Goal: Task Accomplishment & Management: Manage account settings

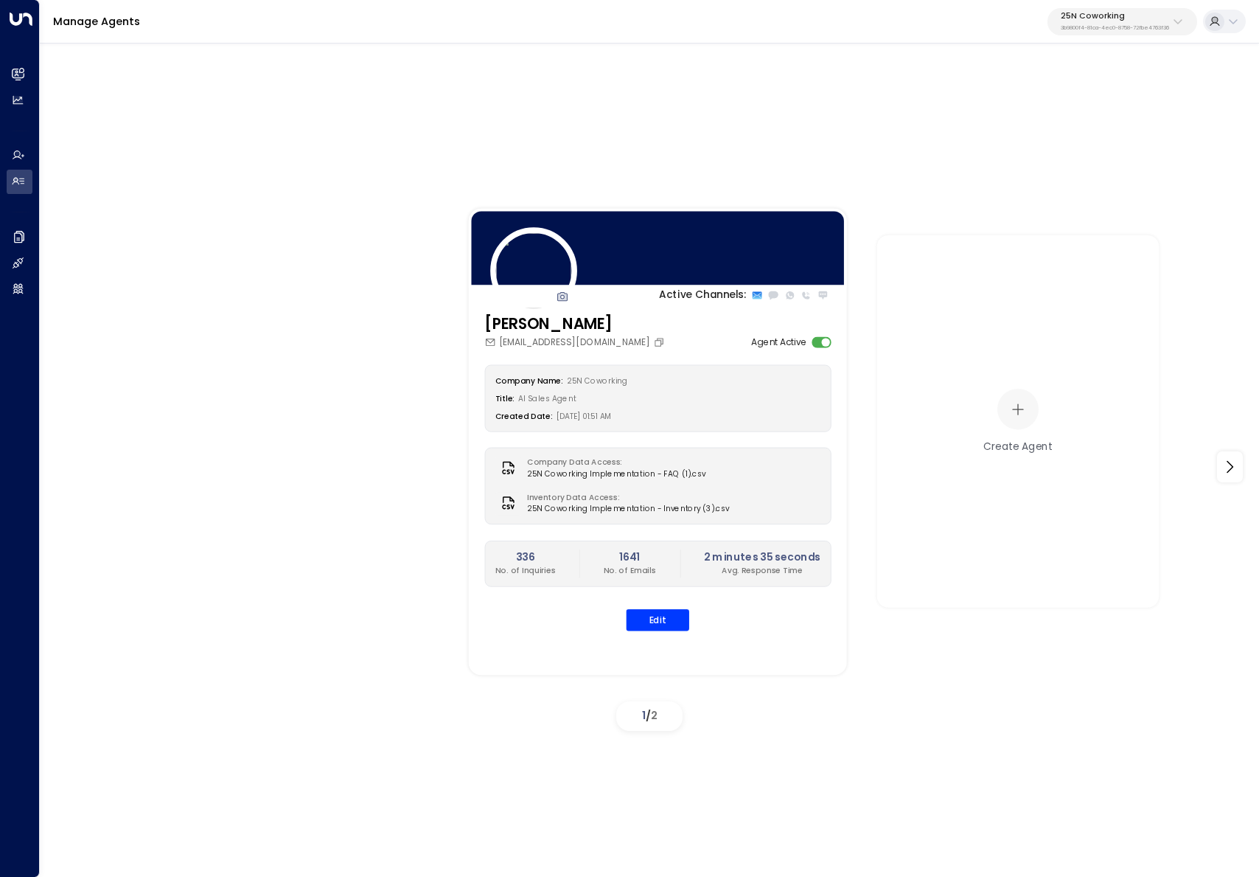
click at [1155, 33] on button "25N Coworking 3b9800f4-81ca-4ec0-8758-72fbe4763f36" at bounding box center [1123, 21] width 150 height 27
type input "******"
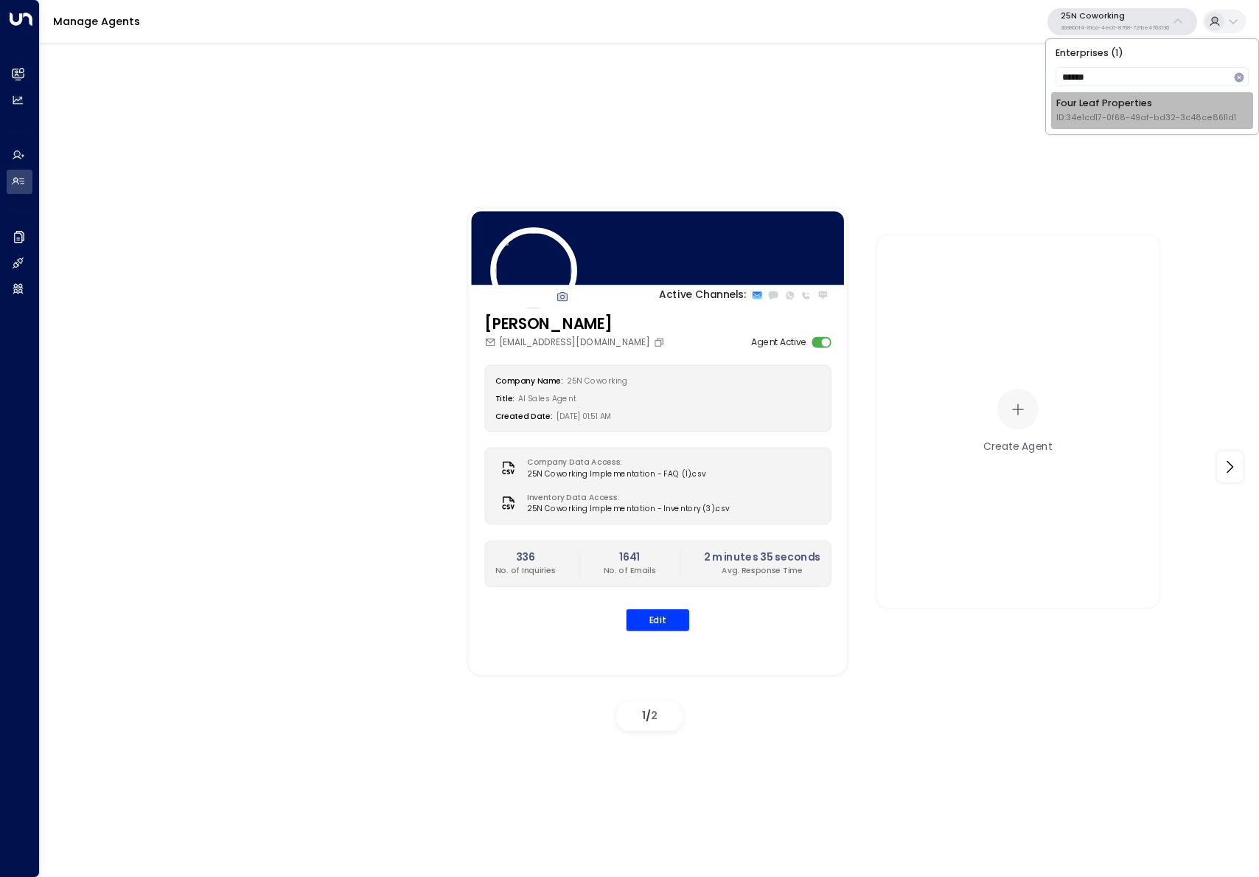
click at [1072, 115] on span "ID: 34e1cd17-0f68-49af-bd32-3c48ce8611d1" at bounding box center [1147, 118] width 180 height 12
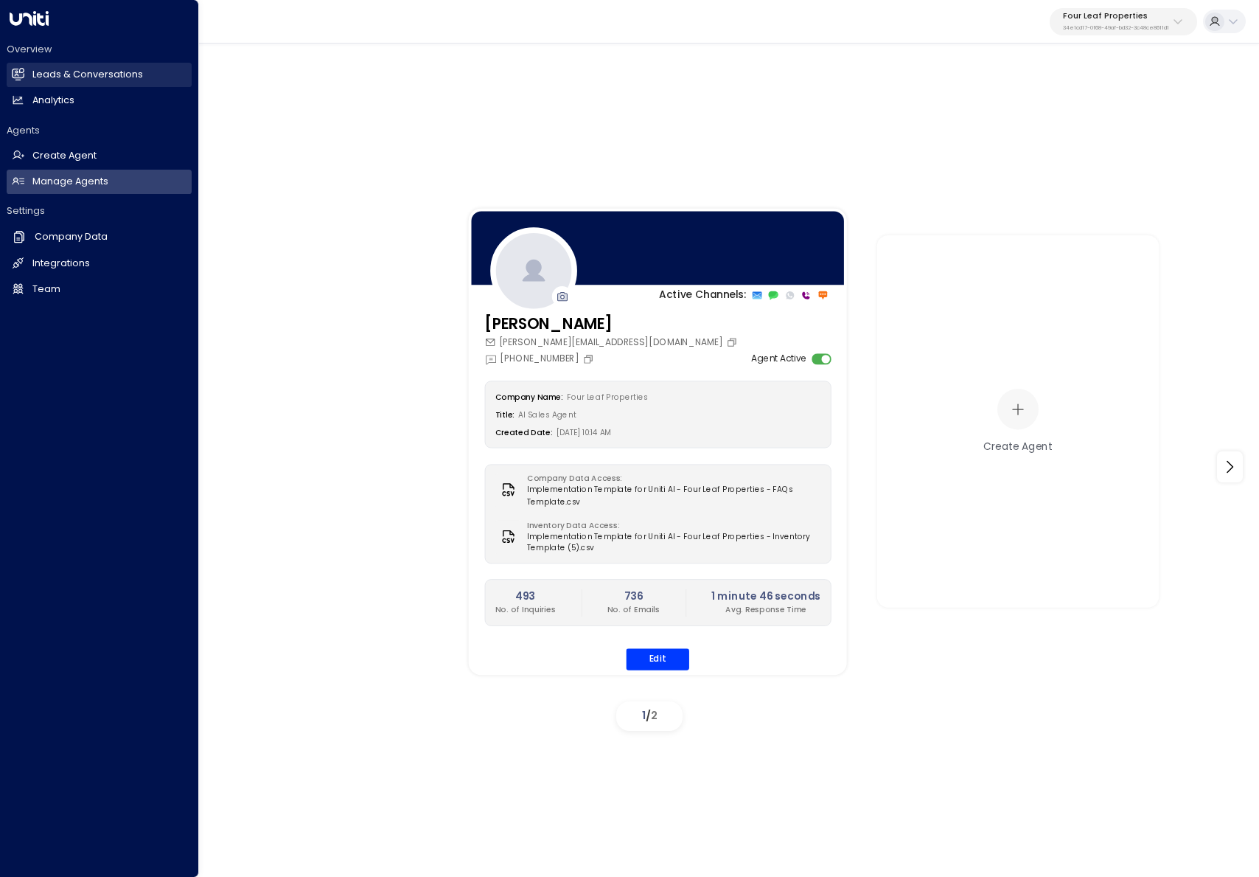
click at [18, 71] on icon at bounding box center [19, 73] width 12 height 9
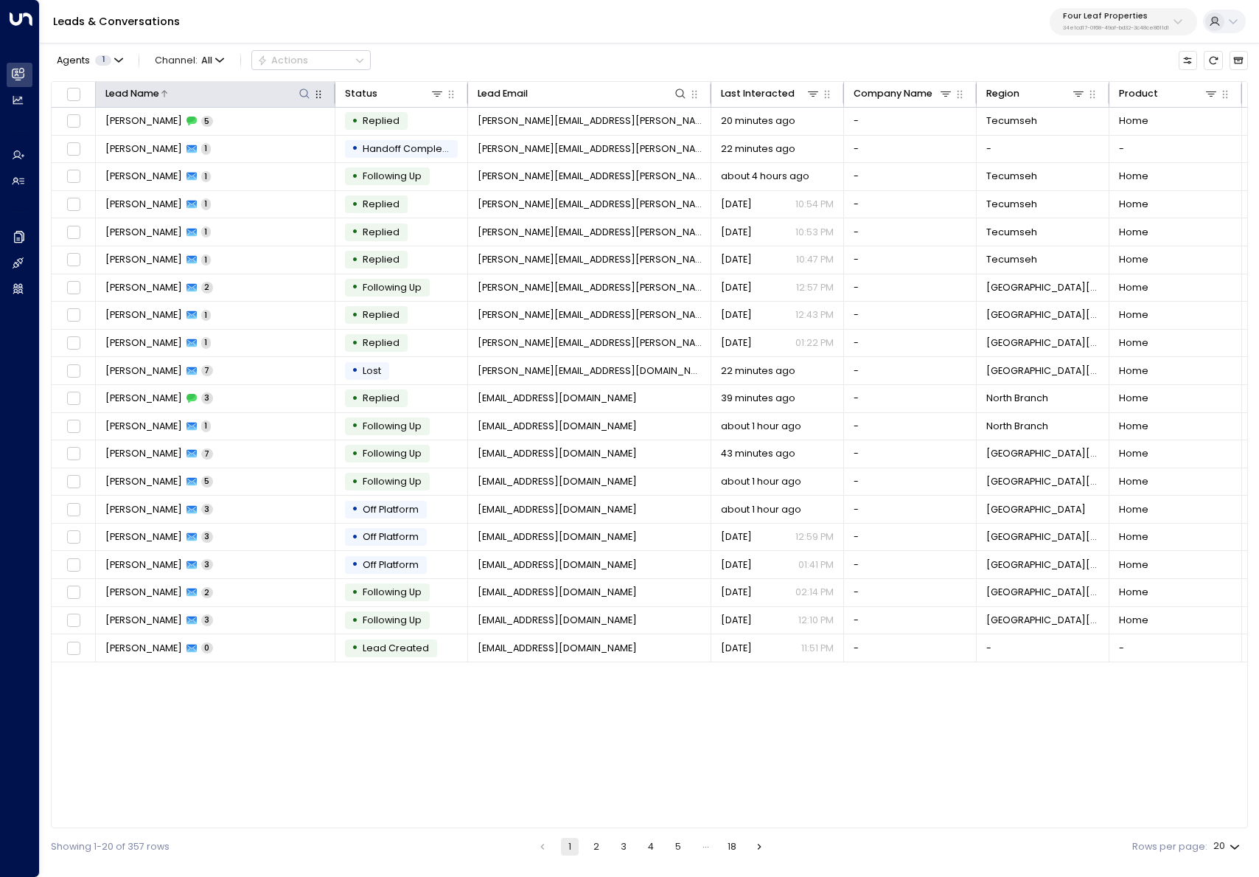
click at [302, 94] on icon at bounding box center [305, 94] width 12 height 12
type input "******"
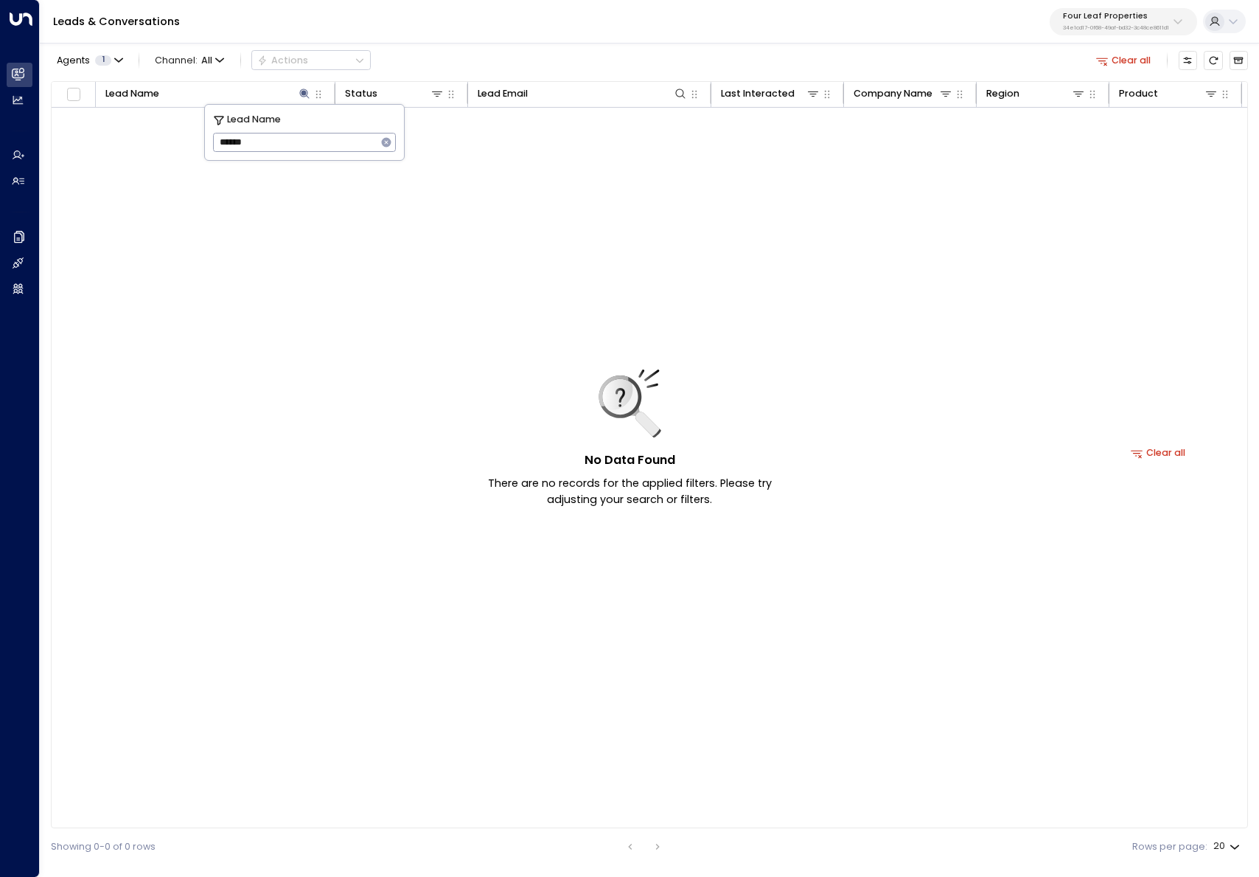
drag, startPoint x: 243, startPoint y: 689, endPoint x: 234, endPoint y: 626, distance: 64.0
click at [243, 689] on div "No Data Found There are no records for the applied filters. Please try adjustin…" at bounding box center [1159, 453] width 2214 height 691
click at [304, 95] on icon at bounding box center [305, 94] width 12 height 12
click at [302, 85] on th "Lead Name" at bounding box center [216, 95] width 240 height 26
click at [1133, 64] on button "Clear all" at bounding box center [1124, 60] width 66 height 18
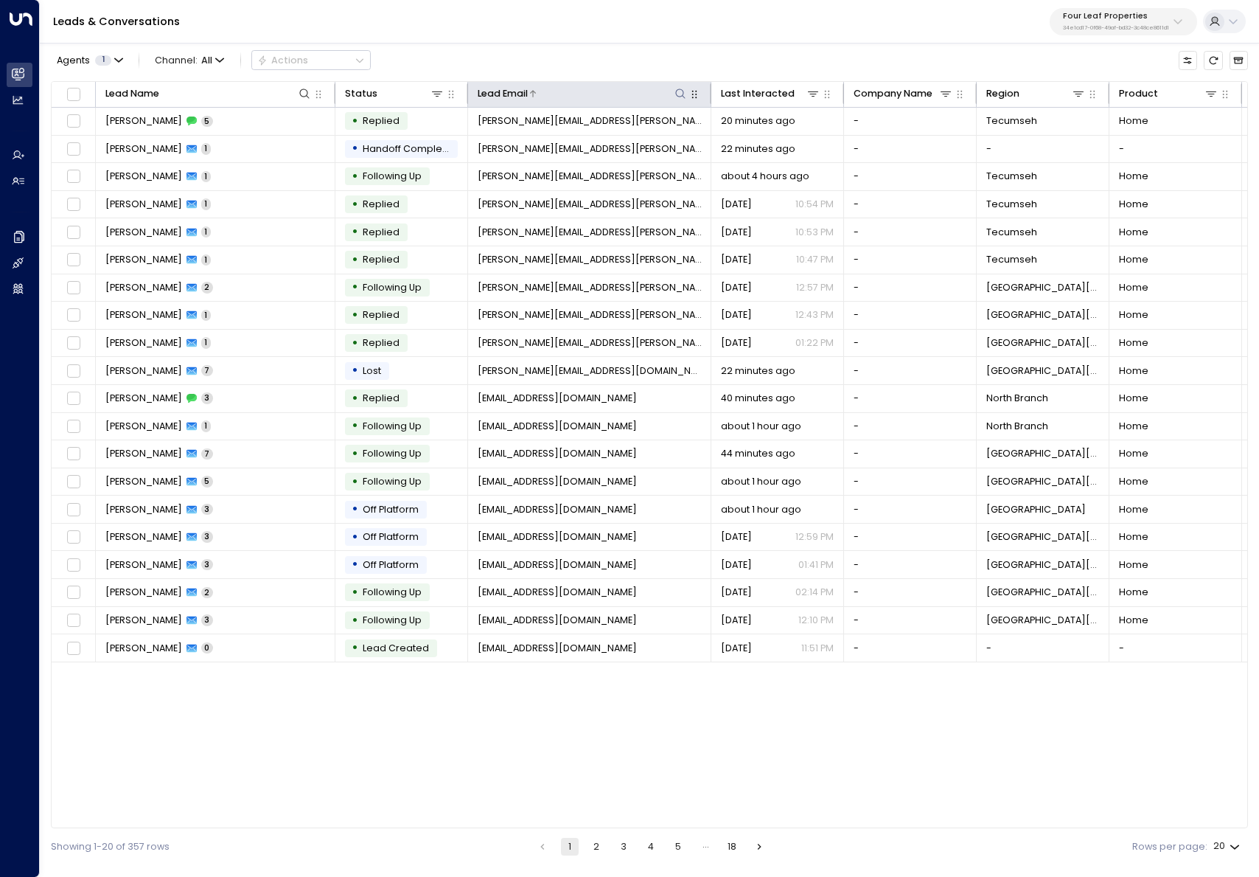
click at [679, 97] on icon at bounding box center [681, 94] width 12 height 12
type input "**********"
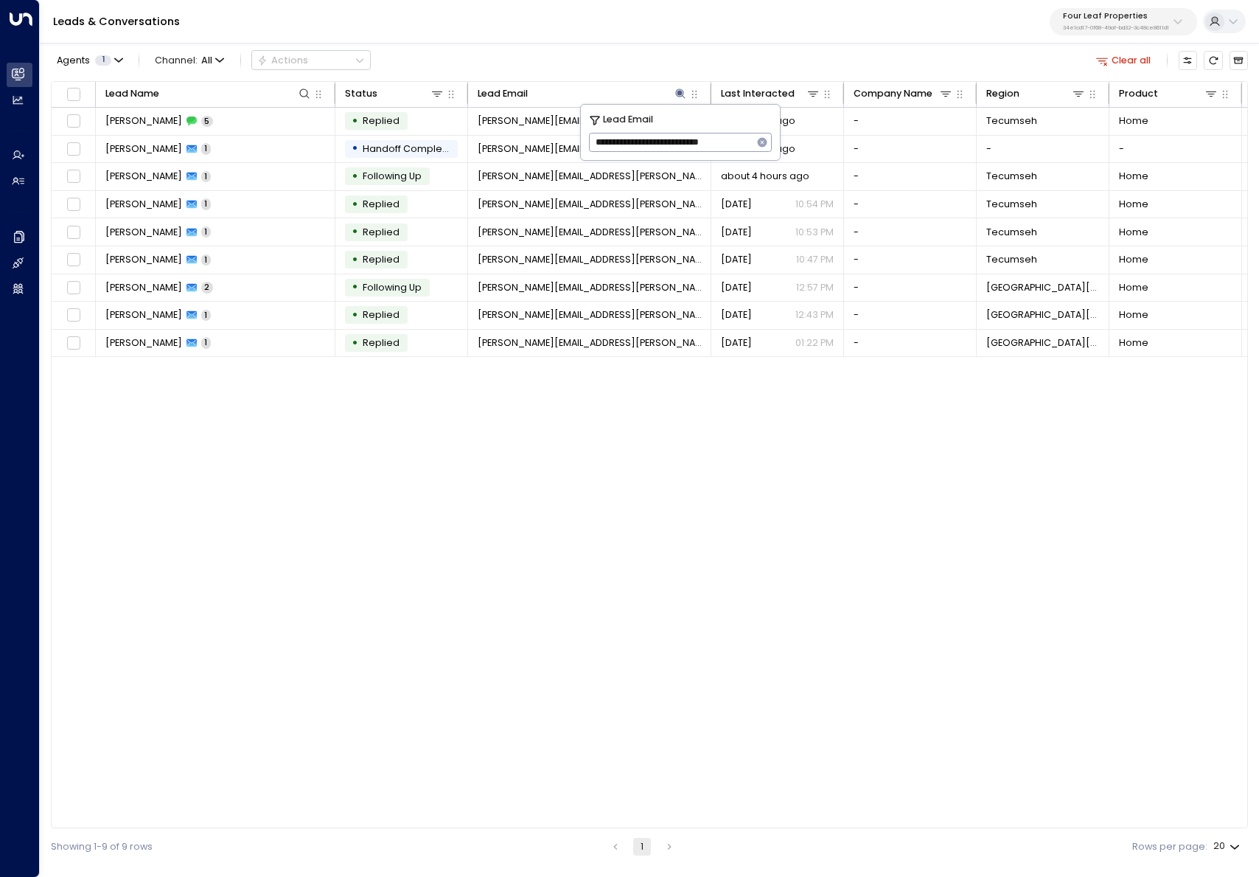
click at [242, 694] on div "Lead Name Status Lead Email Last Interacted Company Name Region Product # of pe…" at bounding box center [649, 455] width 1197 height 748
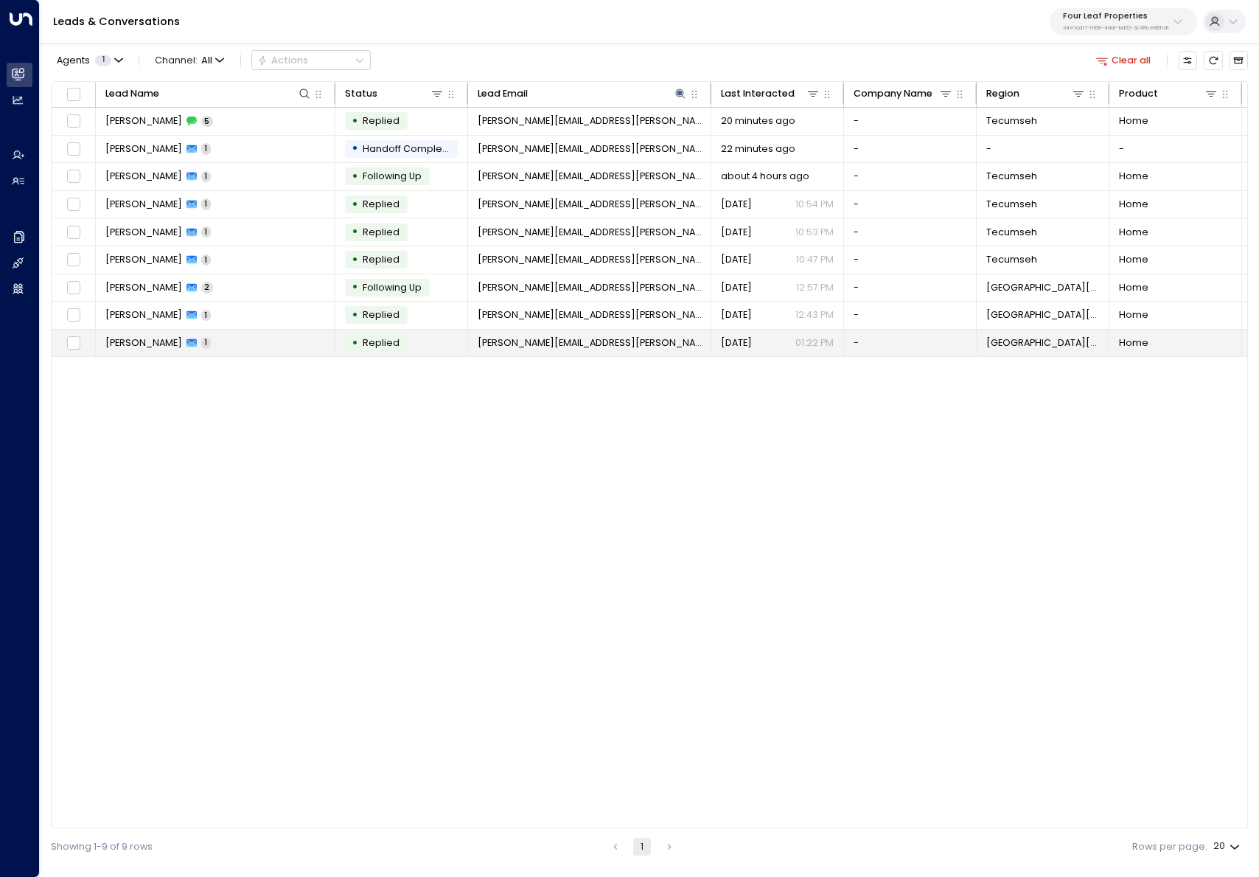
click at [266, 341] on td "[PERSON_NAME] 1" at bounding box center [216, 343] width 240 height 27
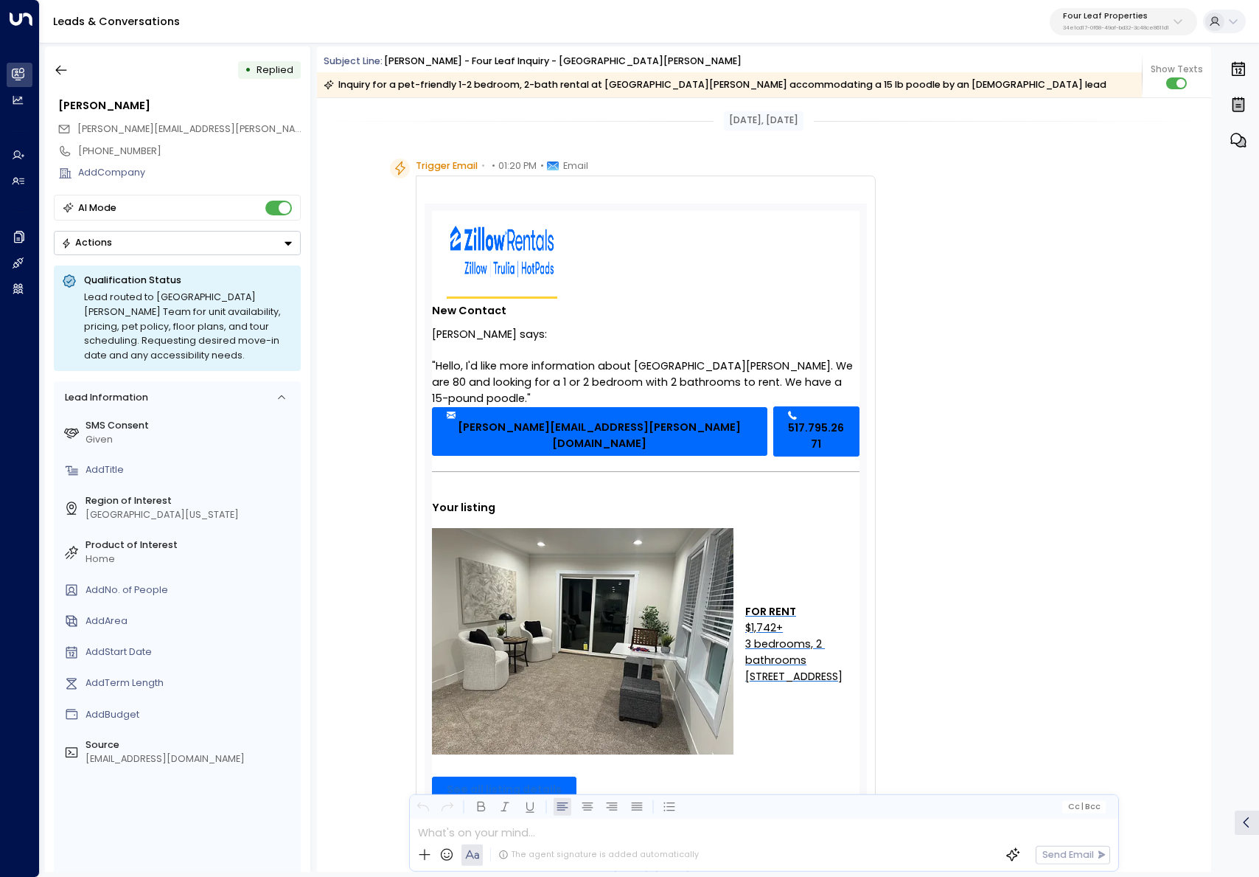
drag, startPoint x: 414, startPoint y: 327, endPoint x: 615, endPoint y: 325, distance: 200.6
click at [615, 325] on div "Zillow Rentals Inquiry New Contact [PERSON_NAME] says: "Hello, I'd like more in…" at bounding box center [646, 558] width 460 height 767
click at [615, 325] on div "[PERSON_NAME] says:" at bounding box center [646, 334] width 428 height 24
drag, startPoint x: 614, startPoint y: 334, endPoint x: 439, endPoint y: 333, distance: 174.8
click at [439, 333] on div "[PERSON_NAME] says:" at bounding box center [646, 334] width 428 height 24
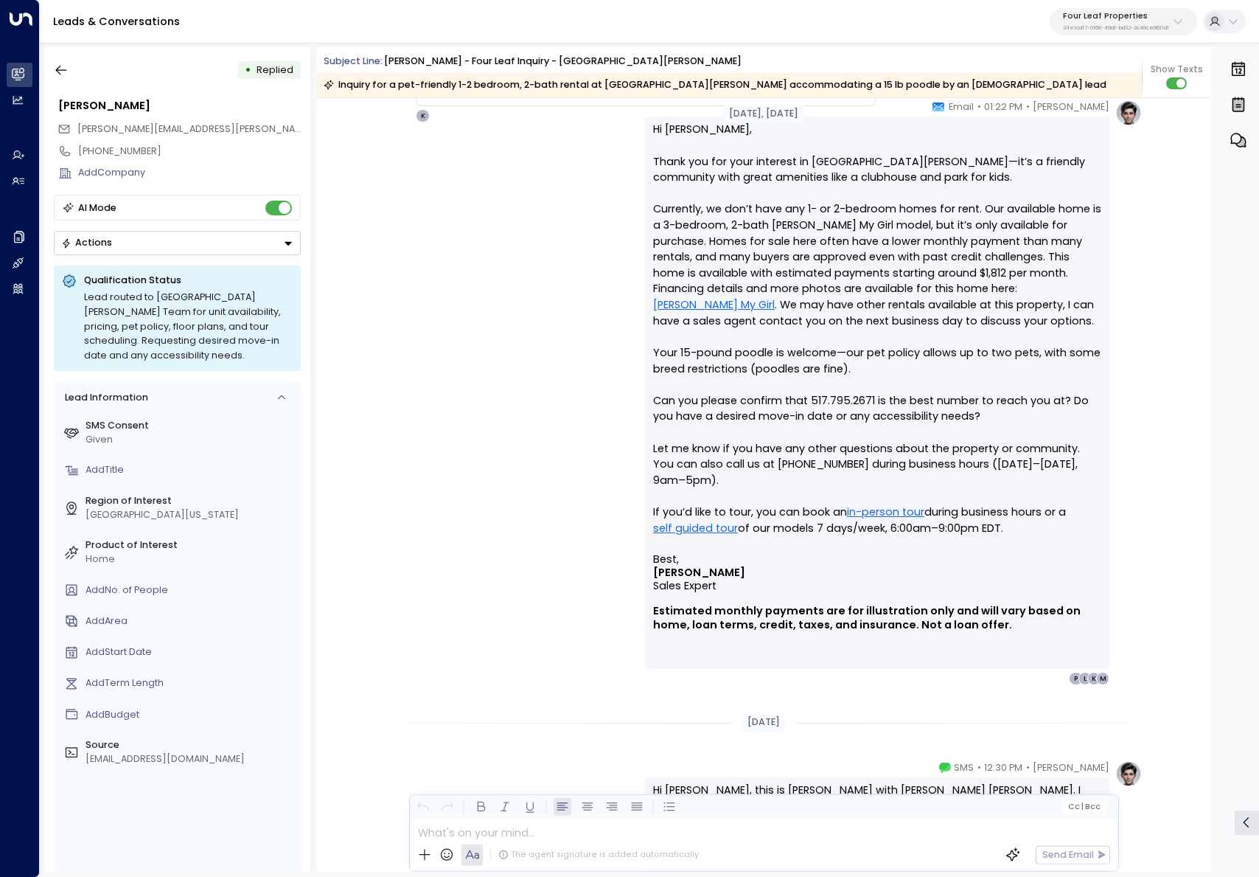
scroll to position [1150, 0]
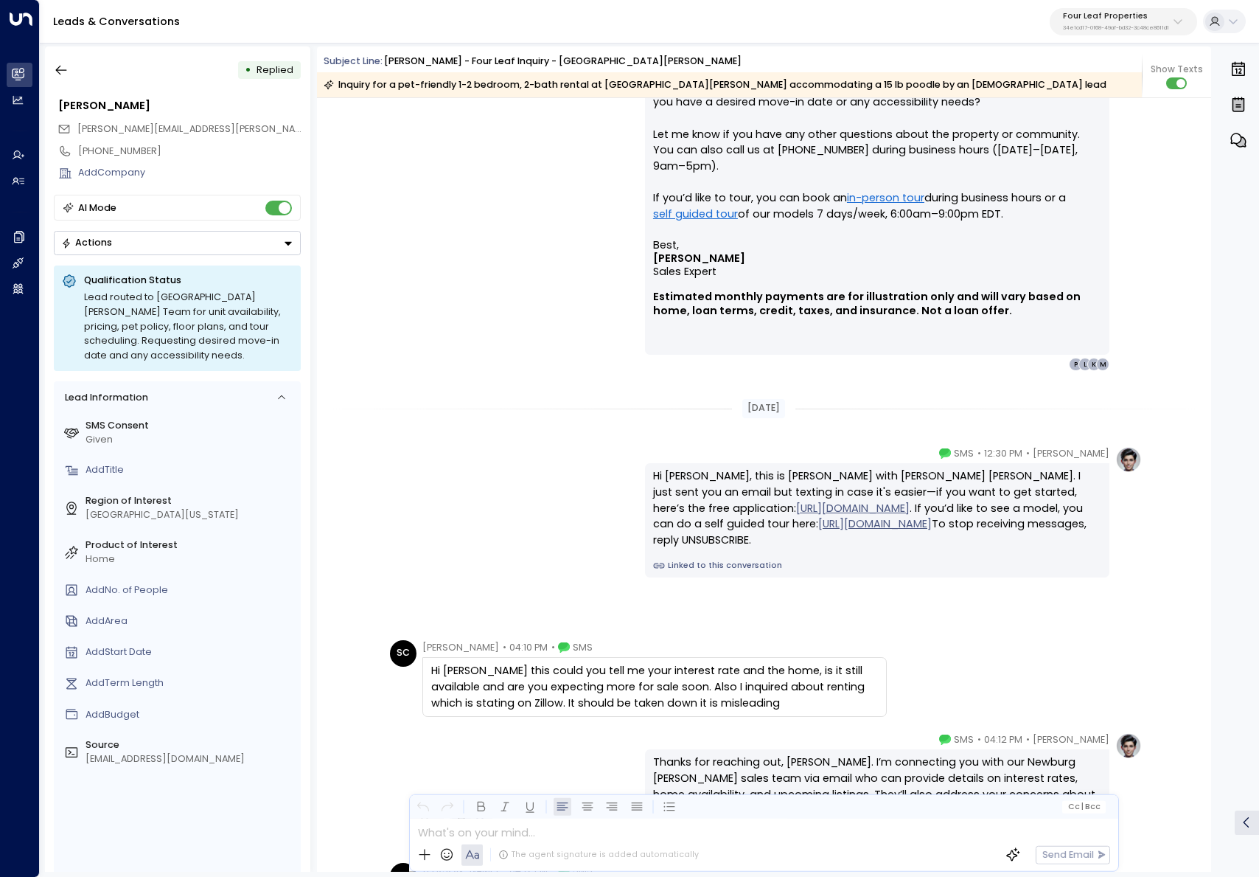
click at [686, 571] on link "Linked to this conversation" at bounding box center [877, 566] width 448 height 12
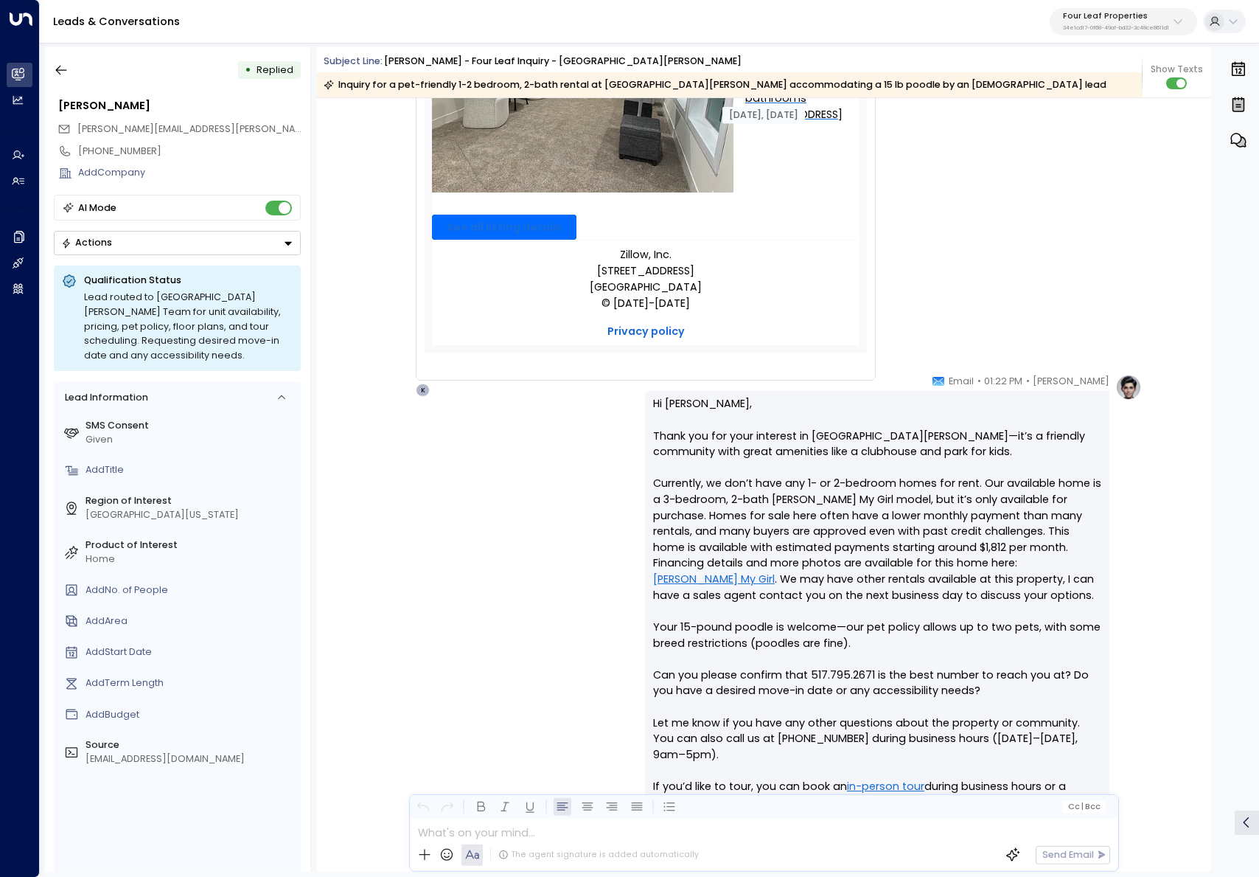
scroll to position [594, 0]
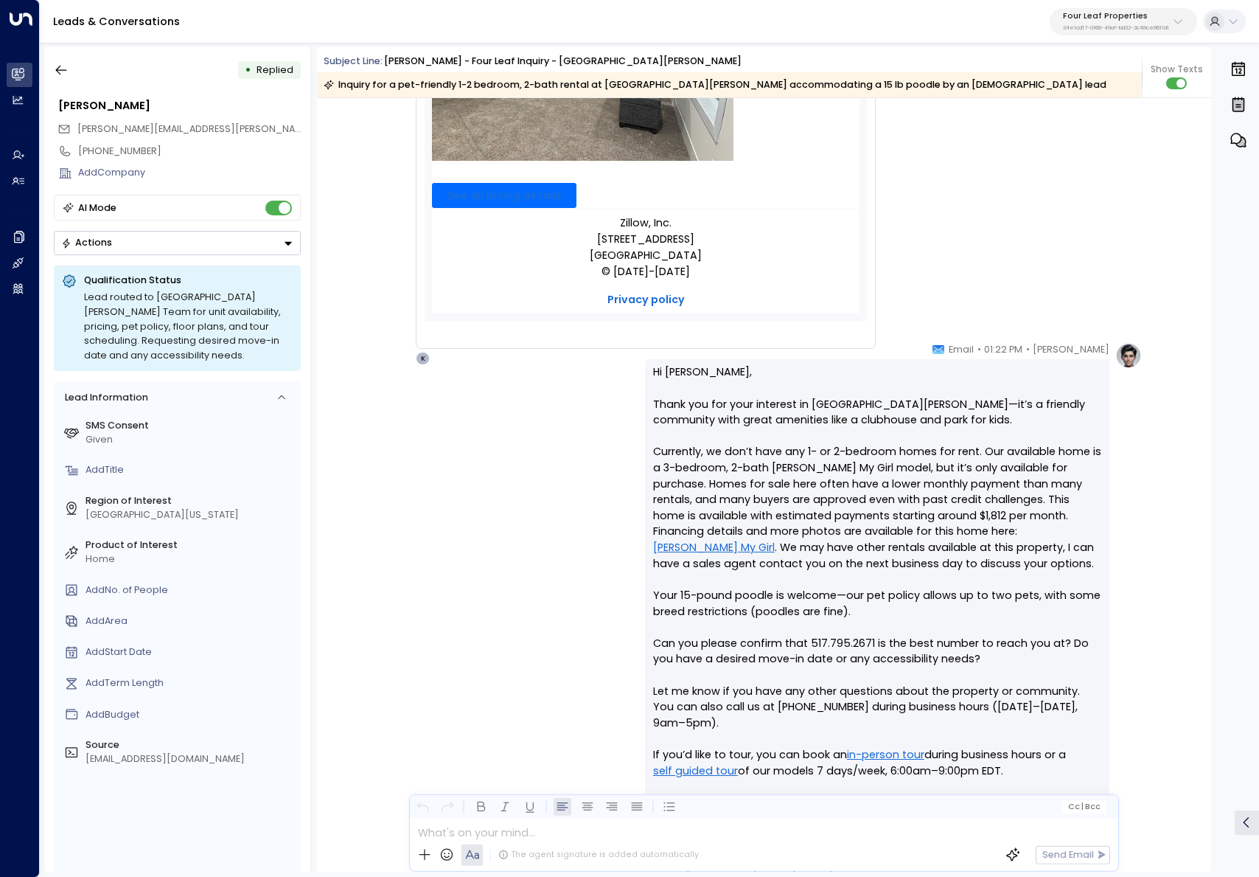
click at [775, 540] on link "[PERSON_NAME] My Girl" at bounding box center [714, 548] width 122 height 16
click at [63, 74] on icon "button" at bounding box center [61, 70] width 15 height 15
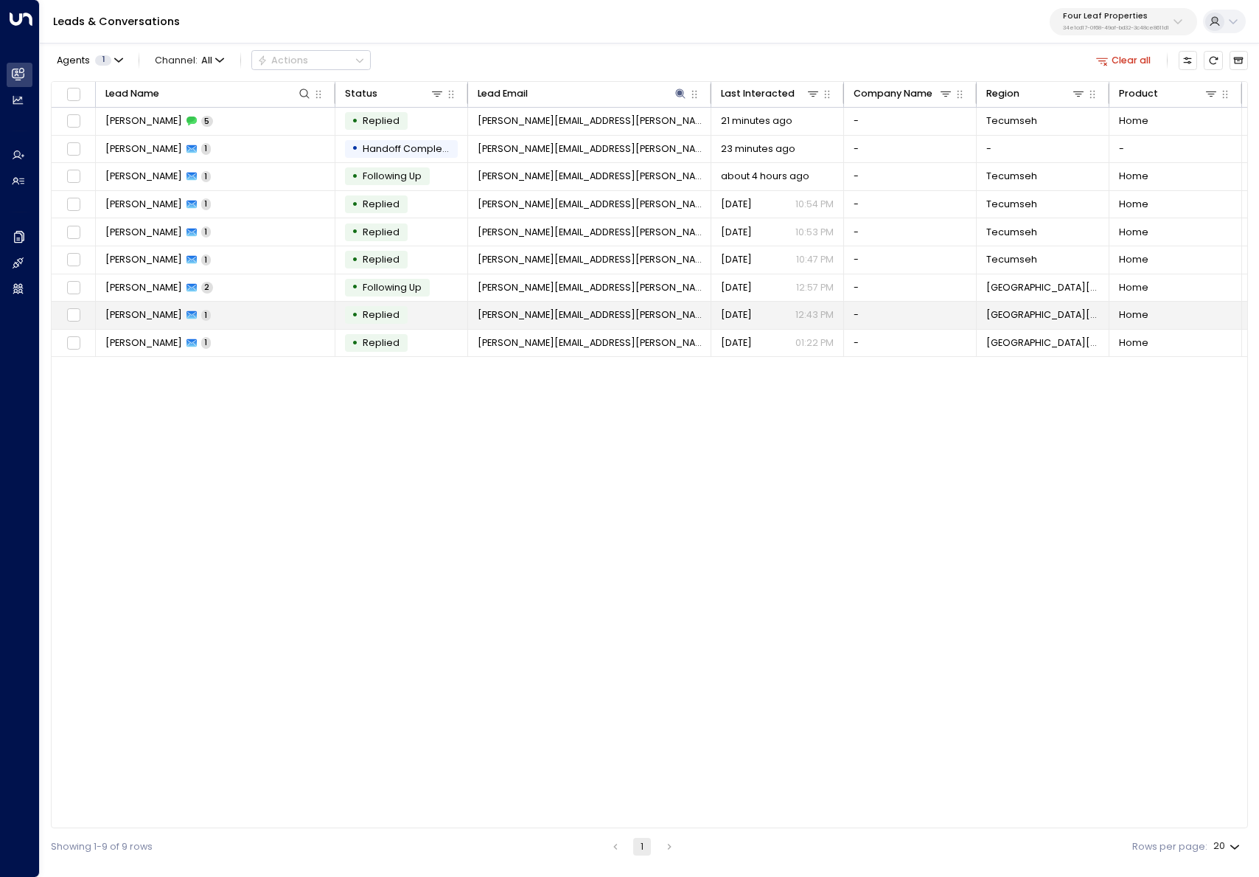
click at [242, 318] on td "[PERSON_NAME] 1" at bounding box center [216, 315] width 240 height 27
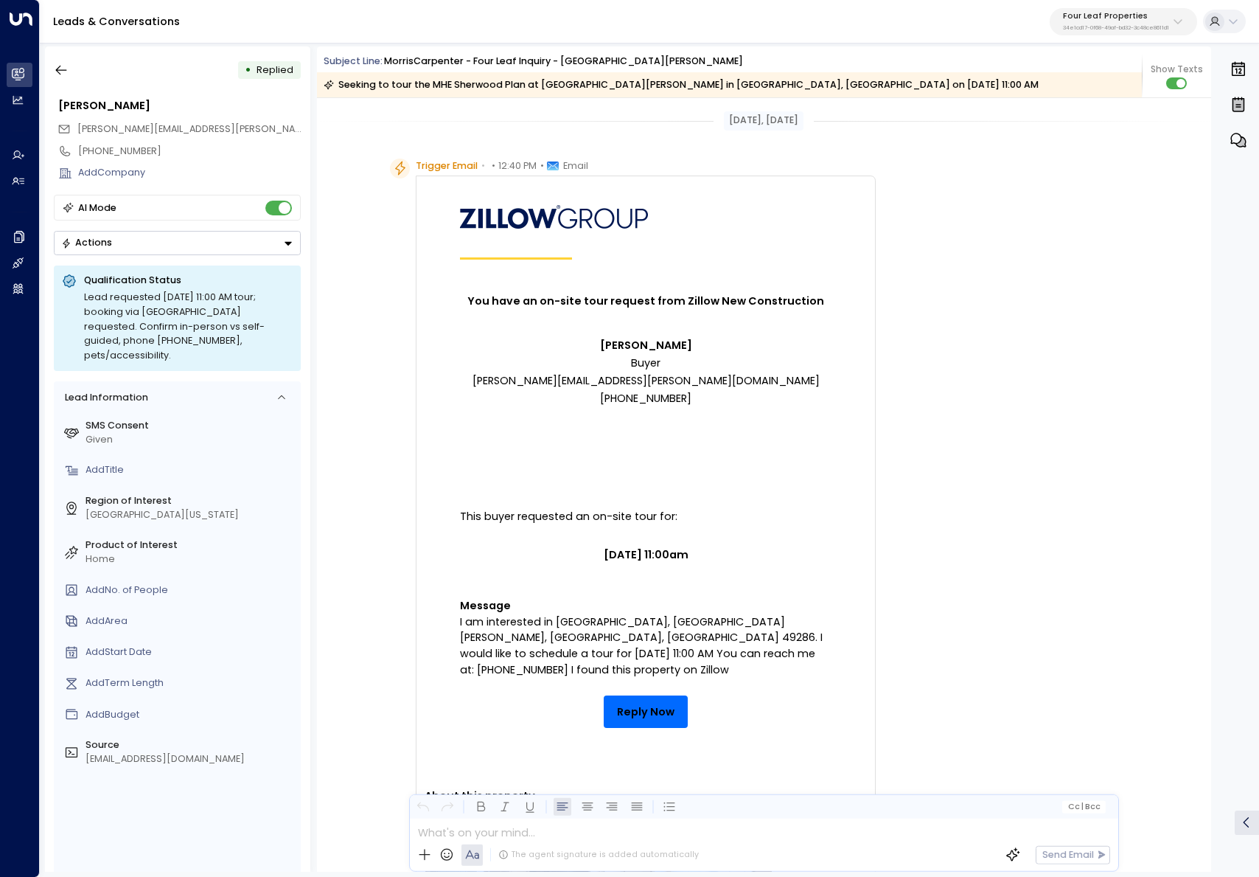
drag, startPoint x: 590, startPoint y: 347, endPoint x: 704, endPoint y: 351, distance: 114.4
click at [704, 351] on p "[PERSON_NAME] Buyer [PERSON_NAME][EMAIL_ADDRESS][PERSON_NAME][DOMAIN_NAME] [PHO…" at bounding box center [646, 371] width 372 height 71
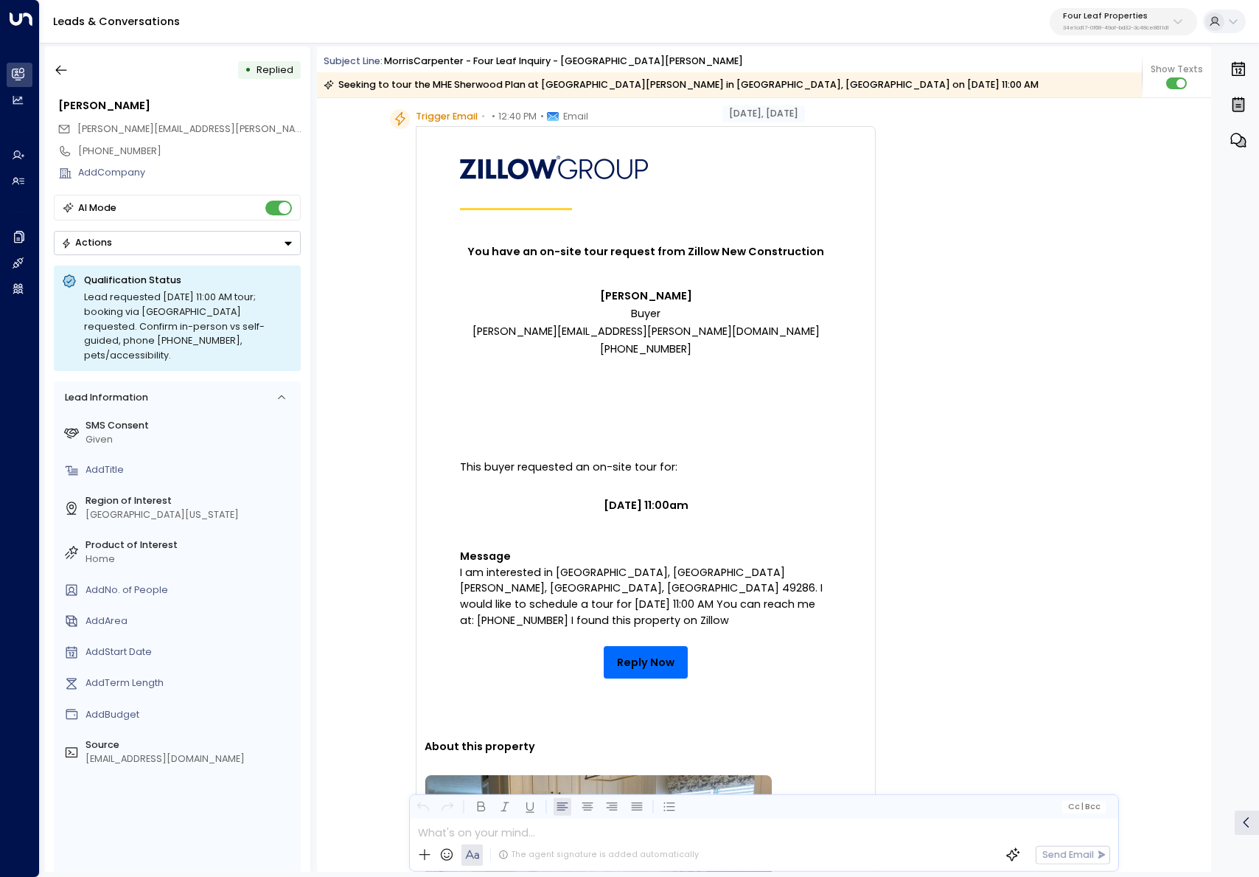
scroll to position [181, 0]
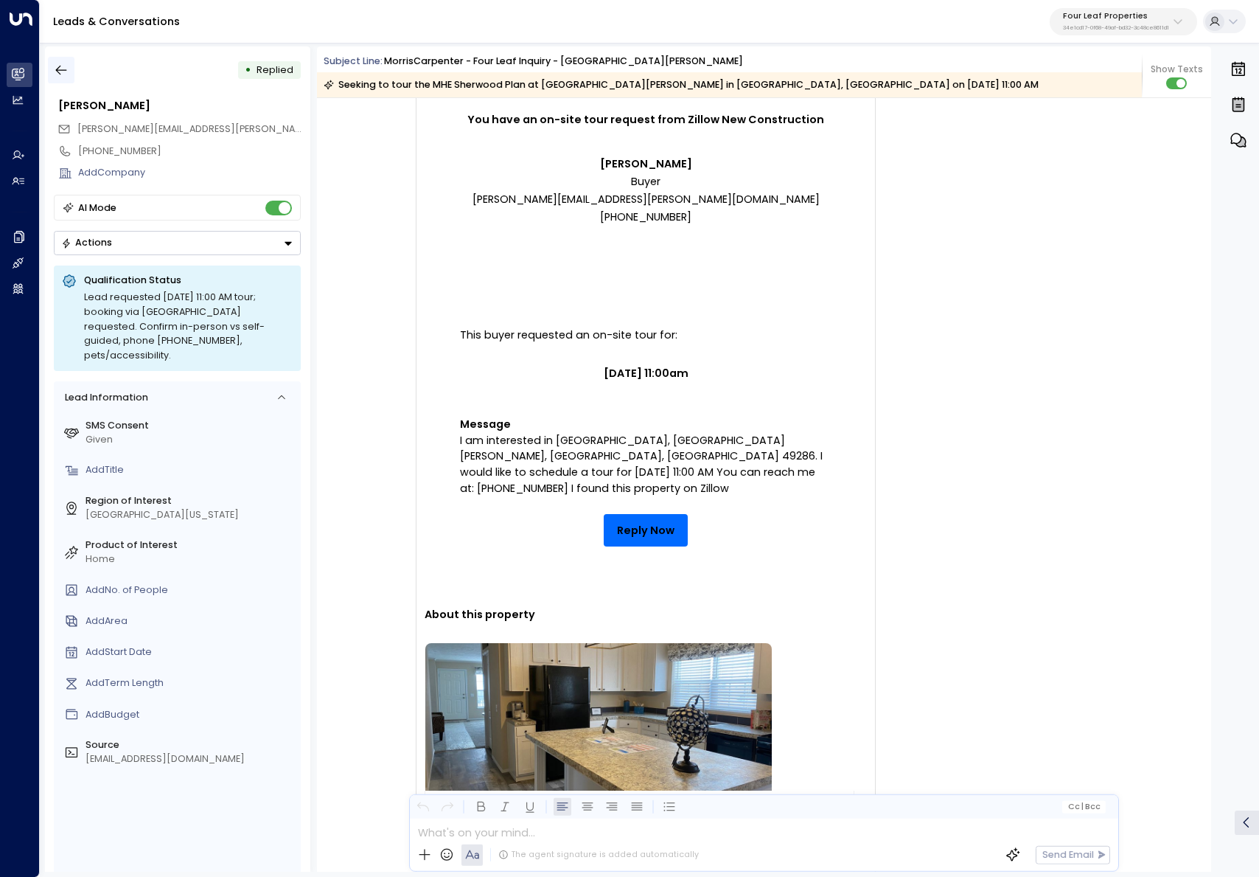
click at [62, 63] on icon "button" at bounding box center [61, 70] width 15 height 15
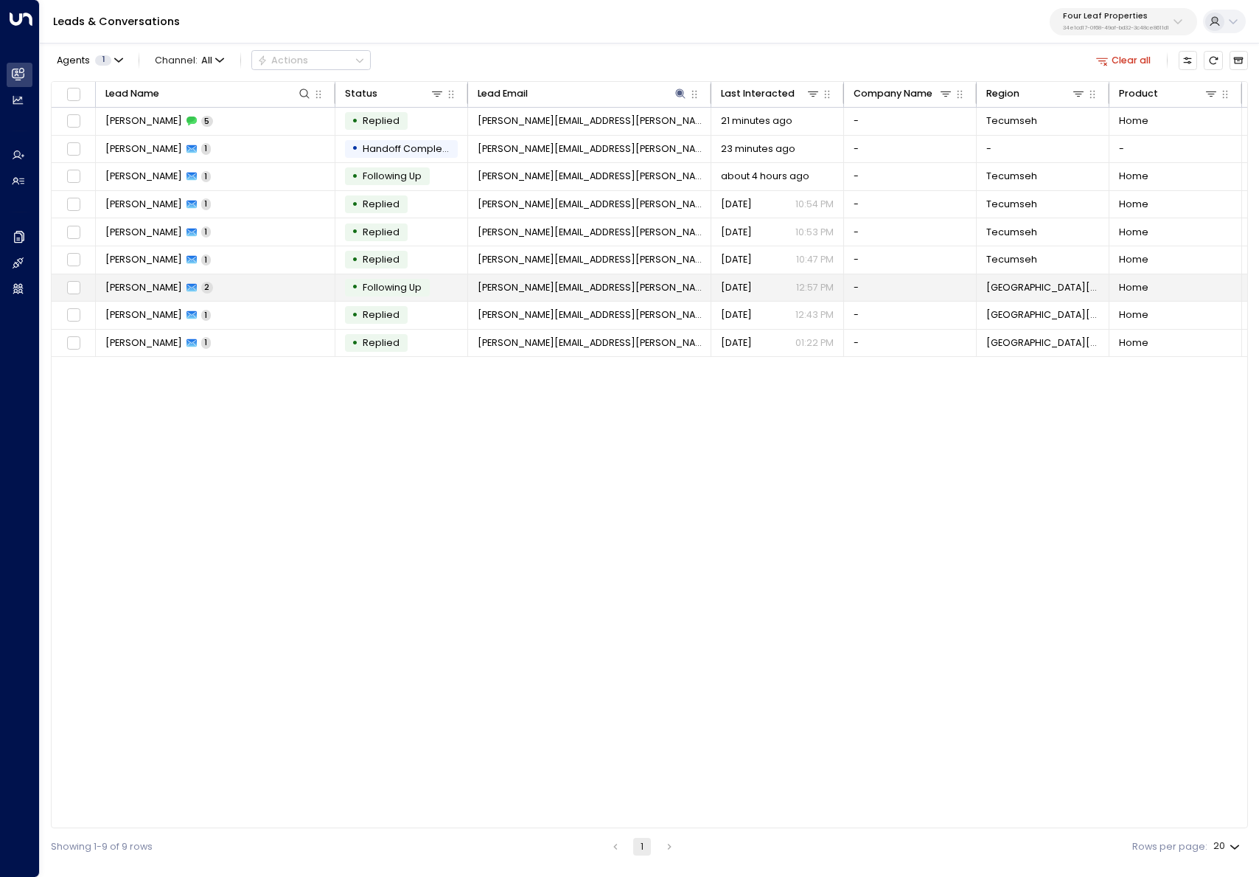
click at [200, 293] on div "[PERSON_NAME] 2" at bounding box center [159, 287] width 108 height 13
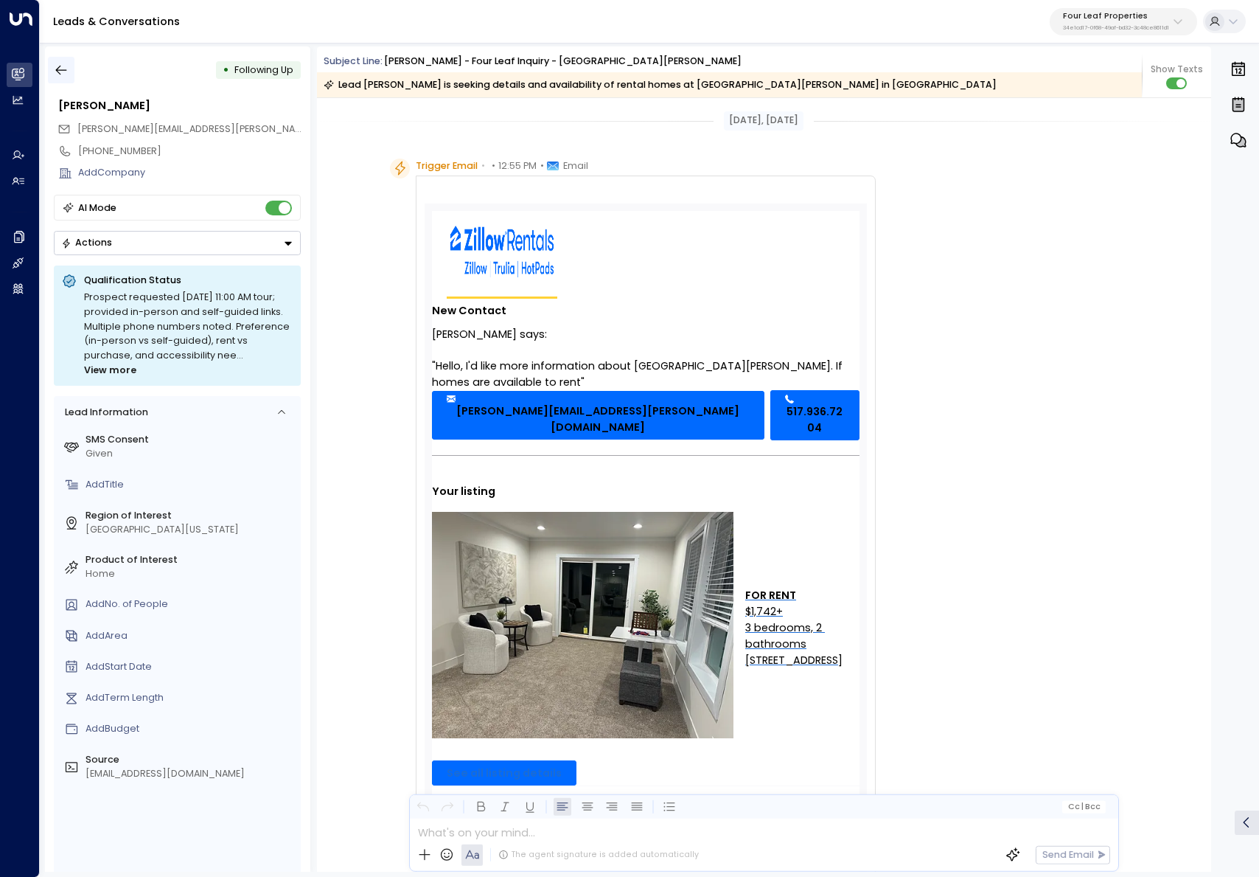
click at [64, 59] on button "button" at bounding box center [61, 70] width 27 height 27
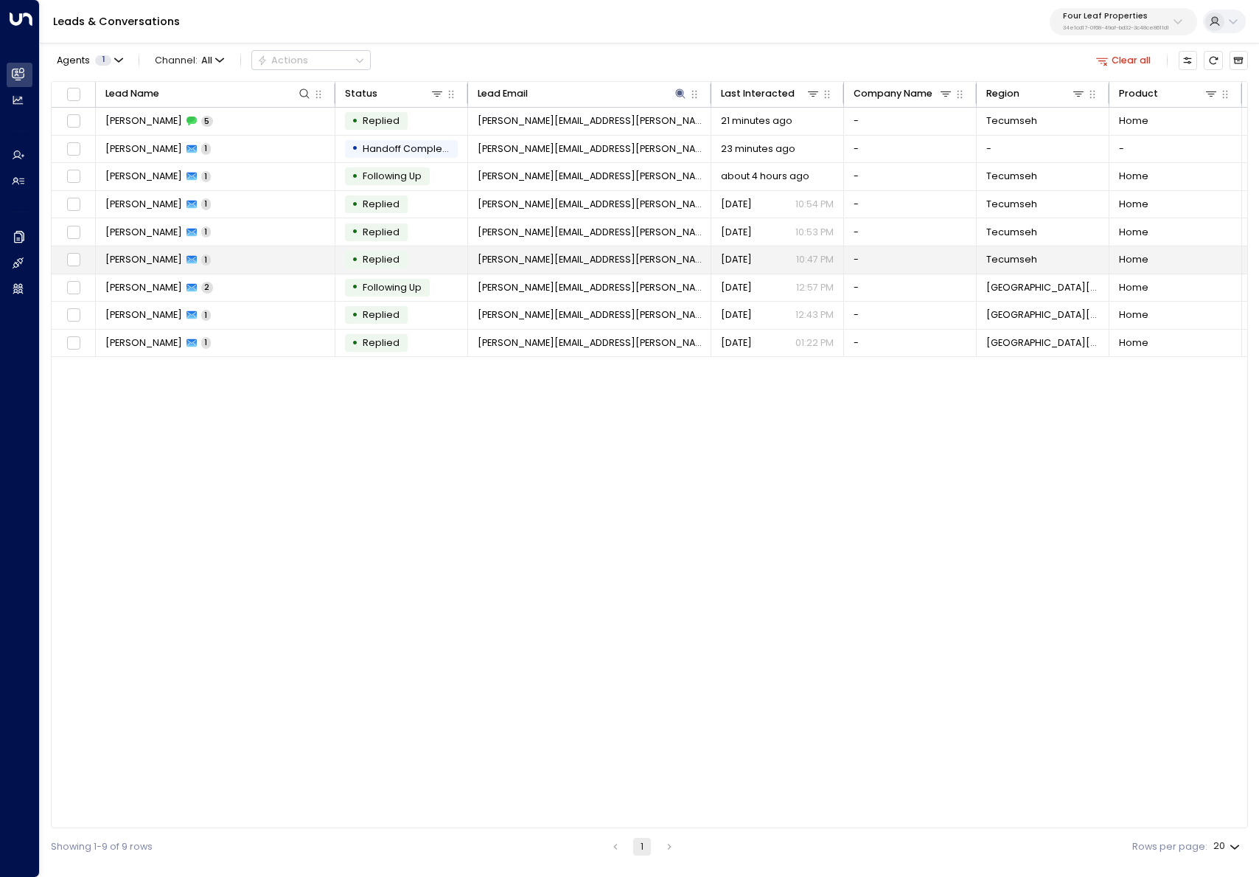
click at [178, 258] on span "[PERSON_NAME]" at bounding box center [143, 259] width 77 height 13
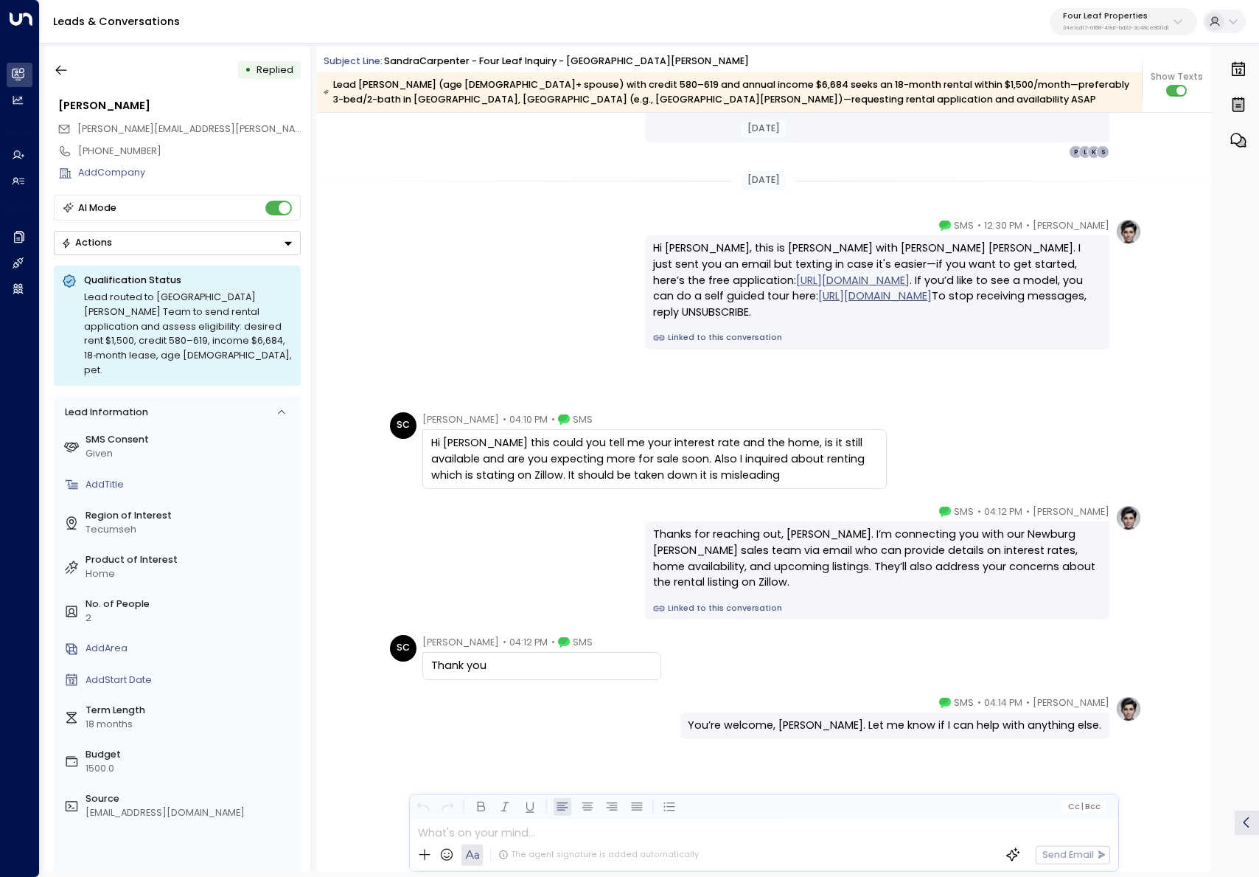
scroll to position [1510, 0]
click at [66, 74] on icon "button" at bounding box center [61, 70] width 15 height 15
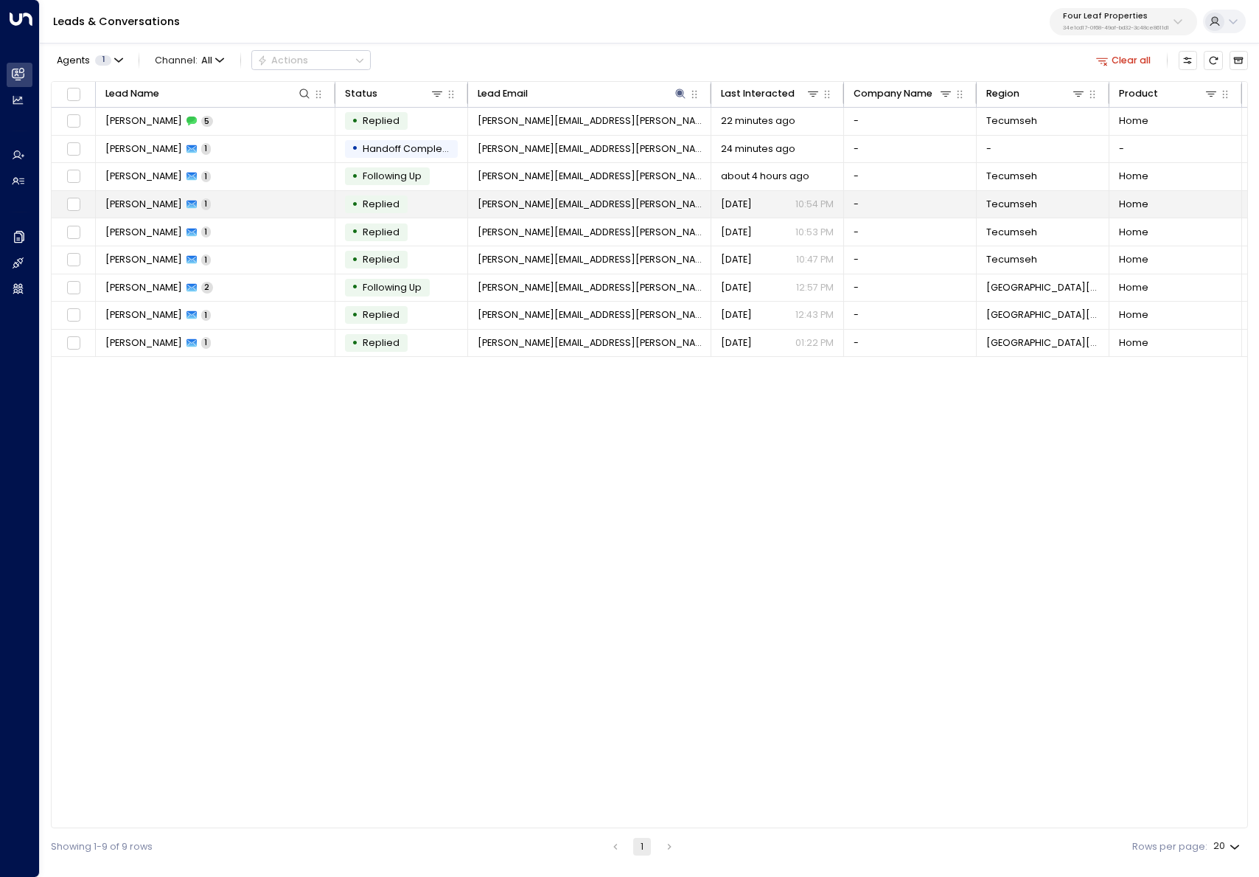
click at [170, 201] on span "[PERSON_NAME]" at bounding box center [143, 204] width 77 height 13
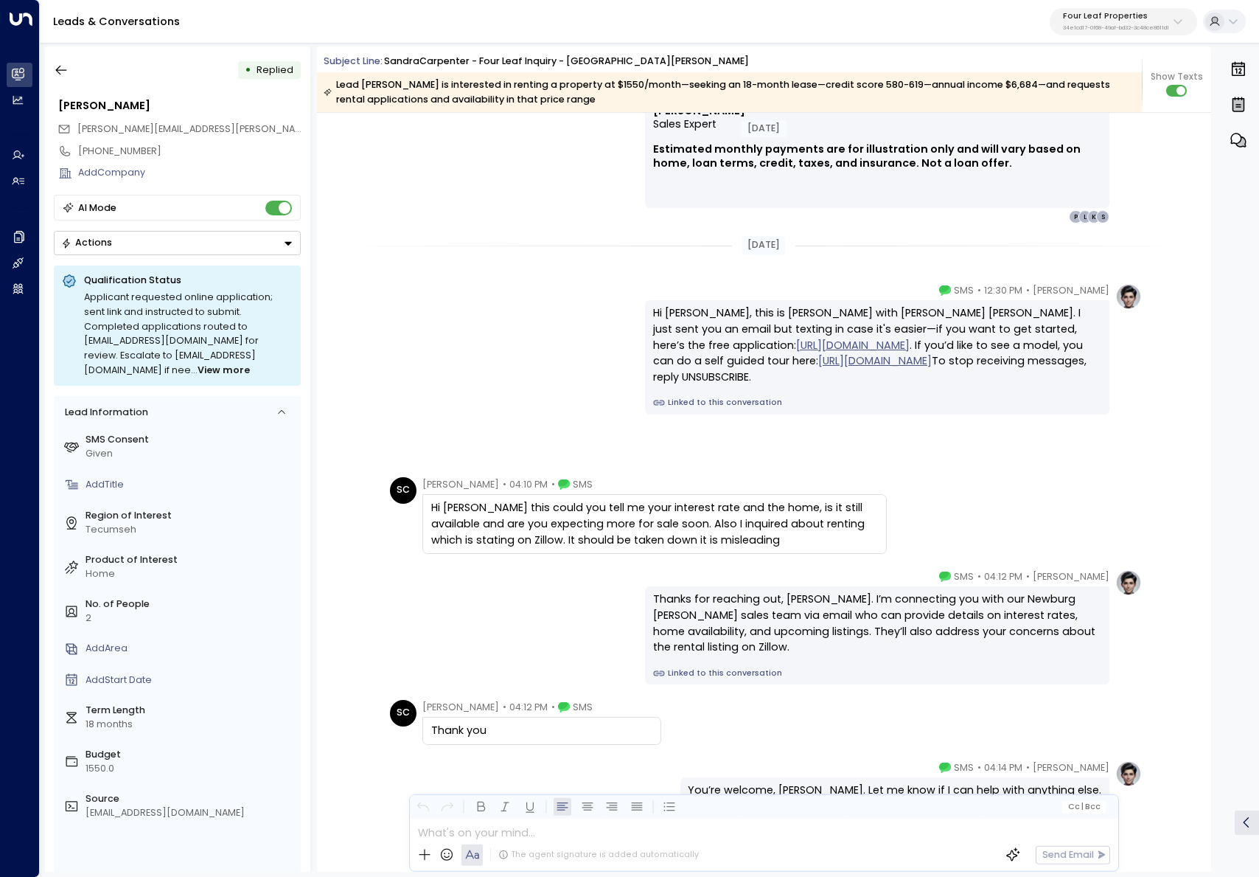
scroll to position [1493, 0]
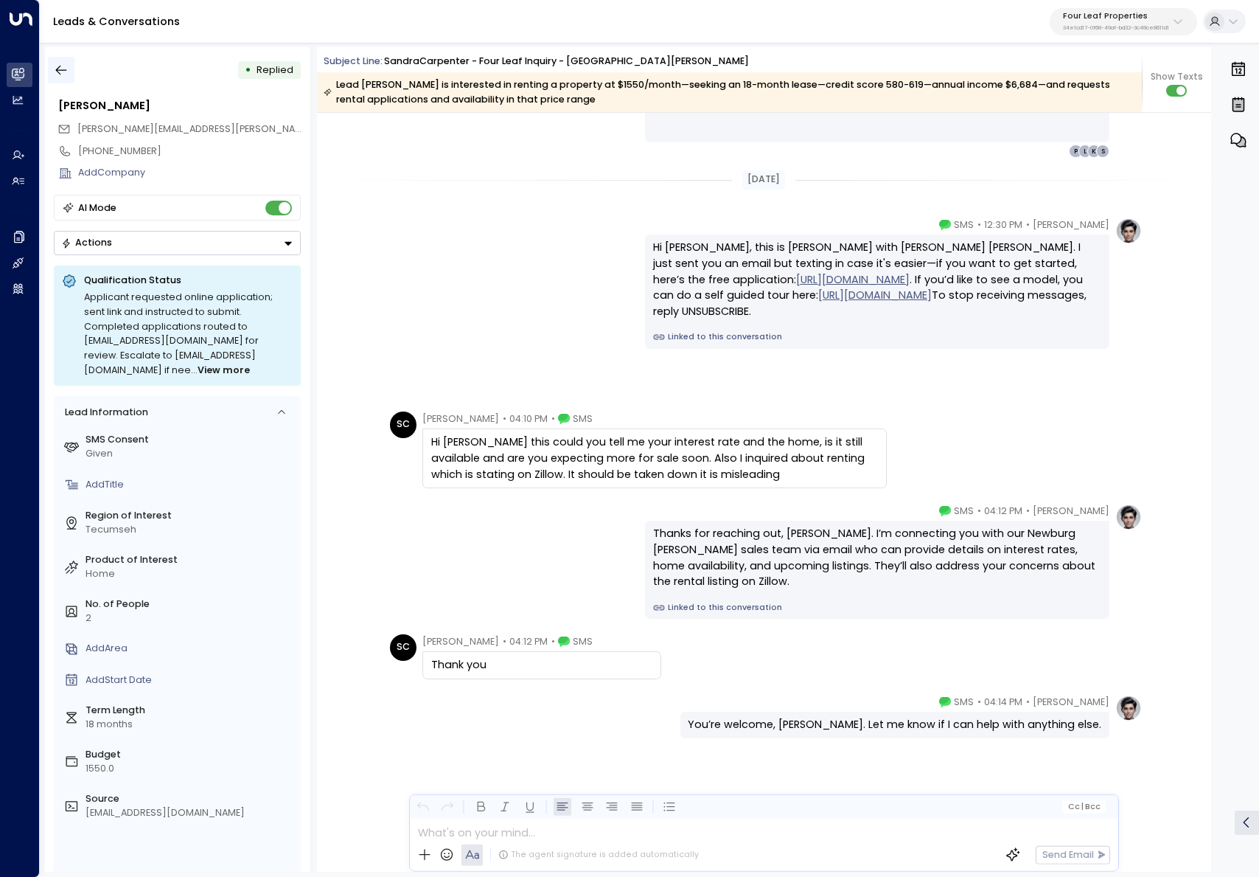
click at [60, 70] on icon "button" at bounding box center [61, 71] width 11 height 10
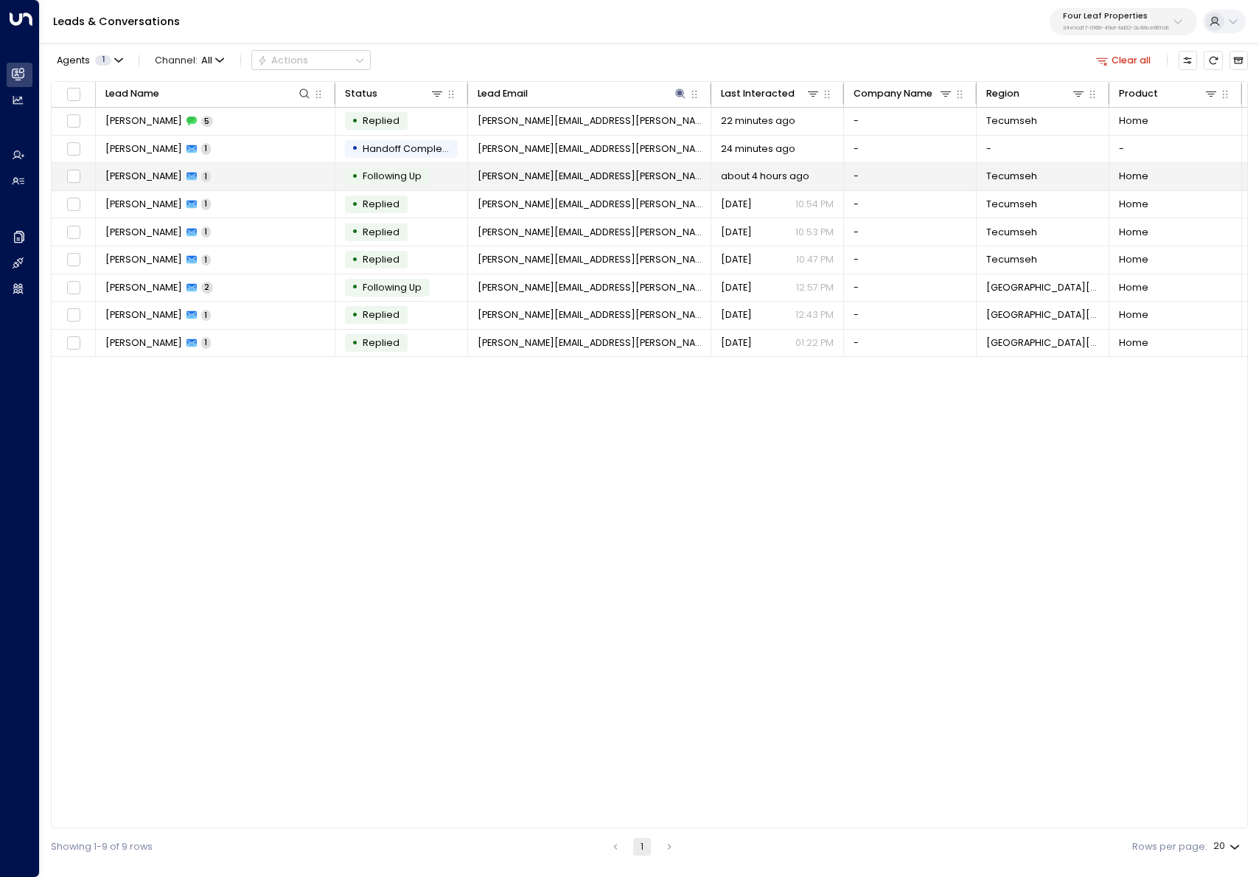
click at [177, 181] on span "[PERSON_NAME]" at bounding box center [143, 176] width 77 height 13
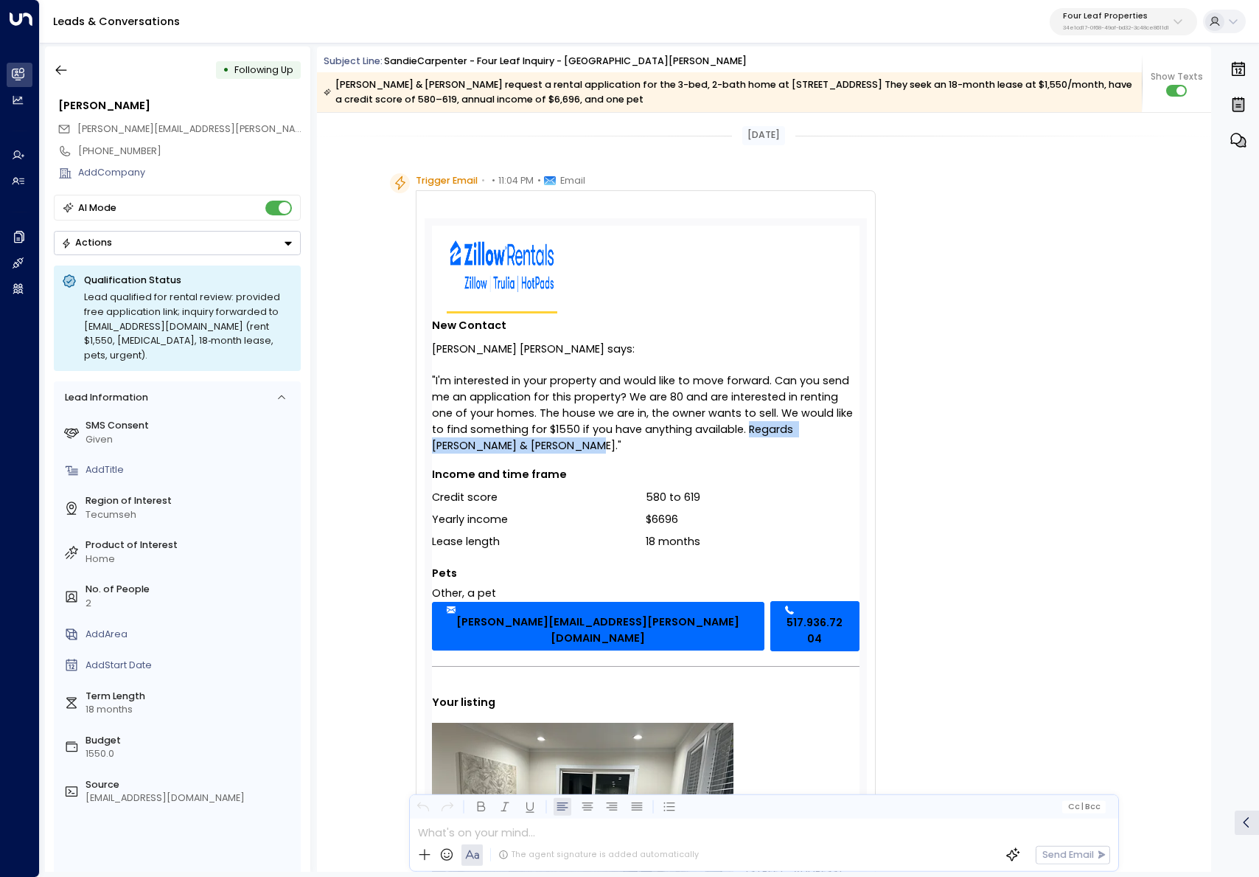
drag, startPoint x: 734, startPoint y: 444, endPoint x: 707, endPoint y: 424, distance: 33.8
click at [707, 424] on div ""I'm interested in your property and would like to move forward. Can you send m…" at bounding box center [646, 412] width 428 height 81
click at [703, 456] on td "Income and time frame Credit score 580 to 619 Yearly income $6696 Lease length …" at bounding box center [646, 526] width 428 height 147
click at [752, 442] on tbody "New Contact [PERSON_NAME] [PERSON_NAME] says: "I'm interested in your property …" at bounding box center [646, 654] width 428 height 683
drag, startPoint x: 669, startPoint y: 454, endPoint x: 619, endPoint y: 446, distance: 50.8
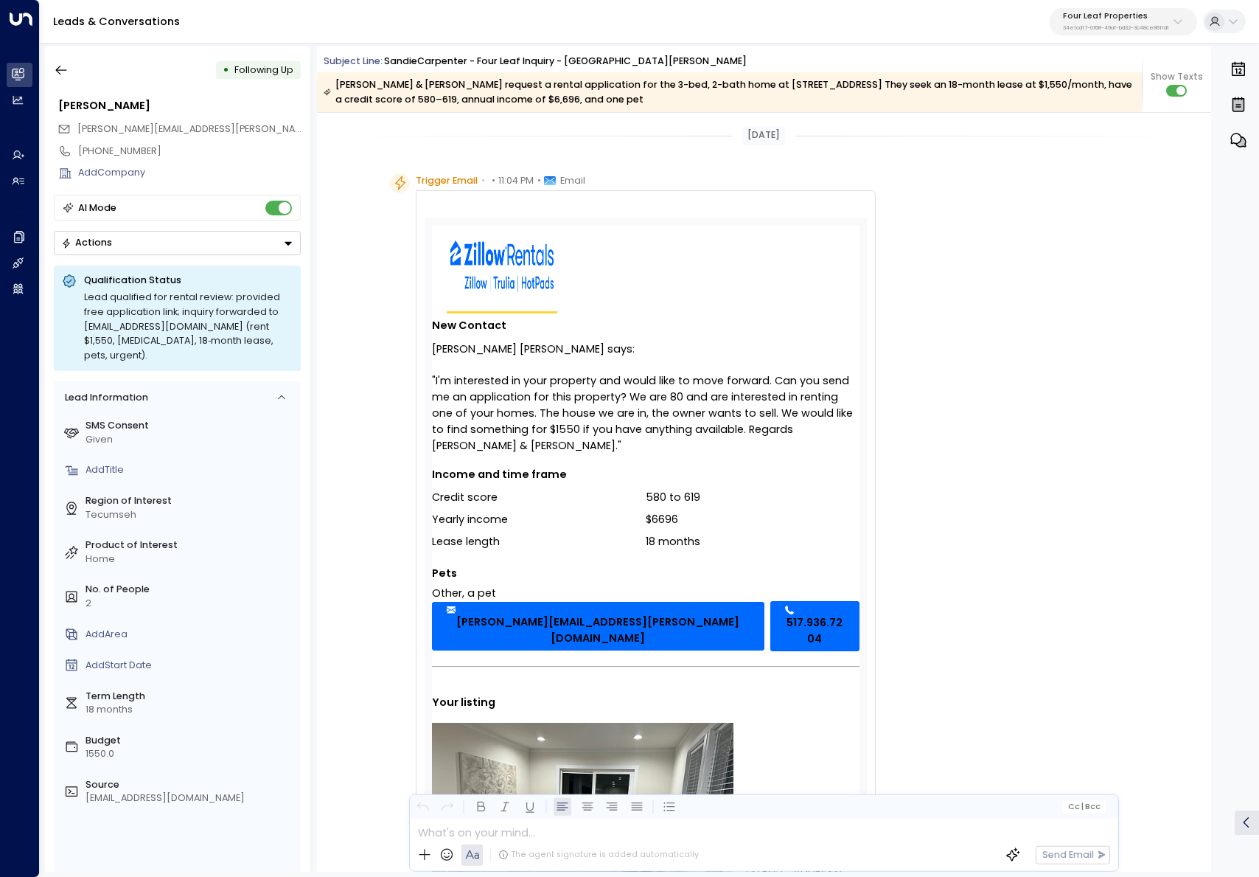
click at [655, 451] on tbody "New Contact [PERSON_NAME] [PERSON_NAME] says: "I'm interested in your property …" at bounding box center [646, 654] width 428 height 683
drag, startPoint x: 484, startPoint y: 446, endPoint x: 707, endPoint y: 435, distance: 223.7
click at [707, 435] on div ""I'm interested in your property and would like to move forward. Can you send m…" at bounding box center [646, 412] width 428 height 81
copy div "Regards [PERSON_NAME] & [PERSON_NAME]"
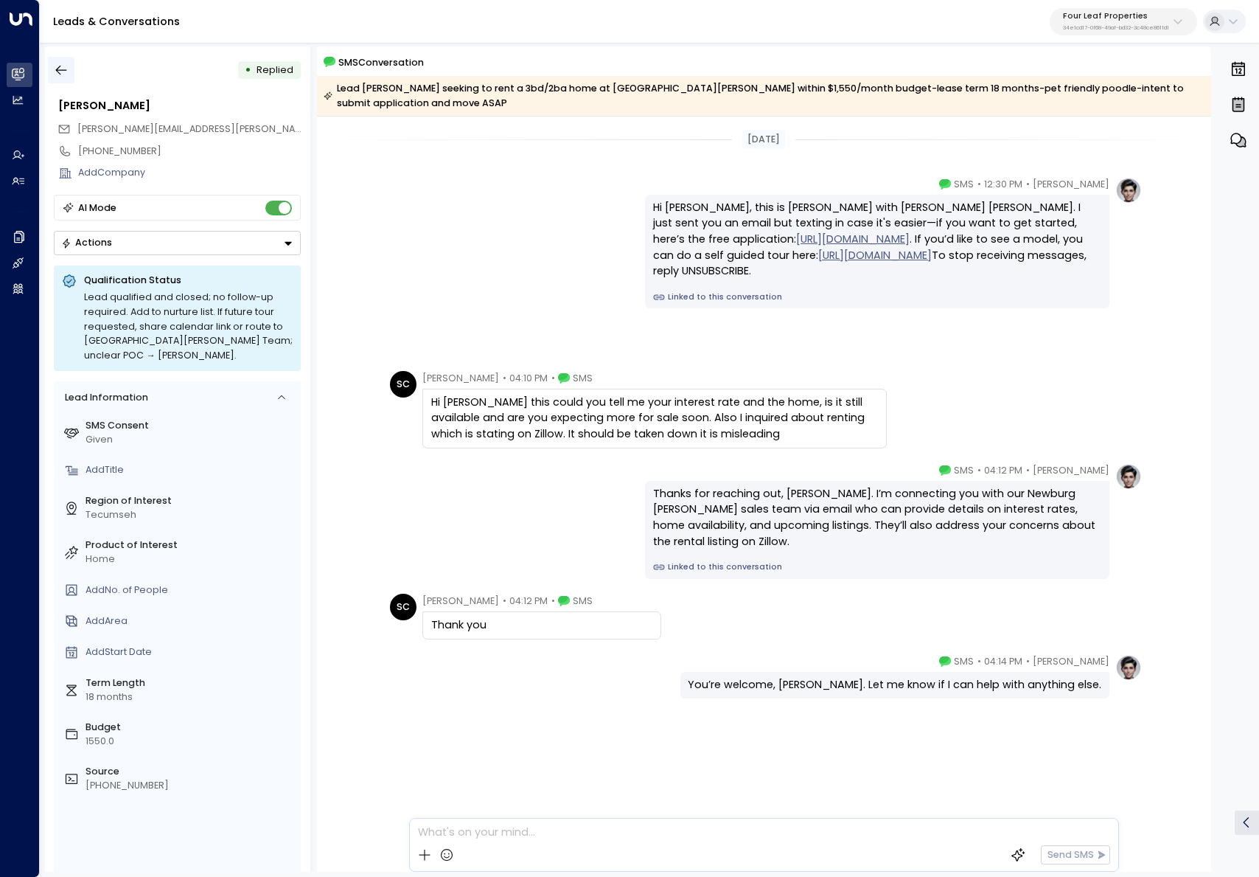
click at [67, 72] on icon "button" at bounding box center [61, 70] width 15 height 15
click at [58, 71] on icon "button" at bounding box center [61, 70] width 15 height 15
click at [1133, 30] on p "34e1cd17-0f68-49af-bd32-3c48ce8611d1" at bounding box center [1116, 28] width 106 height 6
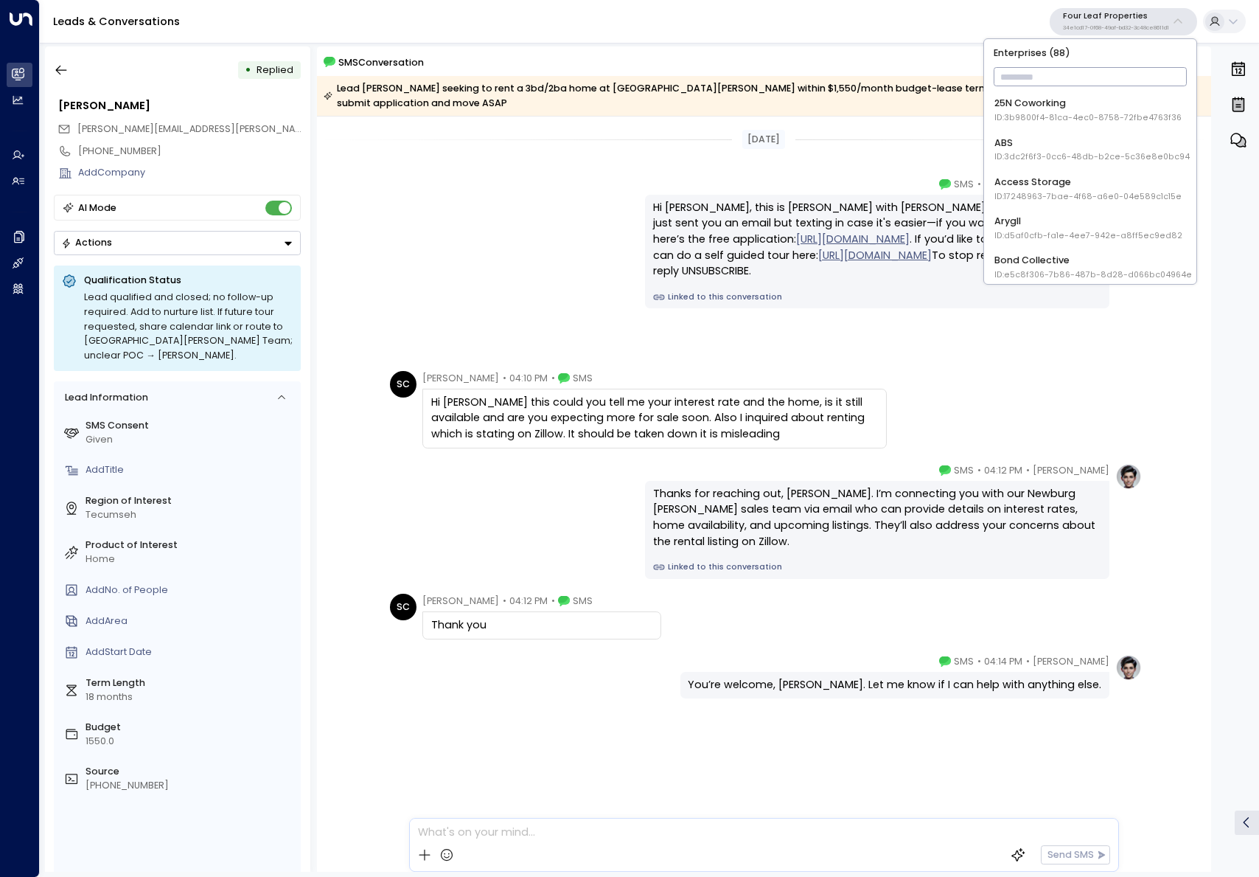
type input "*"
type input "*******"
click at [1148, 101] on div "[PERSON_NAME] Suites ID: 638ec7b5-66cb-467c-be2f-f19c05816232" at bounding box center [1088, 110] width 186 height 27
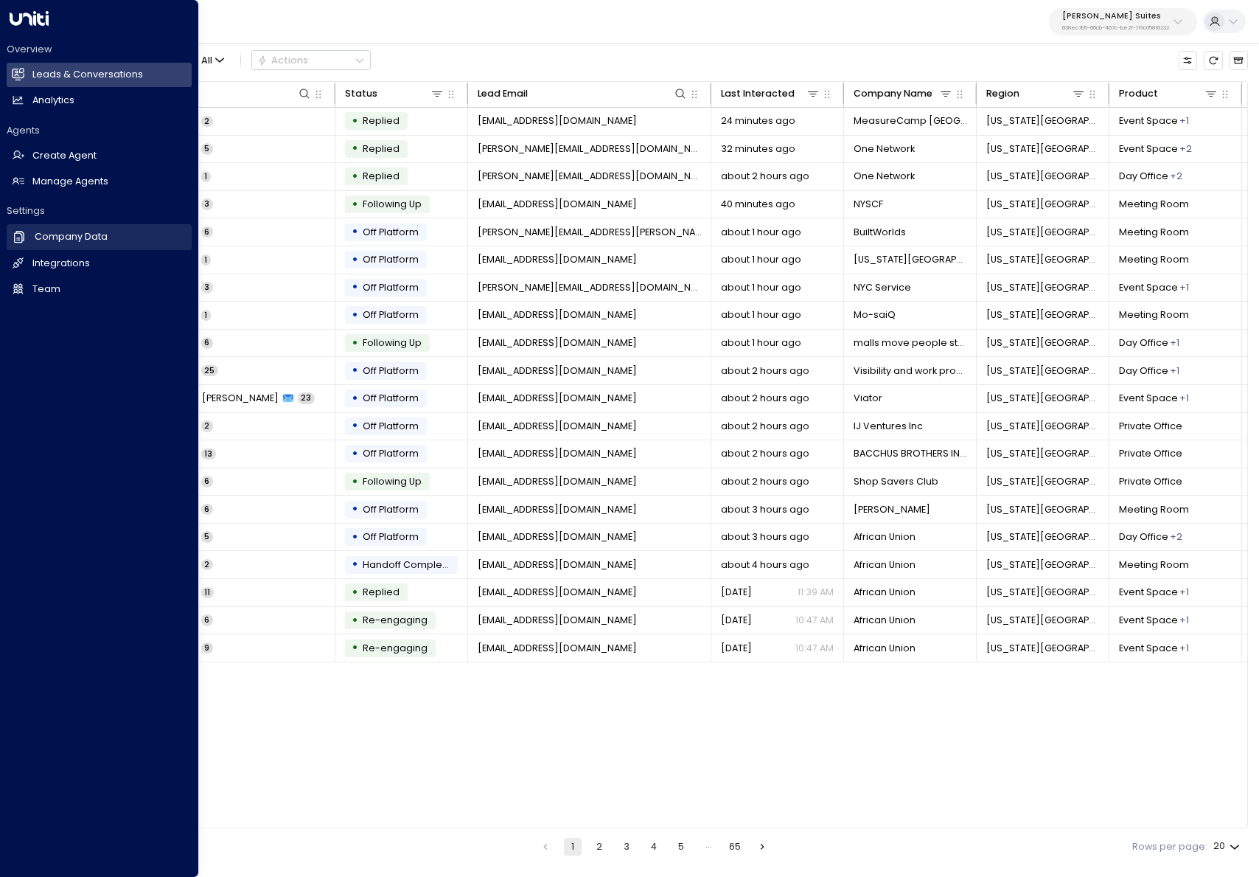
click at [16, 240] on icon at bounding box center [19, 236] width 15 height 15
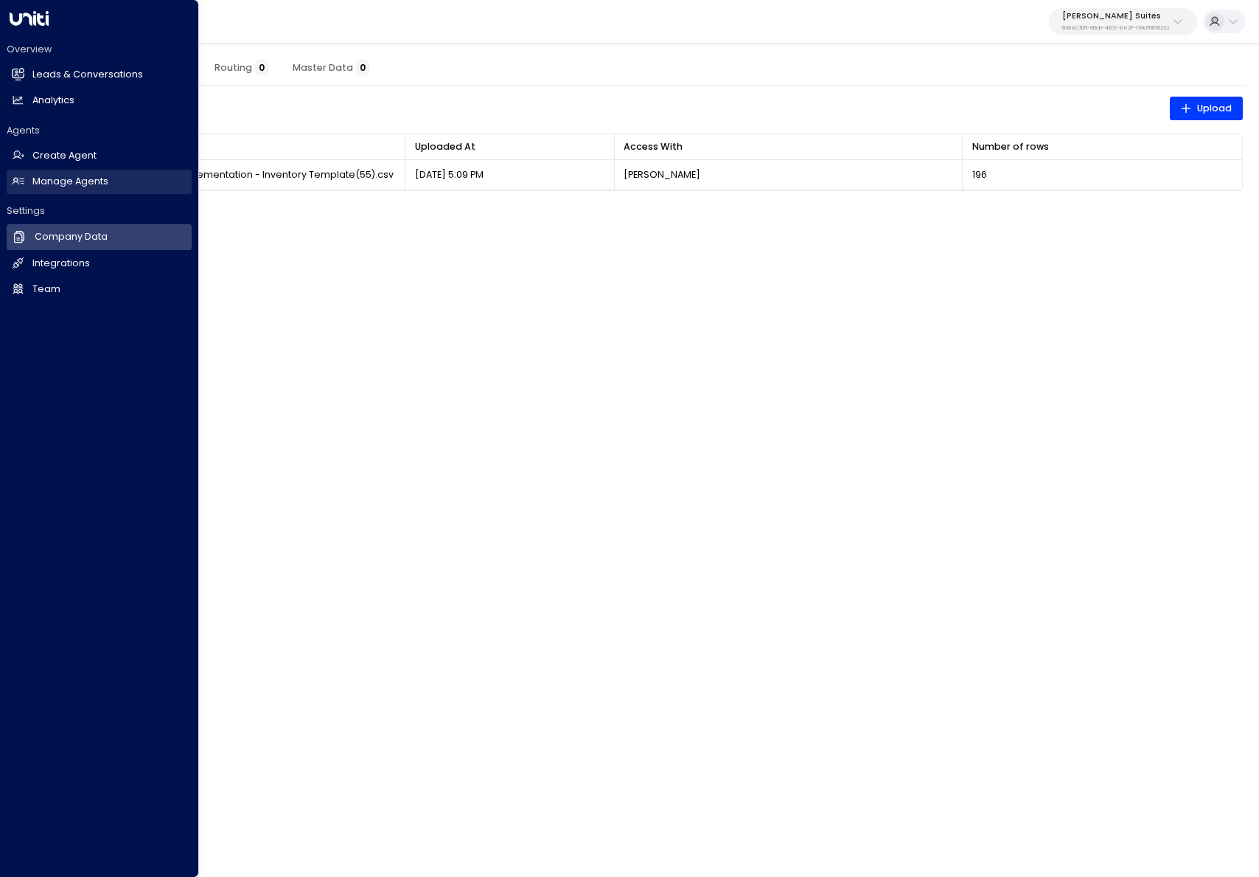
click at [16, 184] on icon at bounding box center [18, 181] width 13 height 13
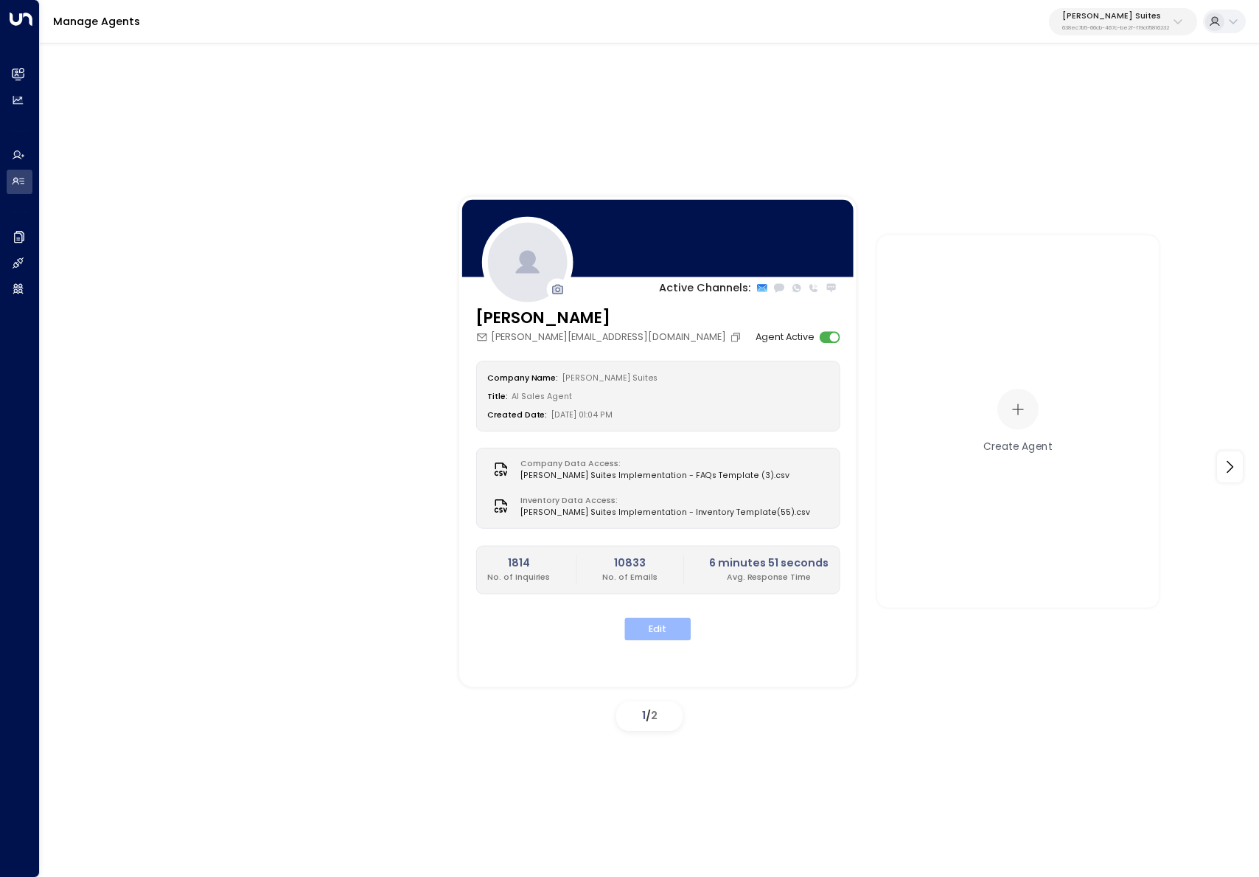
click at [668, 622] on button "Edit" at bounding box center [658, 629] width 66 height 23
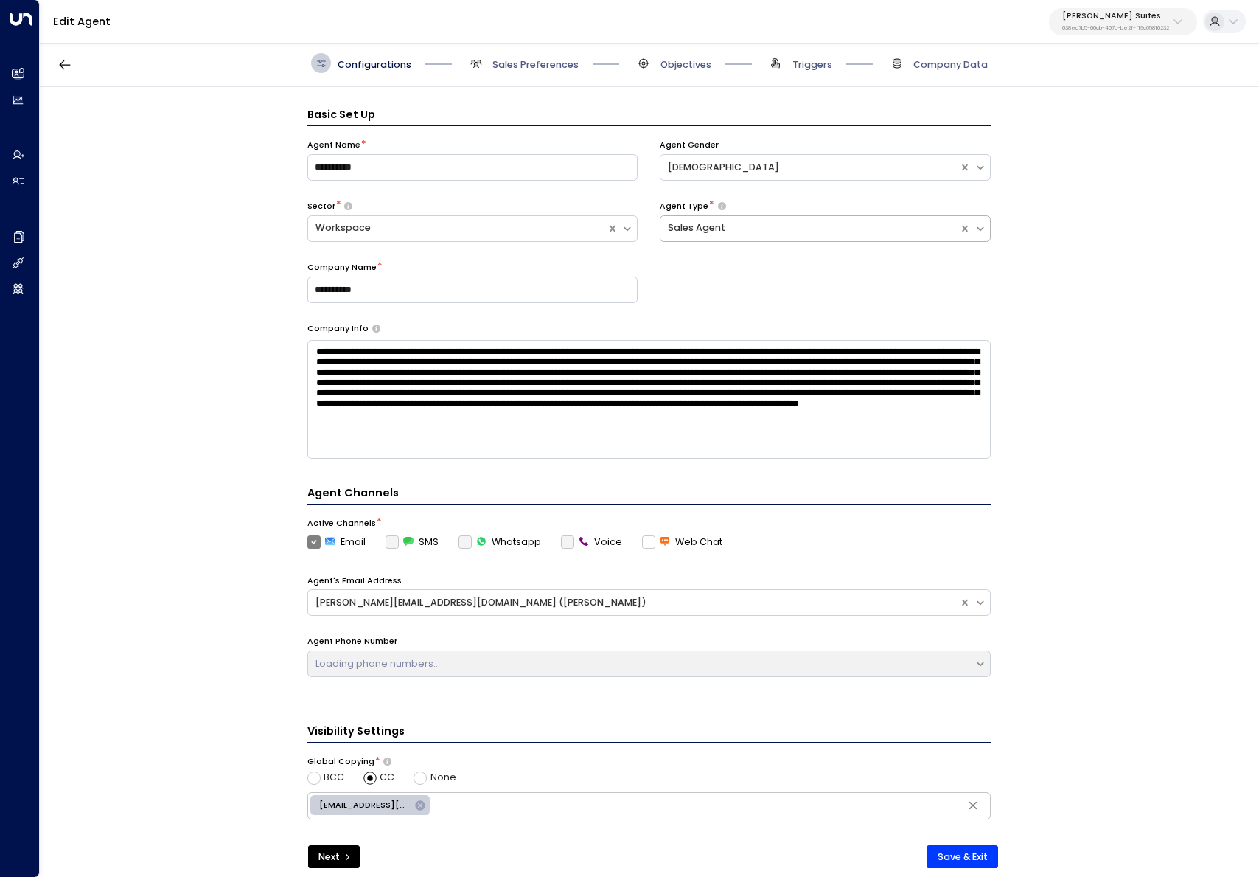
scroll to position [20, 0]
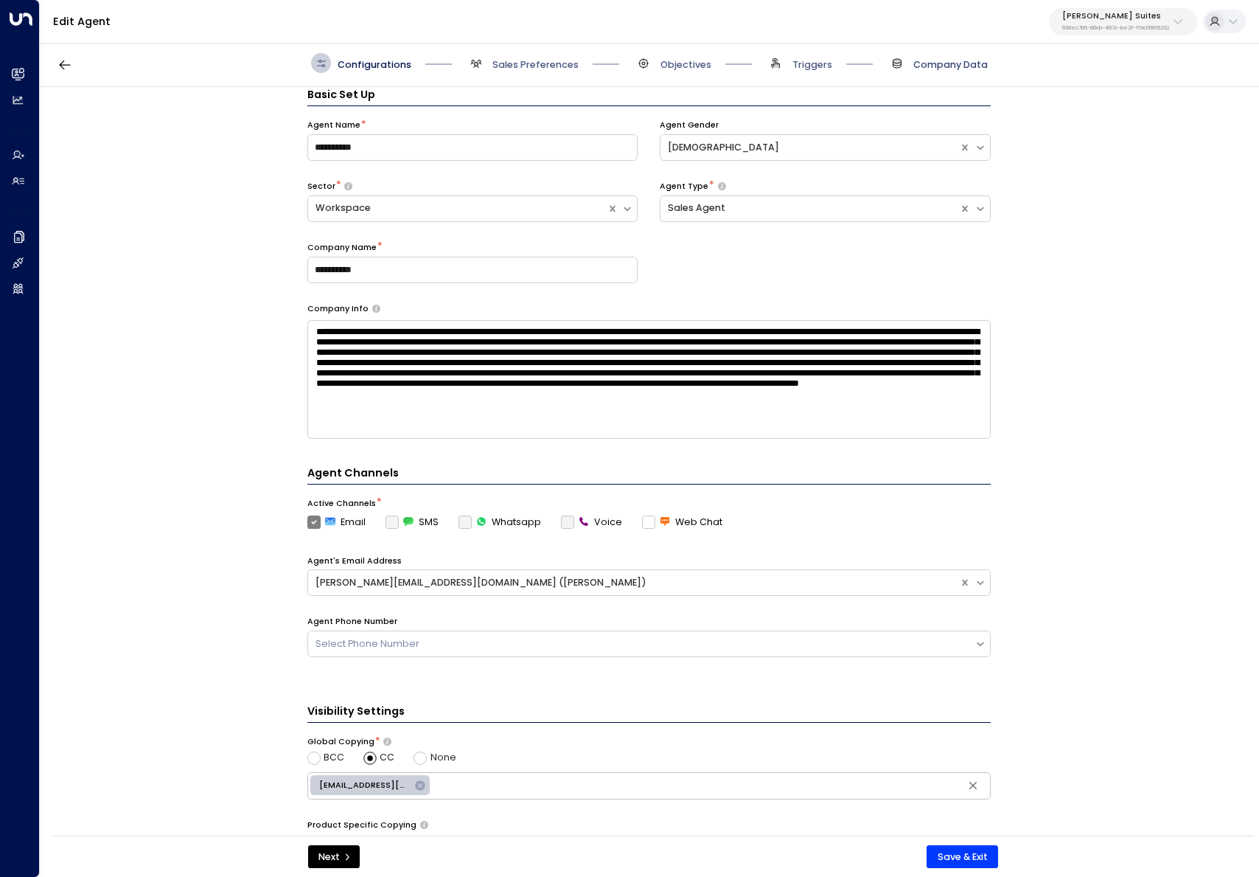
click at [917, 65] on span "Company Data" at bounding box center [951, 64] width 74 height 13
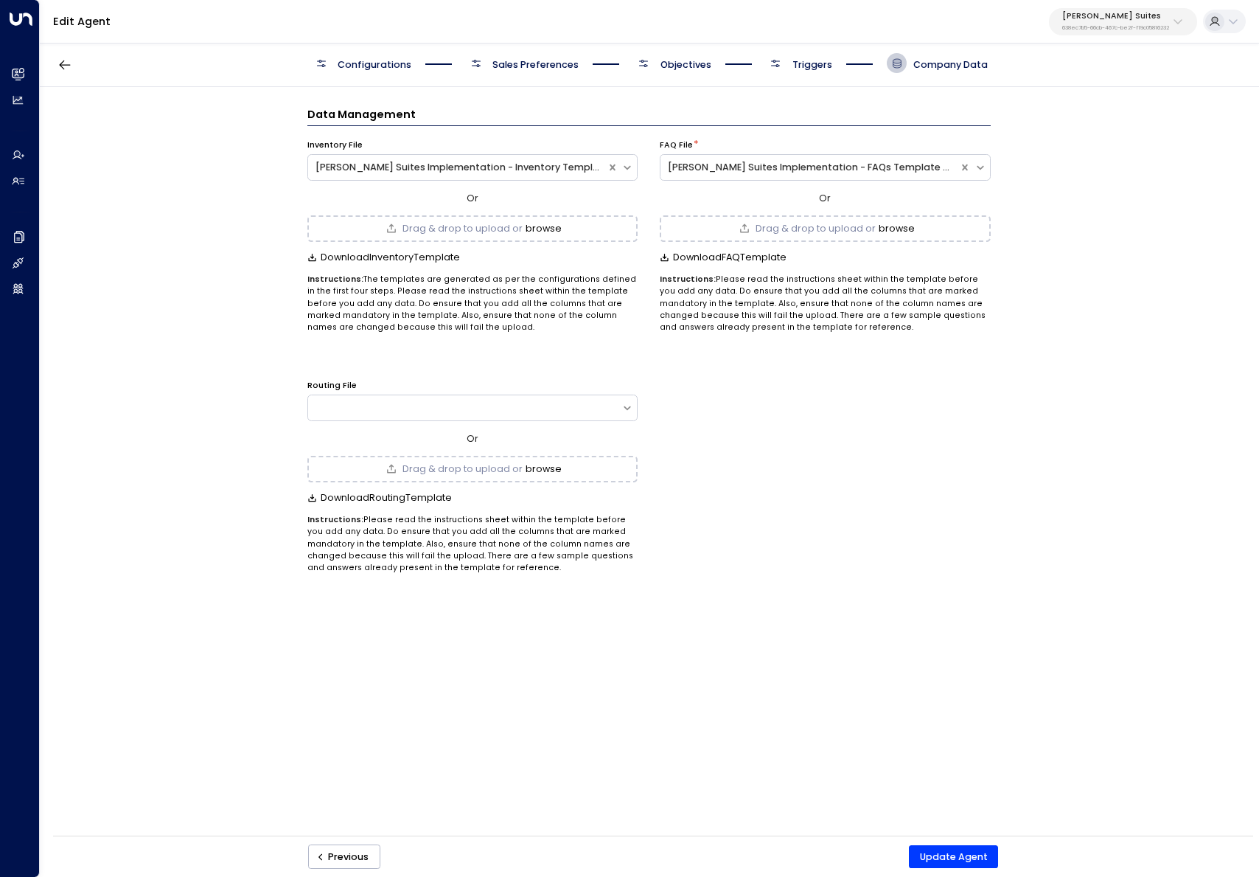
scroll to position [0, 0]
click at [804, 66] on span "Triggers" at bounding box center [813, 64] width 40 height 13
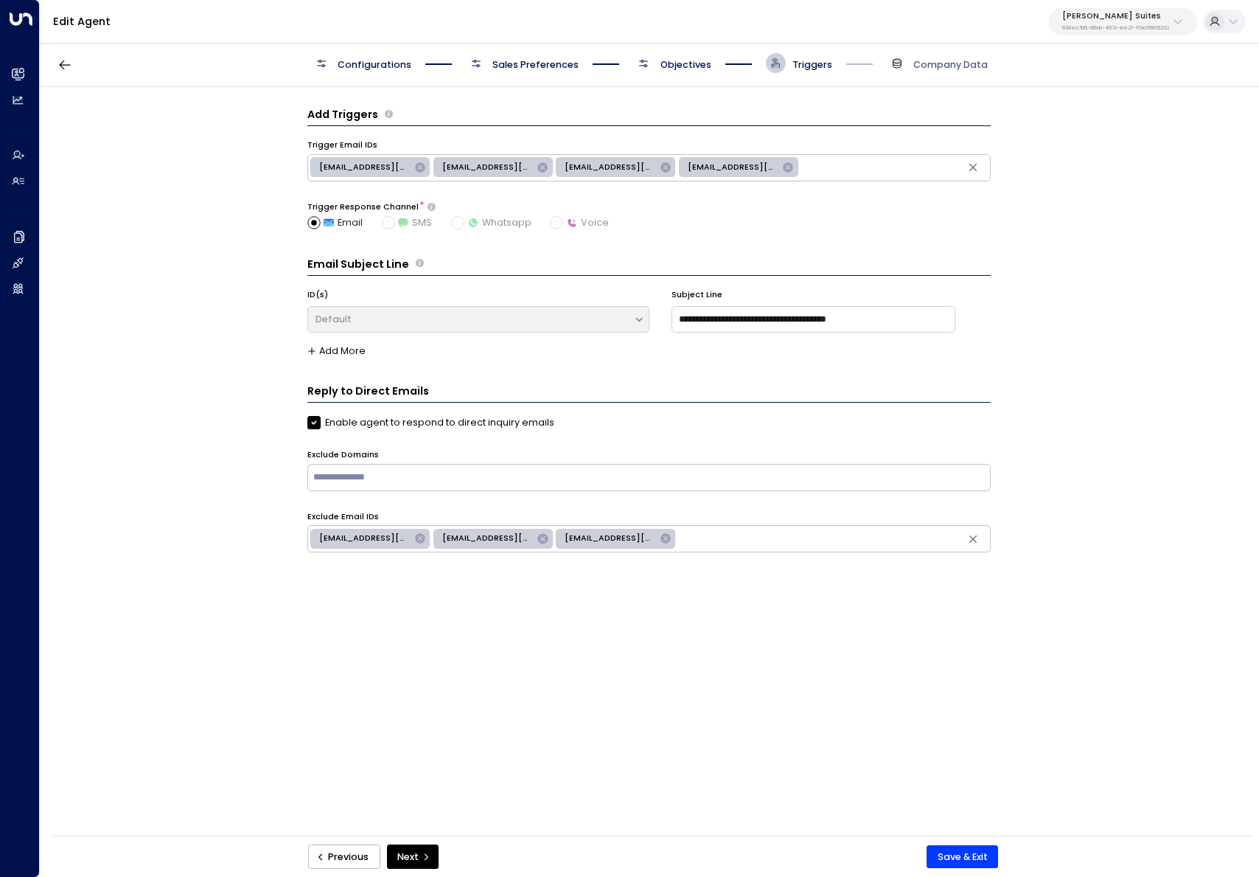
click at [679, 63] on span "Objectives" at bounding box center [686, 64] width 51 height 13
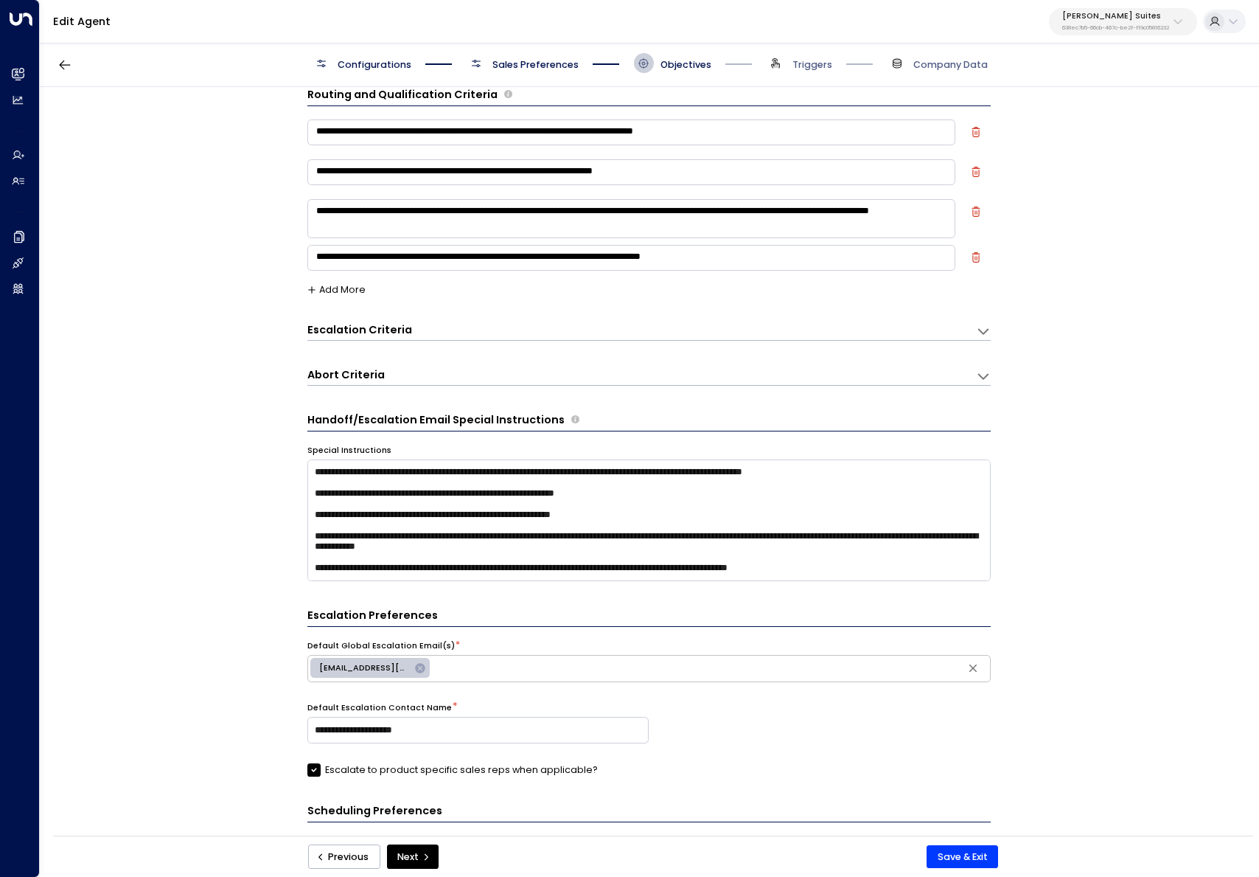
click at [912, 69] on span "Company Data" at bounding box center [937, 63] width 101 height 20
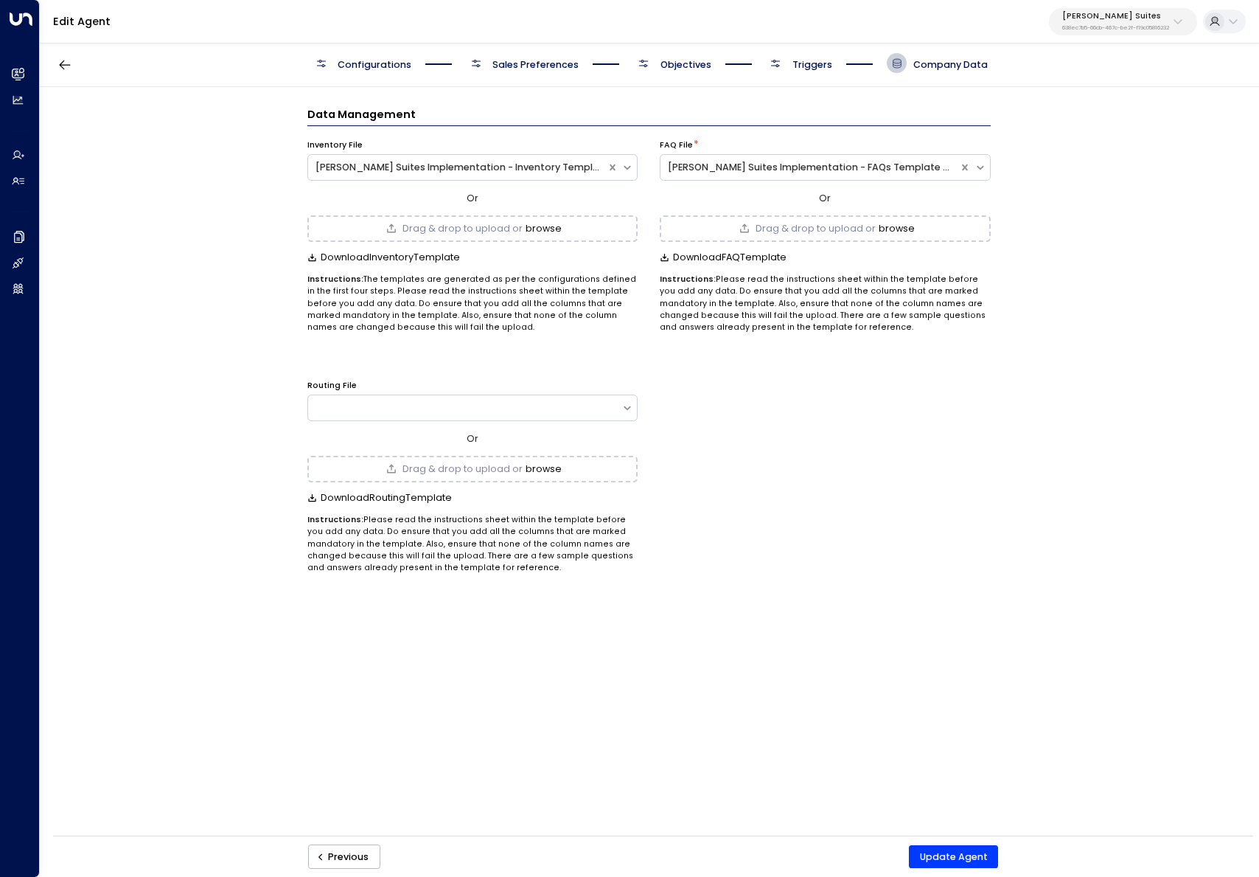
click at [372, 705] on div "Data Management Inventory File Jay Suites Implementation - Inventory Template(5…" at bounding box center [649, 465] width 1218 height 757
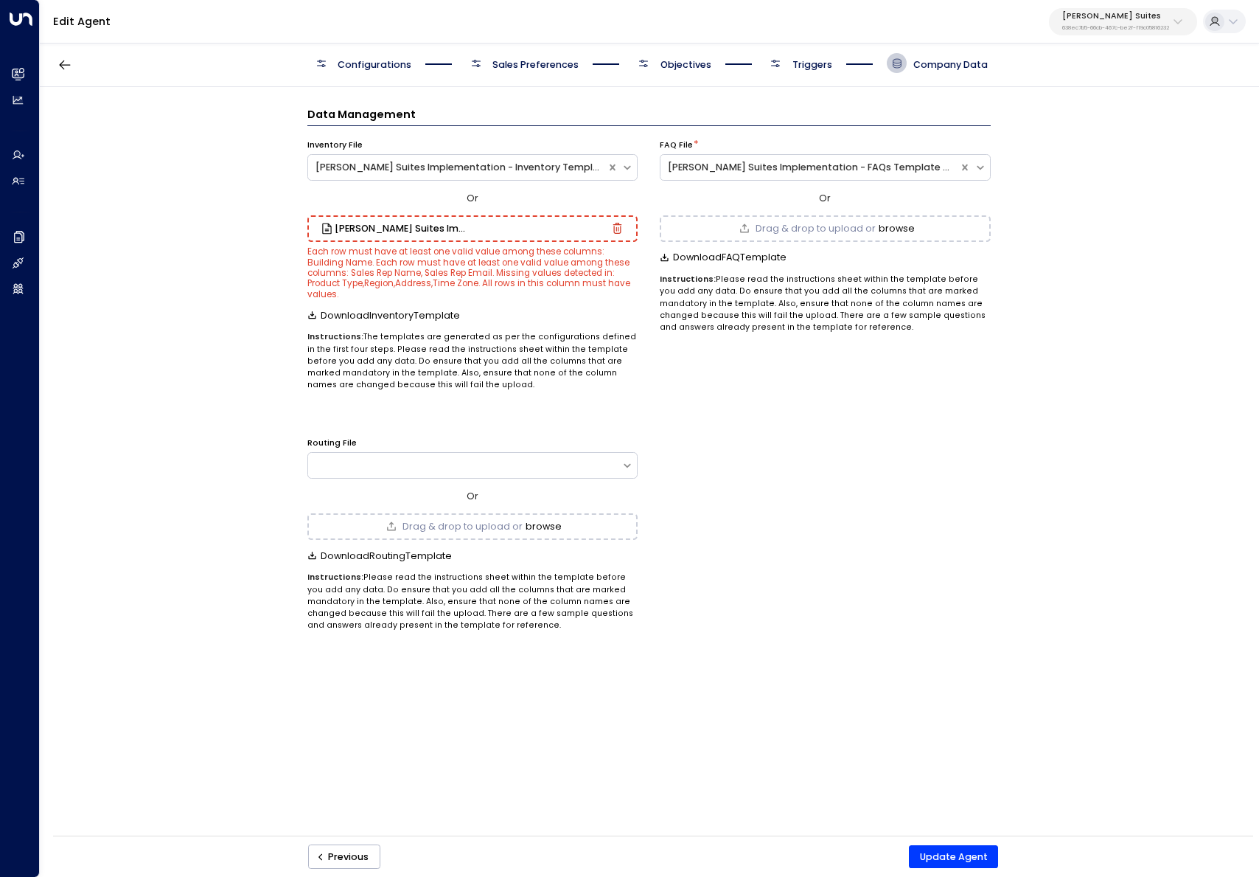
click at [619, 228] on icon "button" at bounding box center [617, 228] width 11 height 11
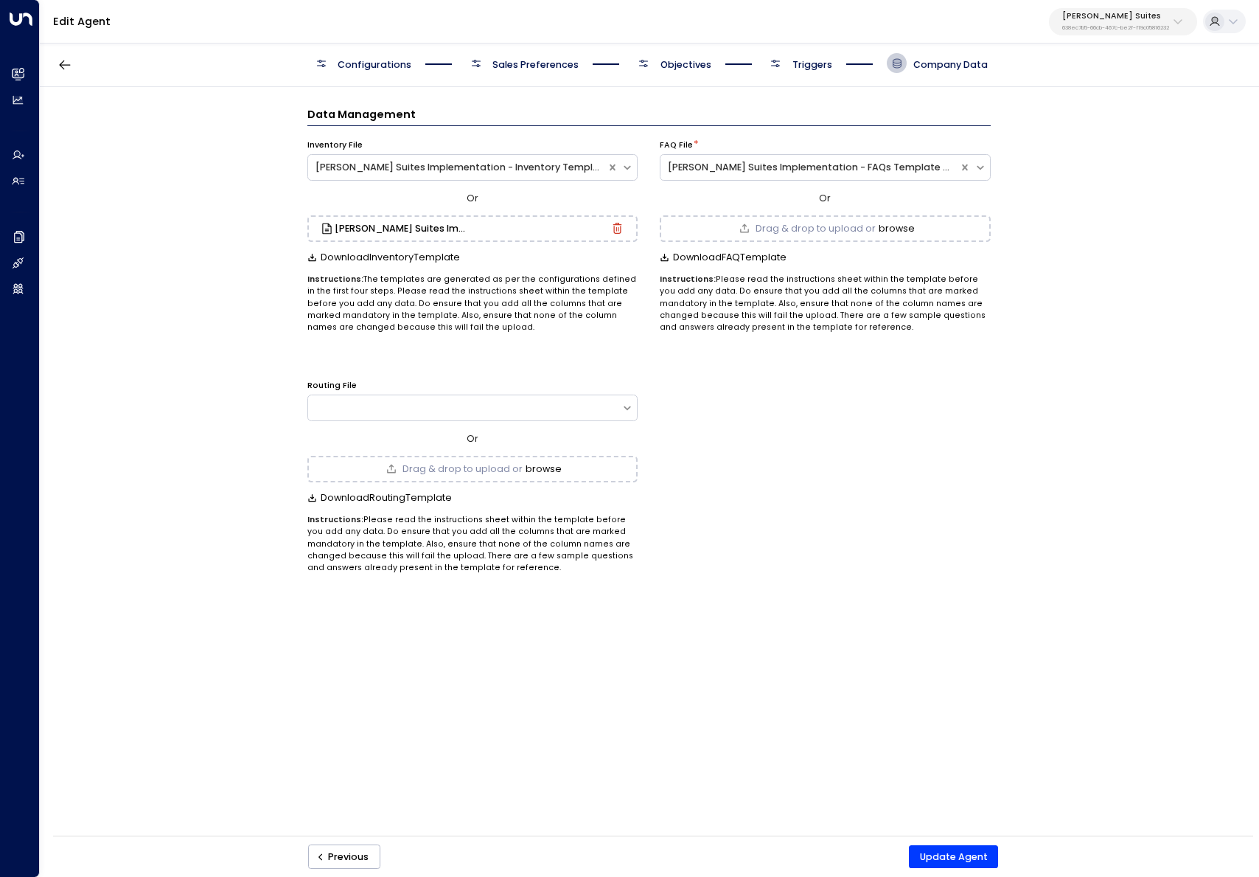
click at [625, 285] on p "Instructions: The templates are generated as per the configurations defined in …" at bounding box center [472, 304] width 331 height 60
click at [597, 253] on div "Download Inventory Template" at bounding box center [472, 257] width 331 height 10
click at [925, 858] on button "Update Agent" at bounding box center [953, 857] width 89 height 24
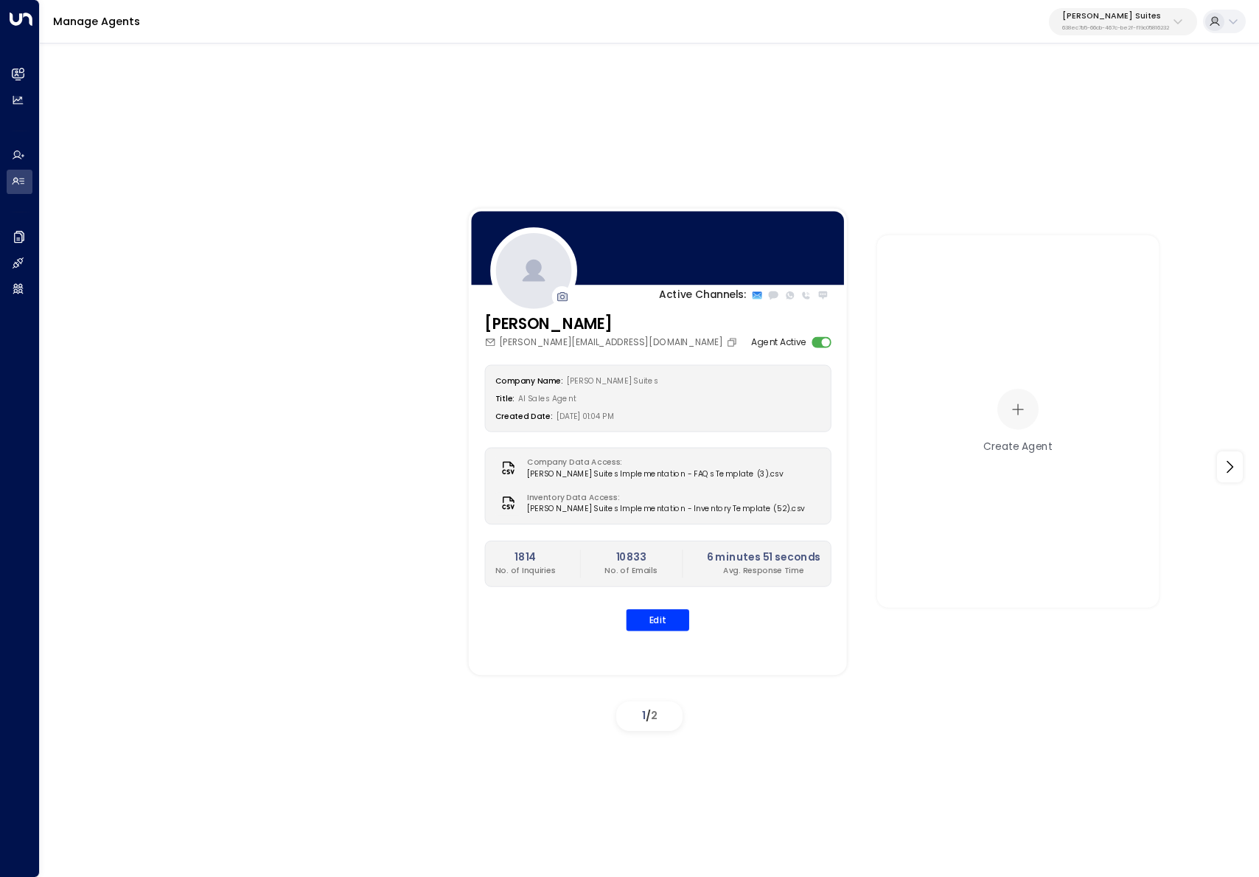
click at [1141, 22] on div "Jay Suites 638ec7b5-66cb-467c-be2f-f19c05816232" at bounding box center [1116, 21] width 107 height 19
type input "********"
click at [1086, 105] on div "Four Leaf Properties ID: 34e1cd17-0f68-49af-bd32-3c48ce8611d1" at bounding box center [1085, 110] width 180 height 27
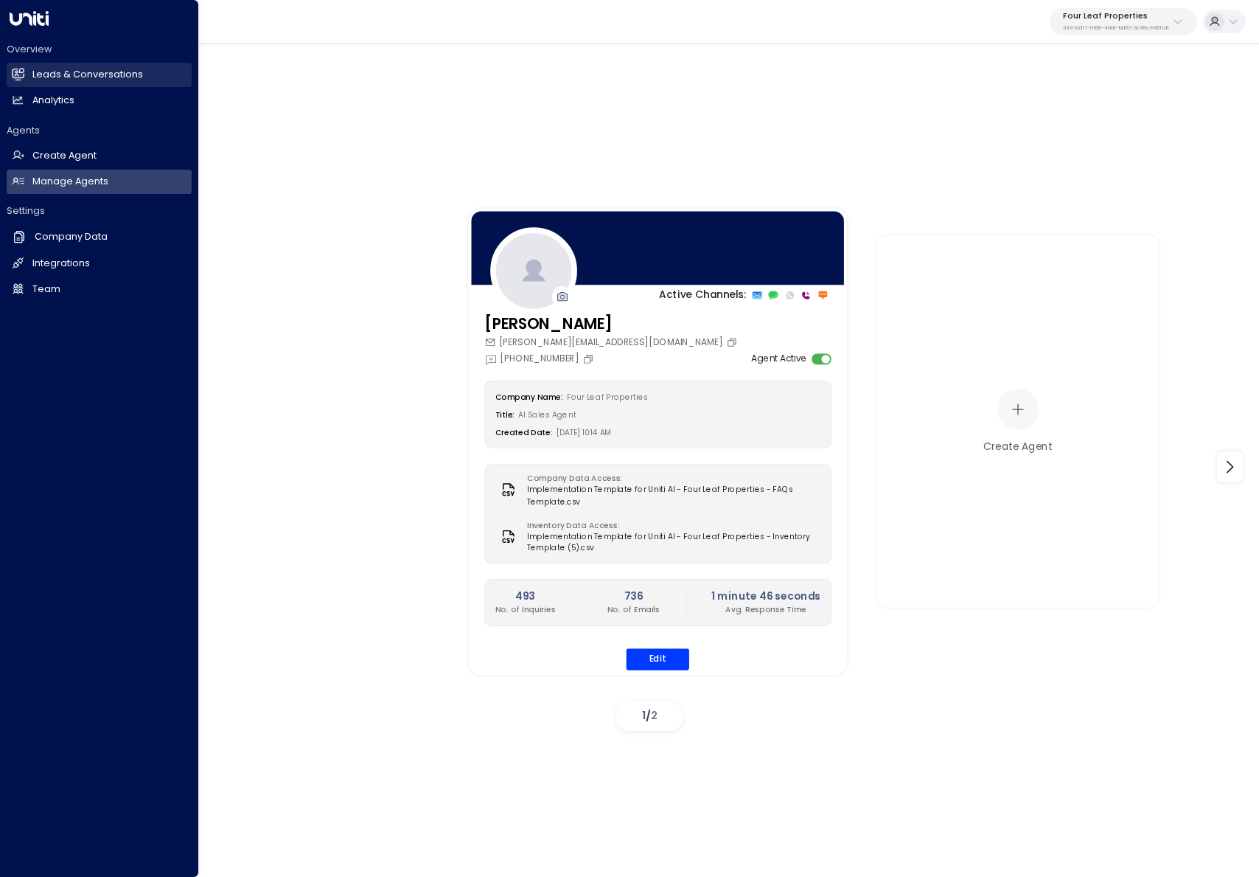
click at [33, 68] on h2 "Leads & Conversations" at bounding box center [87, 75] width 111 height 14
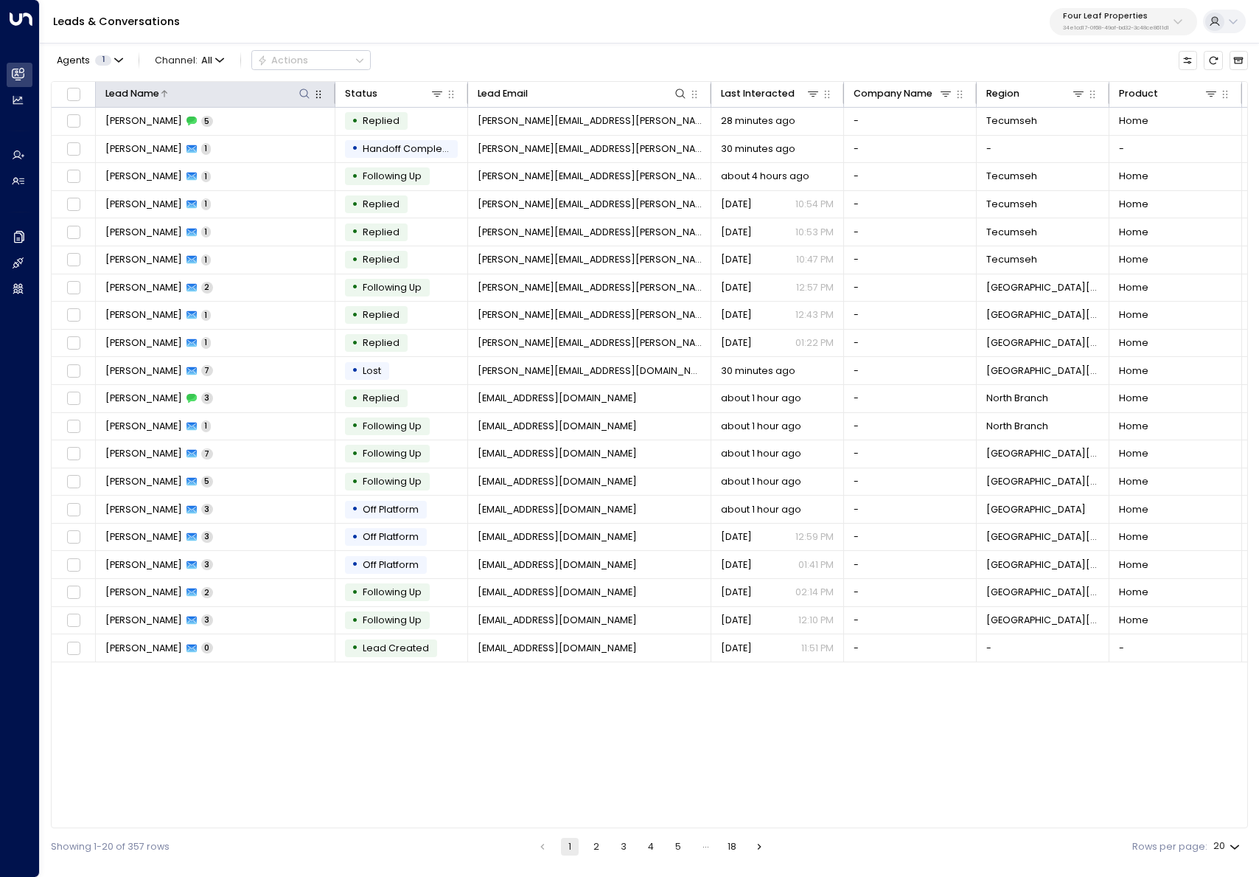
click at [302, 92] on icon at bounding box center [305, 94] width 12 height 12
type input "******"
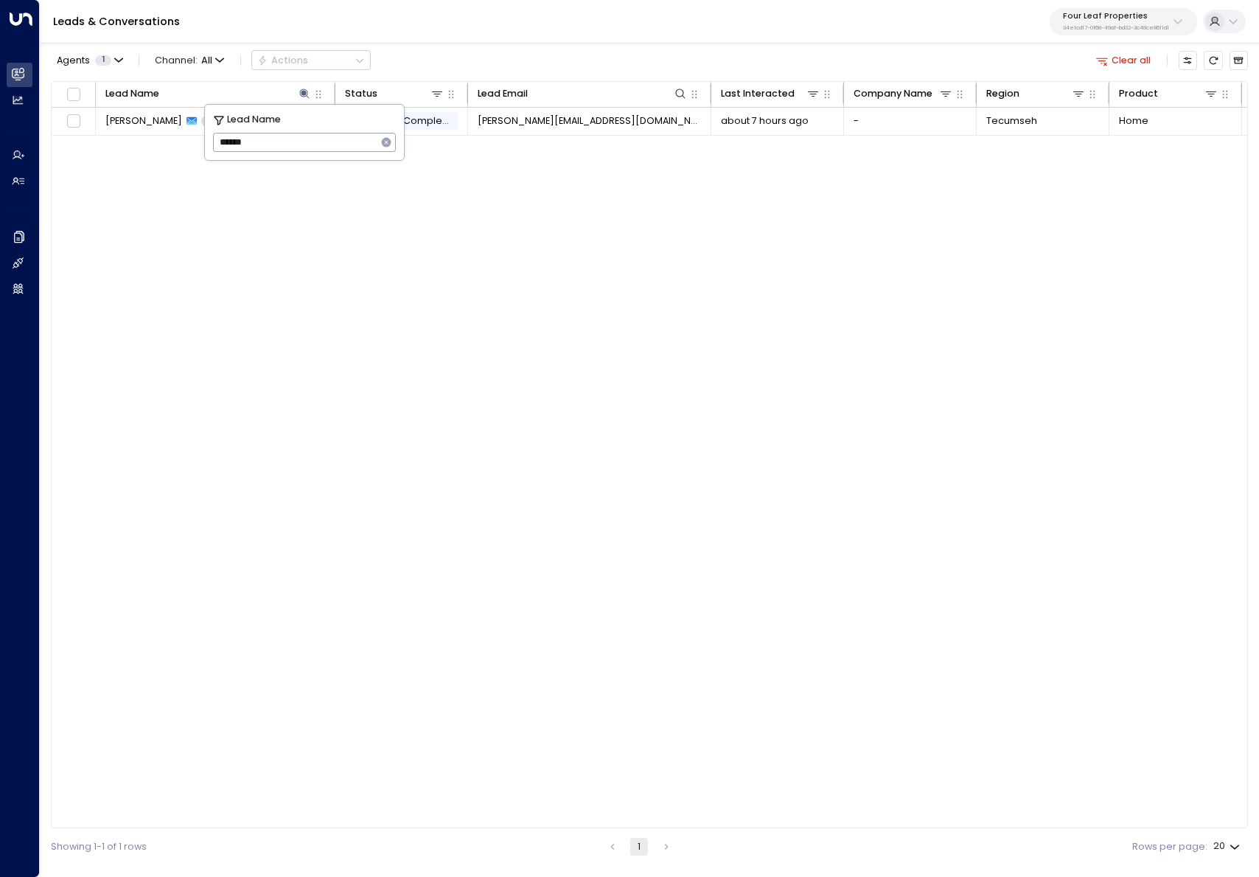
click at [303, 328] on div "Lead Name Status Lead Email Last Interacted Company Name Region Product # of pe…" at bounding box center [649, 455] width 1197 height 748
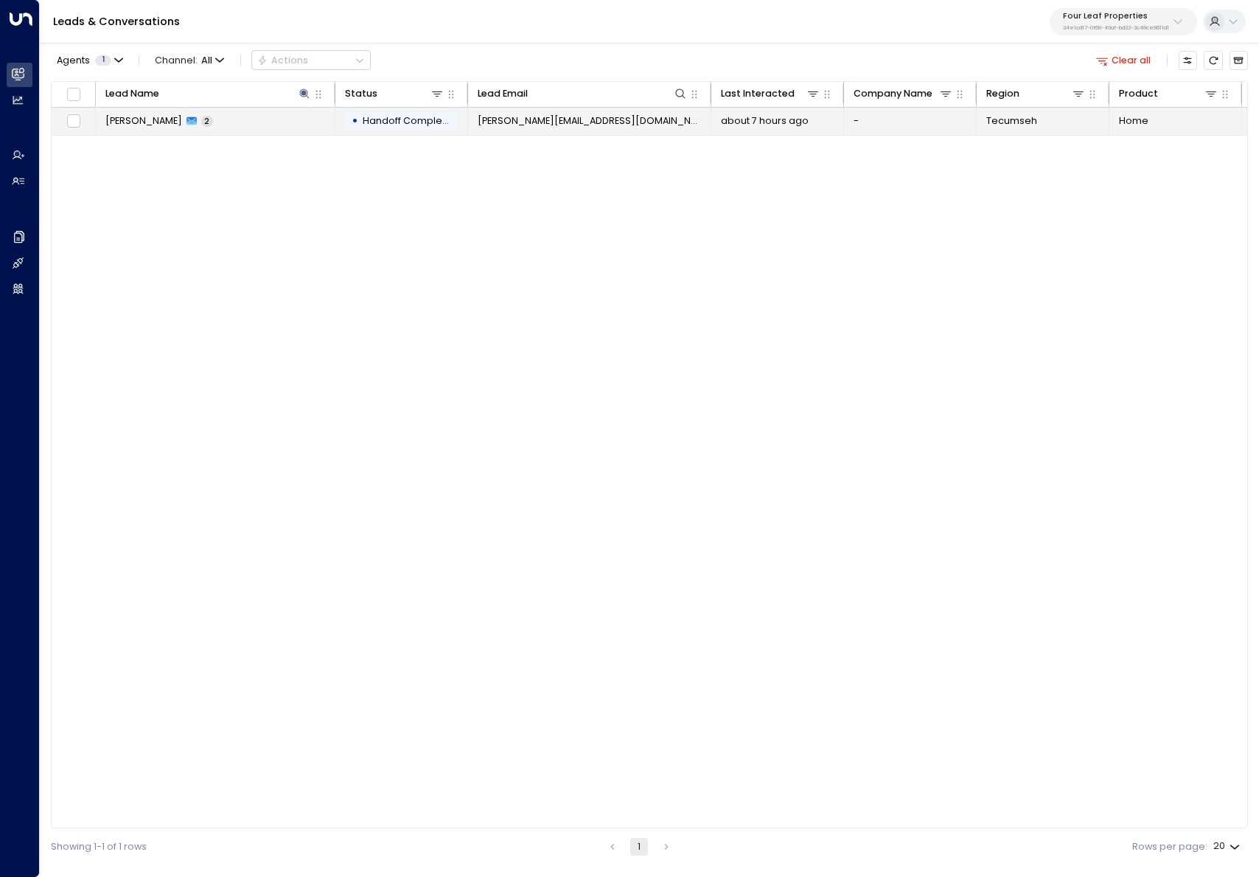
click at [198, 128] on td "Jessie Rogers 2" at bounding box center [216, 121] width 240 height 27
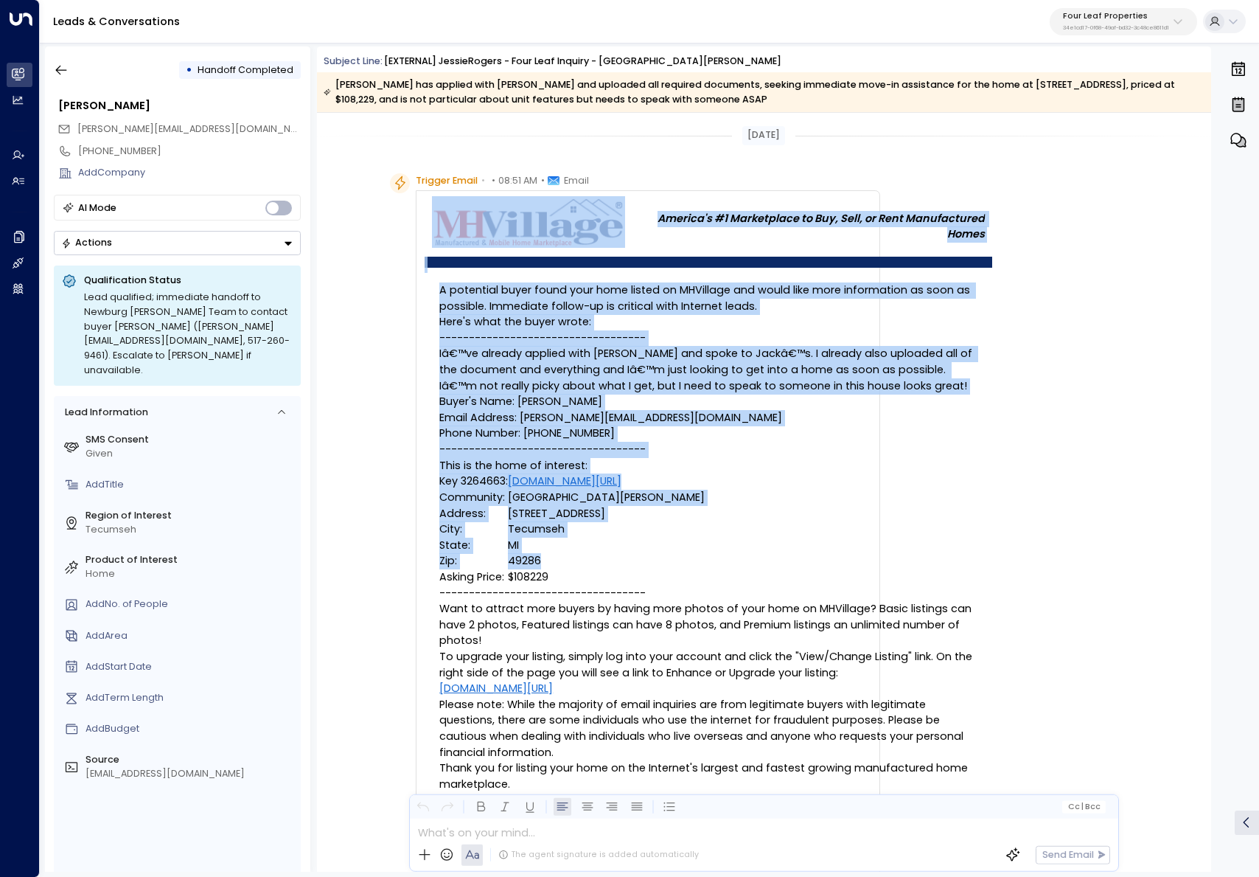
drag, startPoint x: 440, startPoint y: 467, endPoint x: 546, endPoint y: 560, distance: 140.5
click at [546, 560] on div "America's #1 Marketplace to Buy, Sell, or Rent Manufactured Homes A potential b…" at bounding box center [648, 582] width 465 height 785
click at [703, 566] on td "49286" at bounding box center [606, 561] width 197 height 16
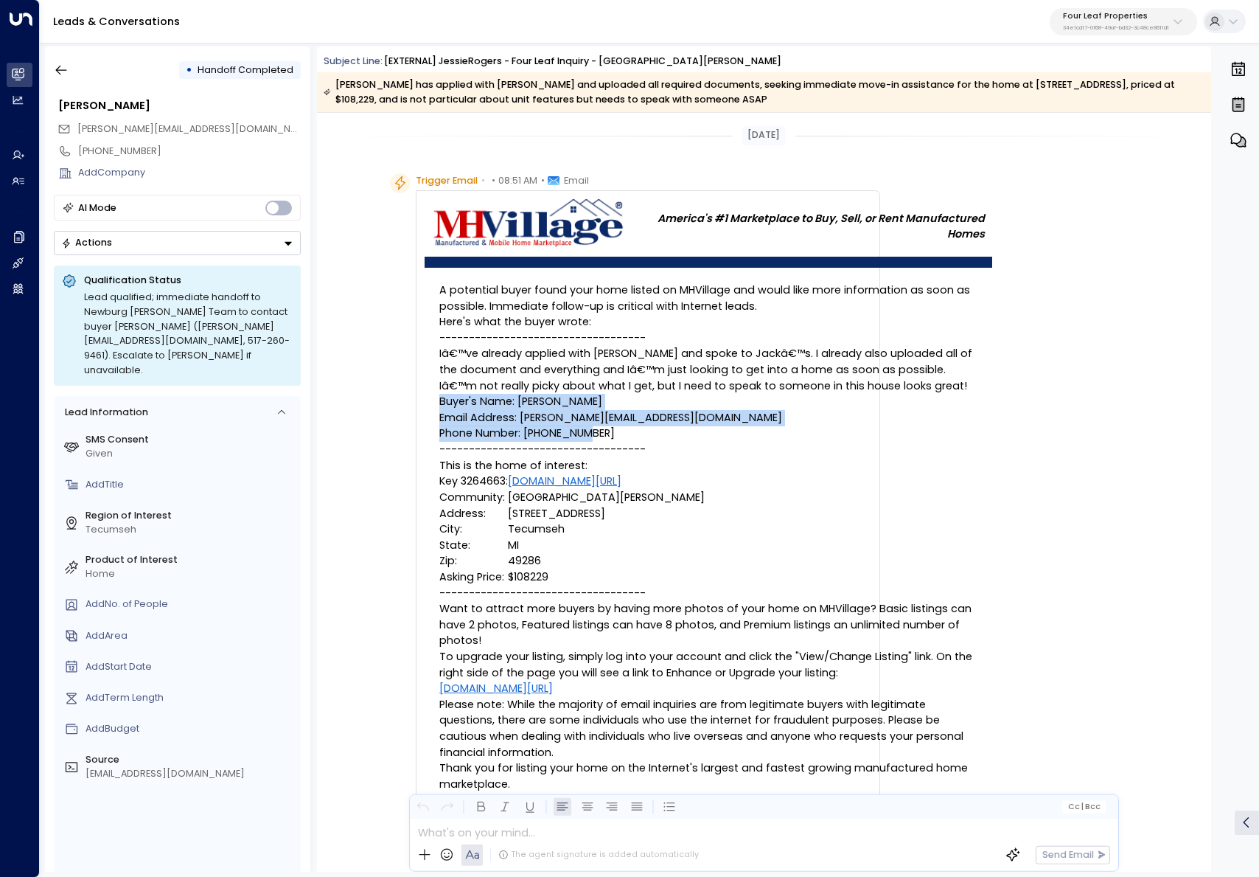
drag, startPoint x: 439, startPoint y: 397, endPoint x: 628, endPoint y: 437, distance: 193.5
click at [628, 437] on p "Buyer's Name: Jessie Rogers Email Address: jessie@backwoodbnnies.com Phone Numb…" at bounding box center [708, 418] width 538 height 48
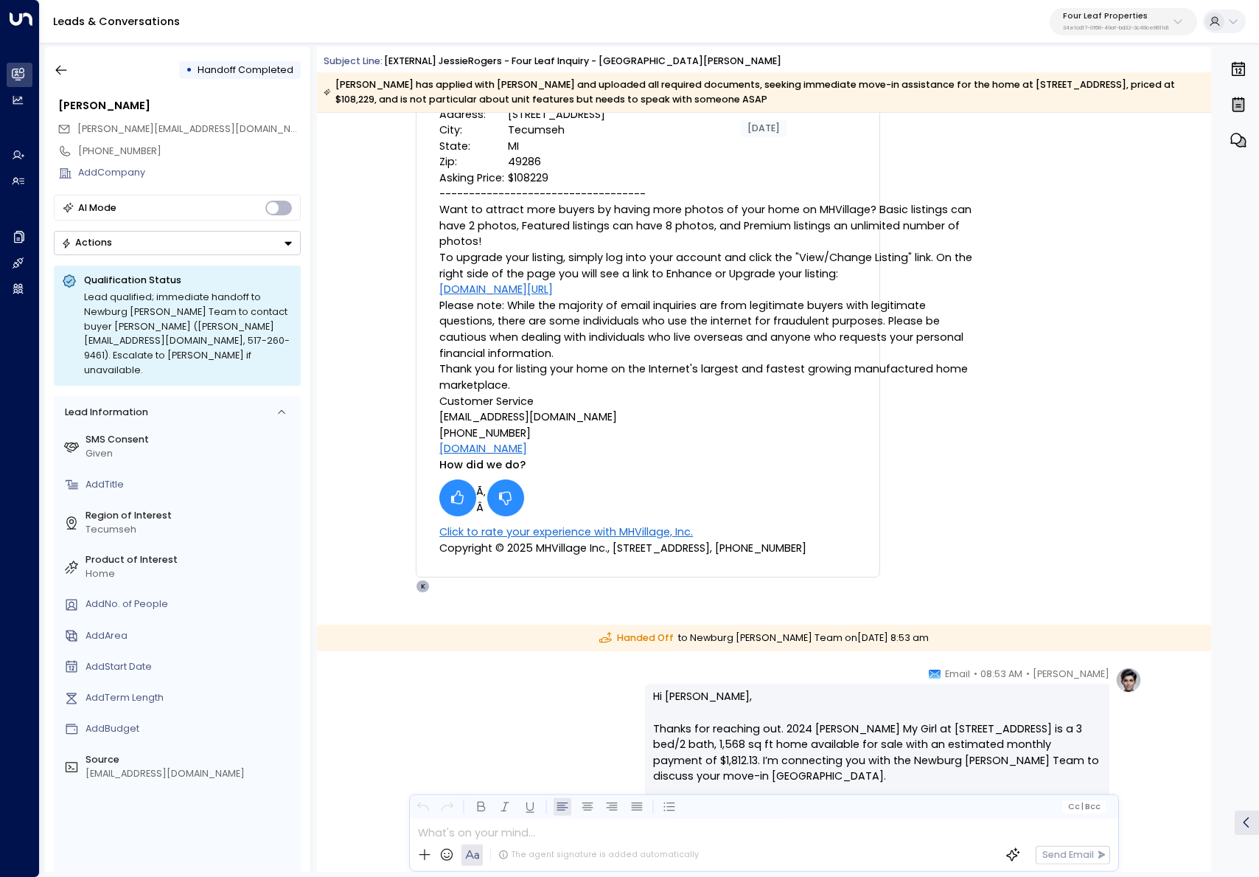
scroll to position [627, 0]
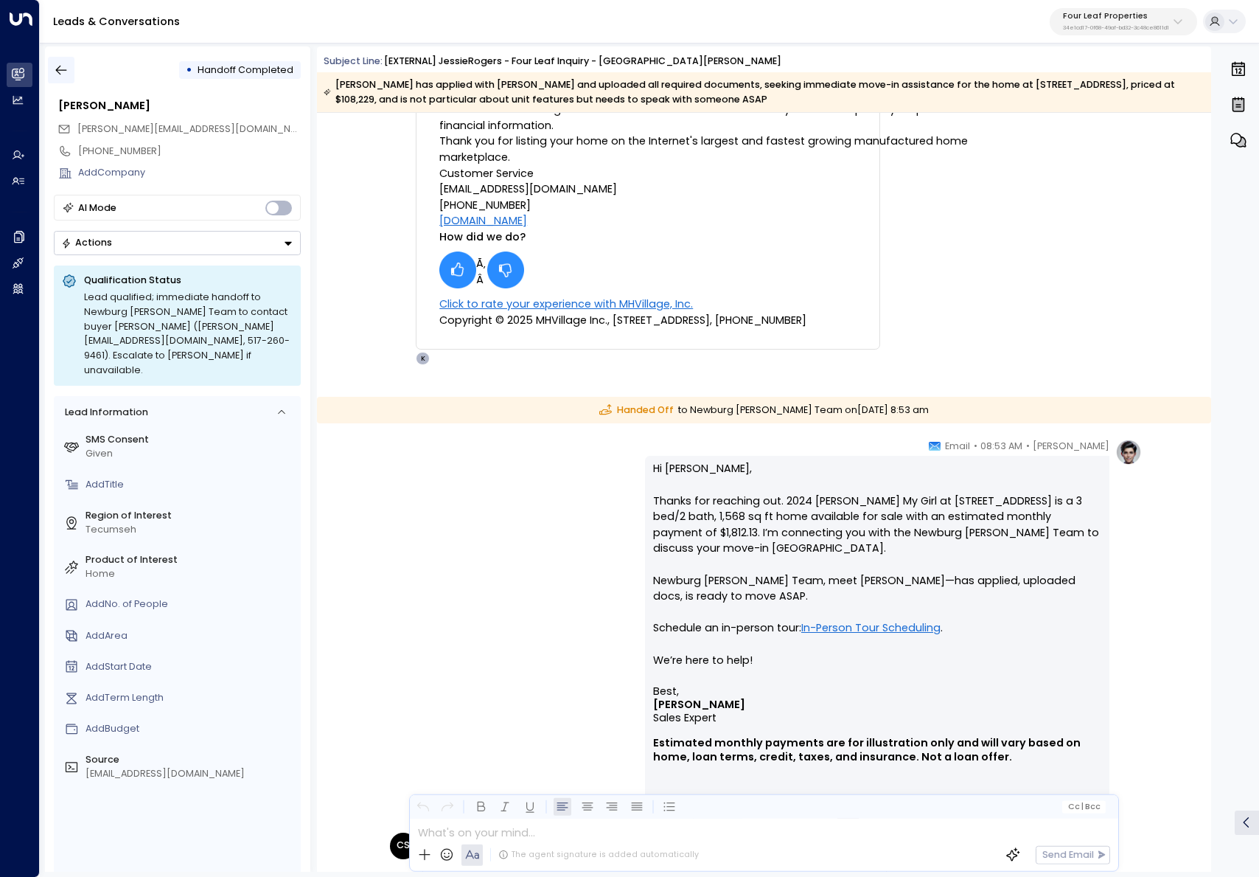
click at [50, 64] on button "button" at bounding box center [61, 70] width 27 height 27
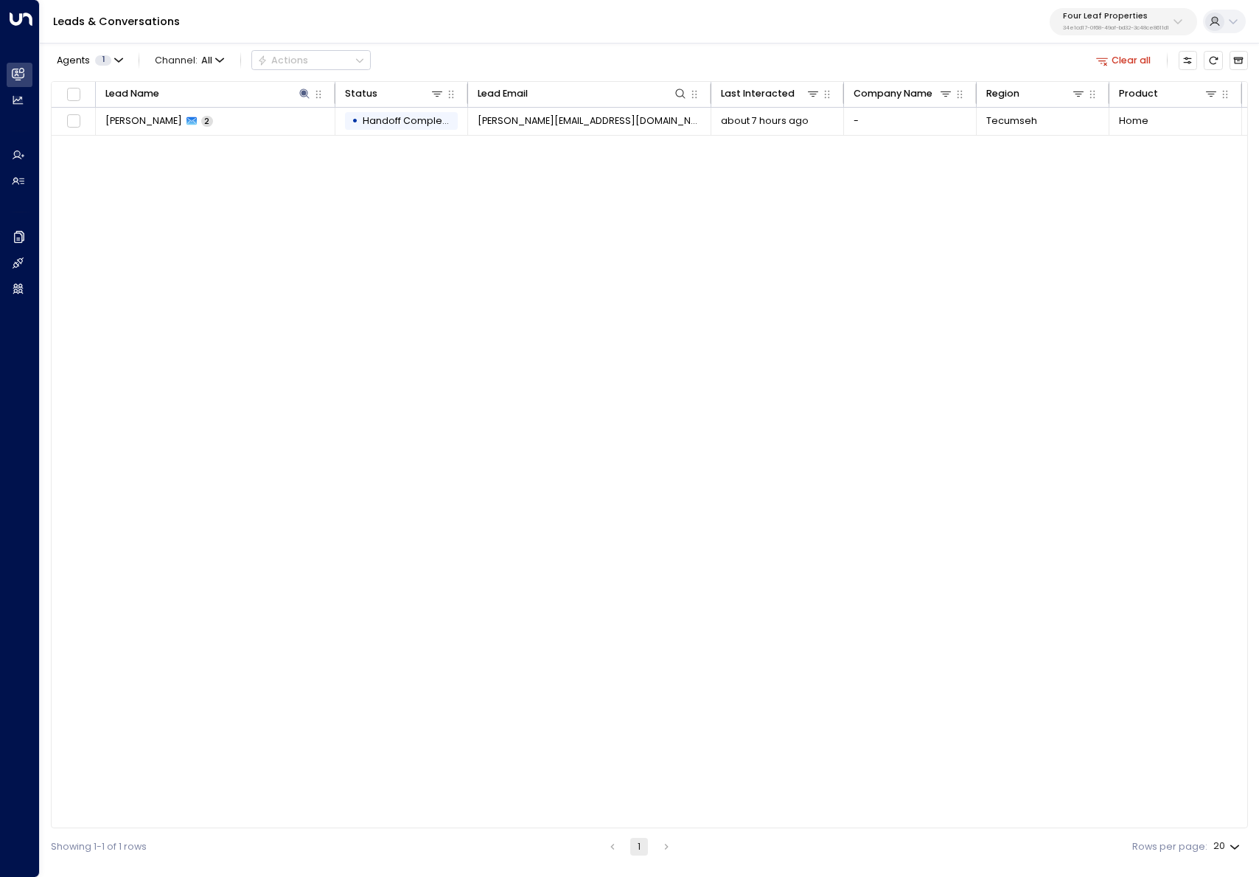
click at [1114, 52] on button "Clear all" at bounding box center [1124, 60] width 66 height 18
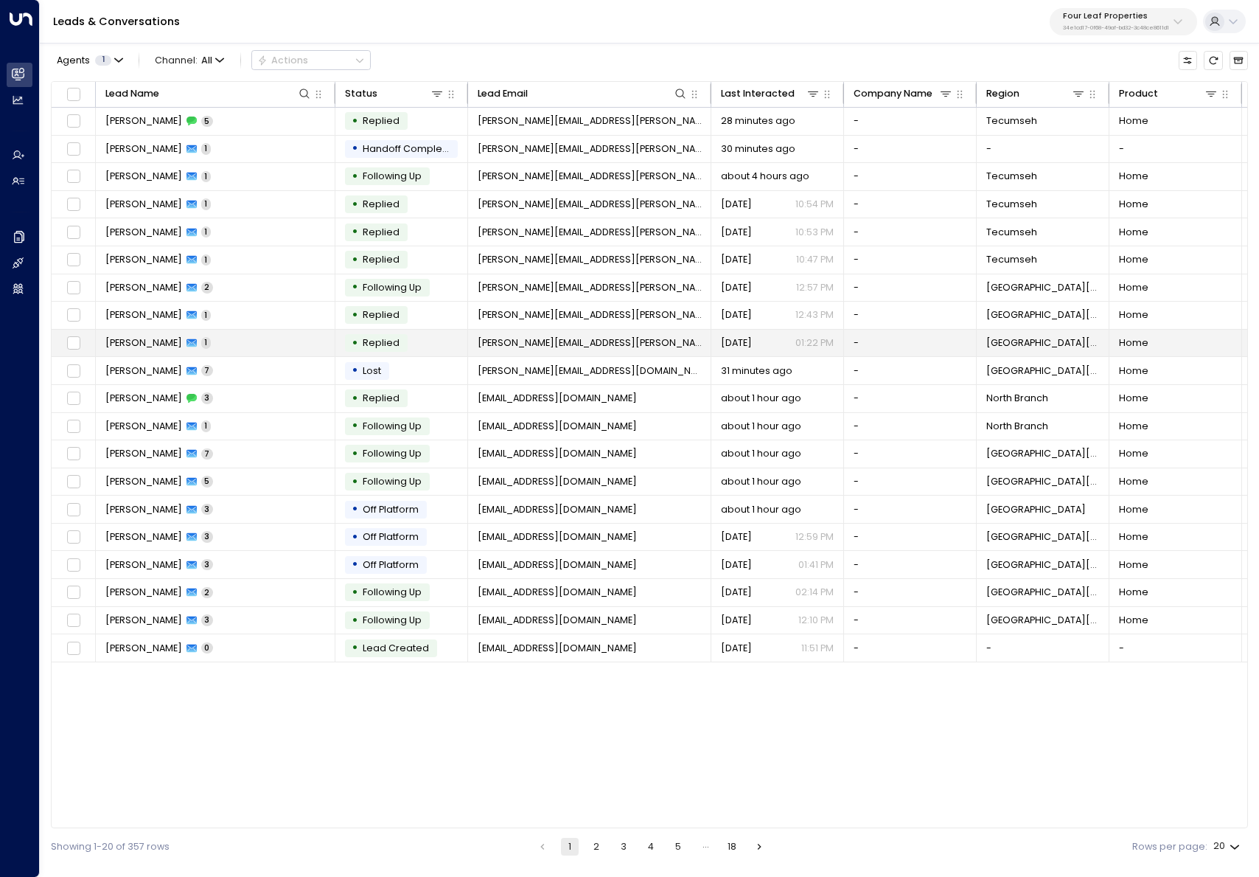
click at [282, 330] on td "[PERSON_NAME] 1" at bounding box center [216, 343] width 240 height 27
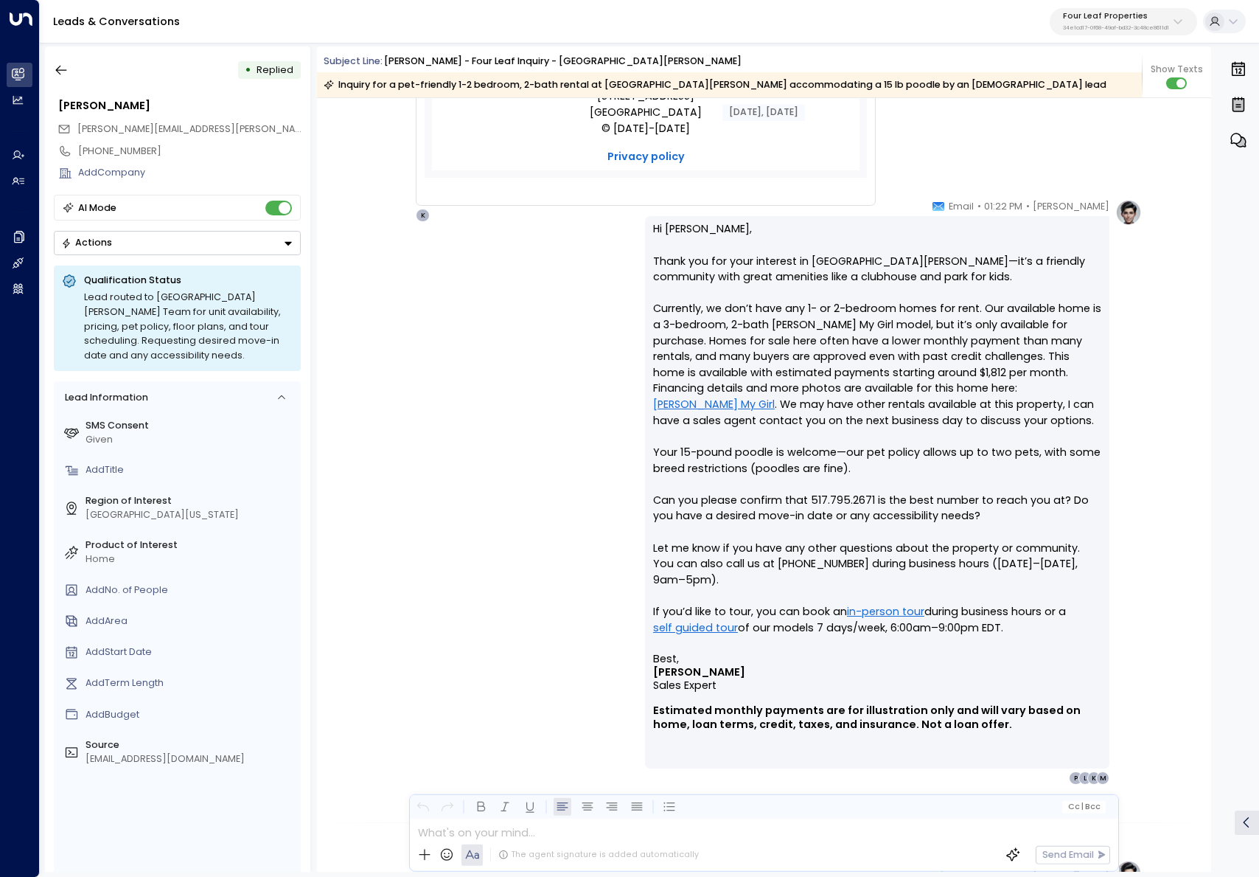
scroll to position [1011, 0]
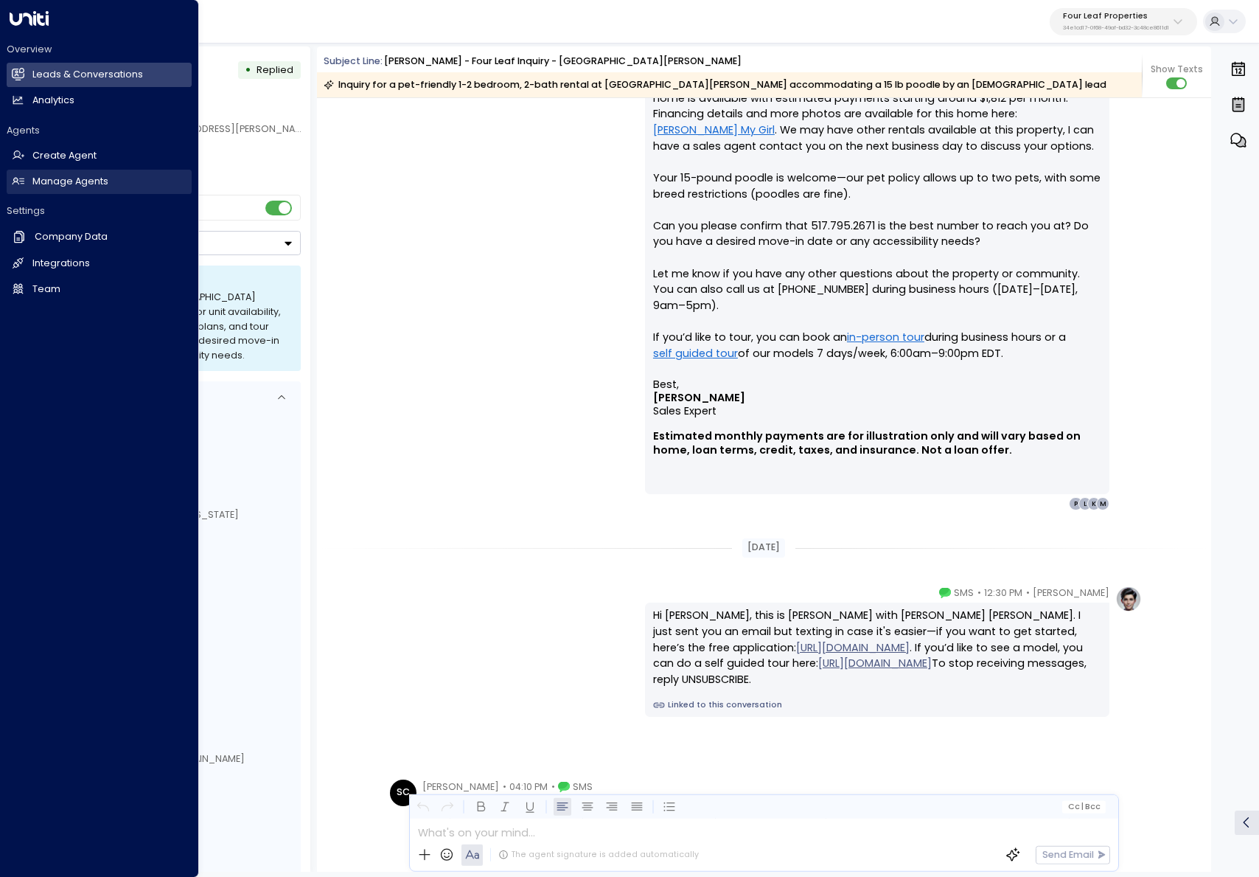
click at [38, 181] on h2 "Manage Agents" at bounding box center [70, 182] width 76 height 14
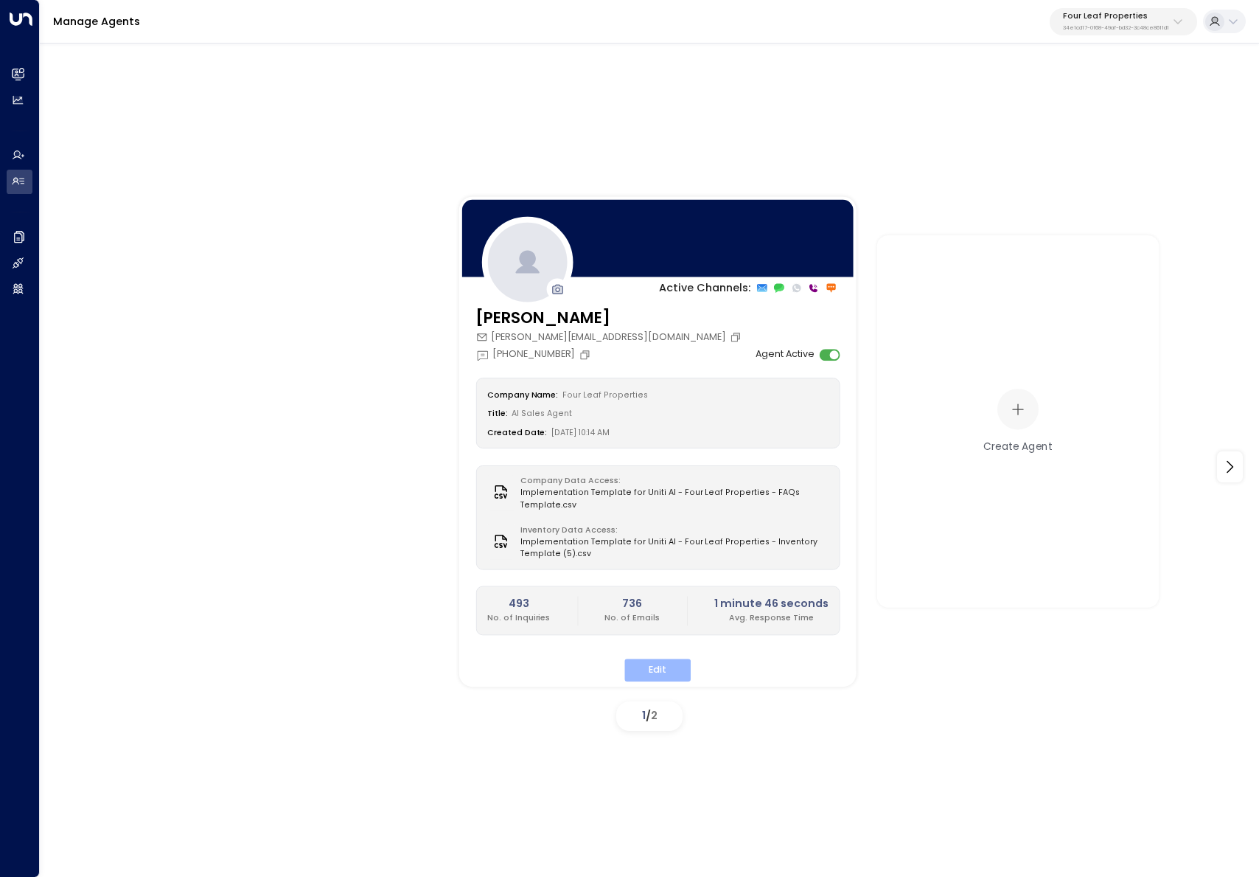
click at [670, 675] on button "Edit" at bounding box center [658, 669] width 66 height 23
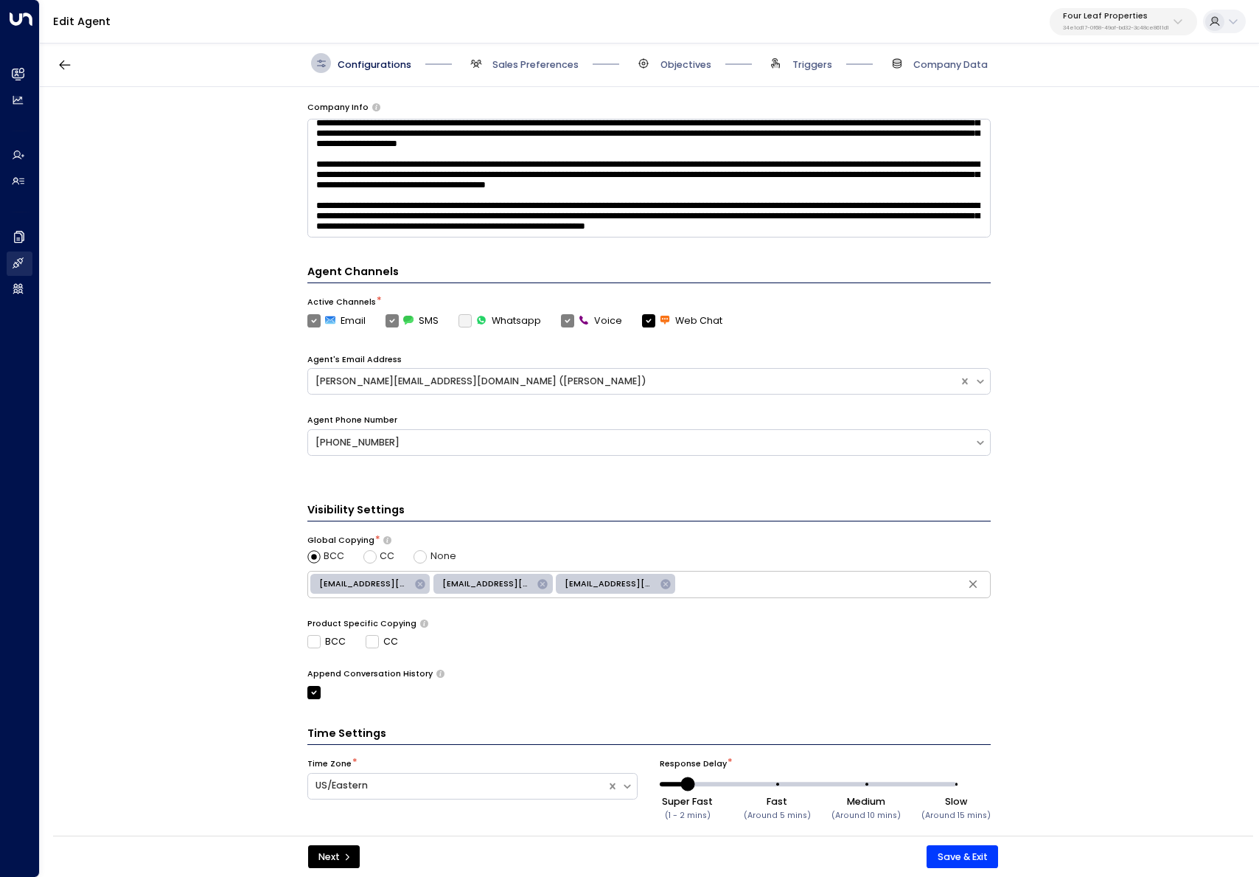
scroll to position [220, 0]
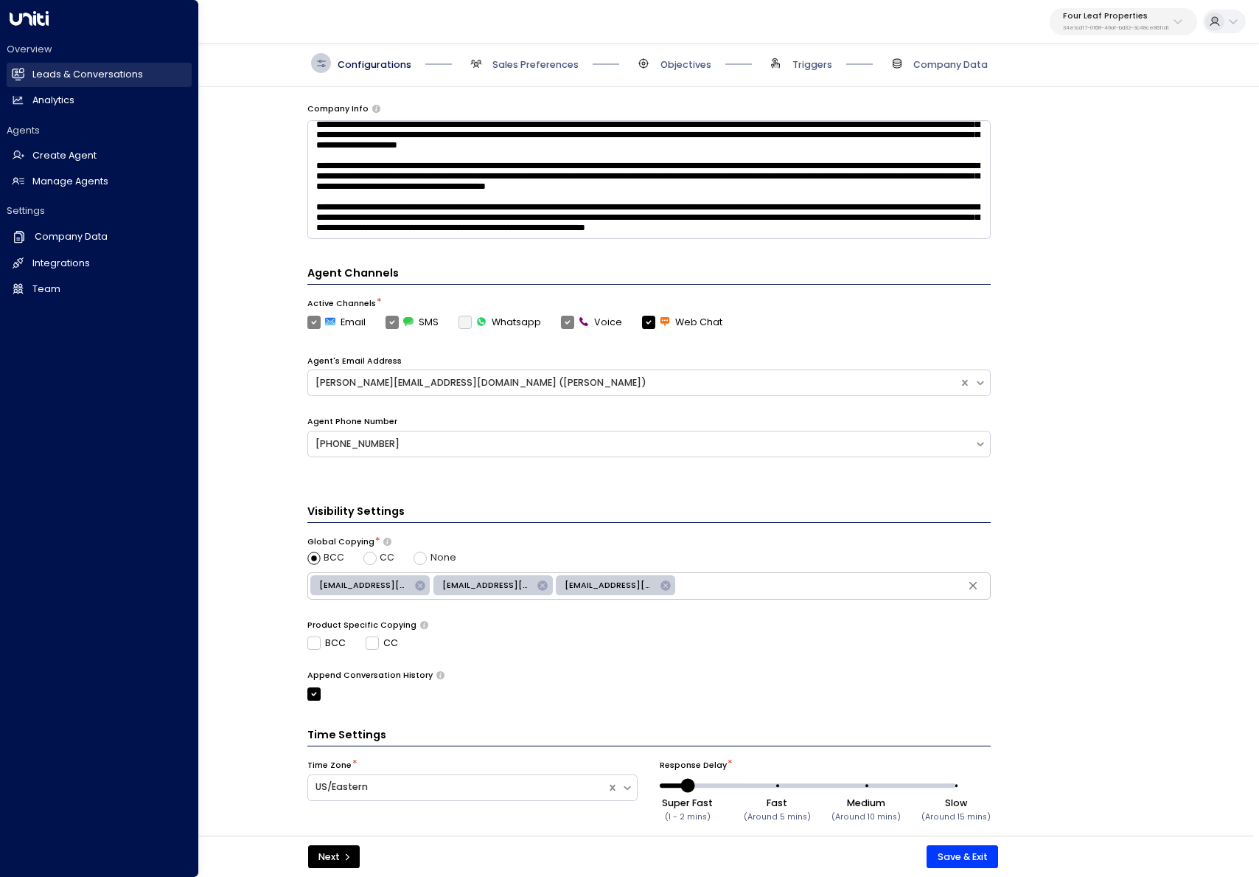
click at [15, 74] on icon at bounding box center [19, 73] width 12 height 9
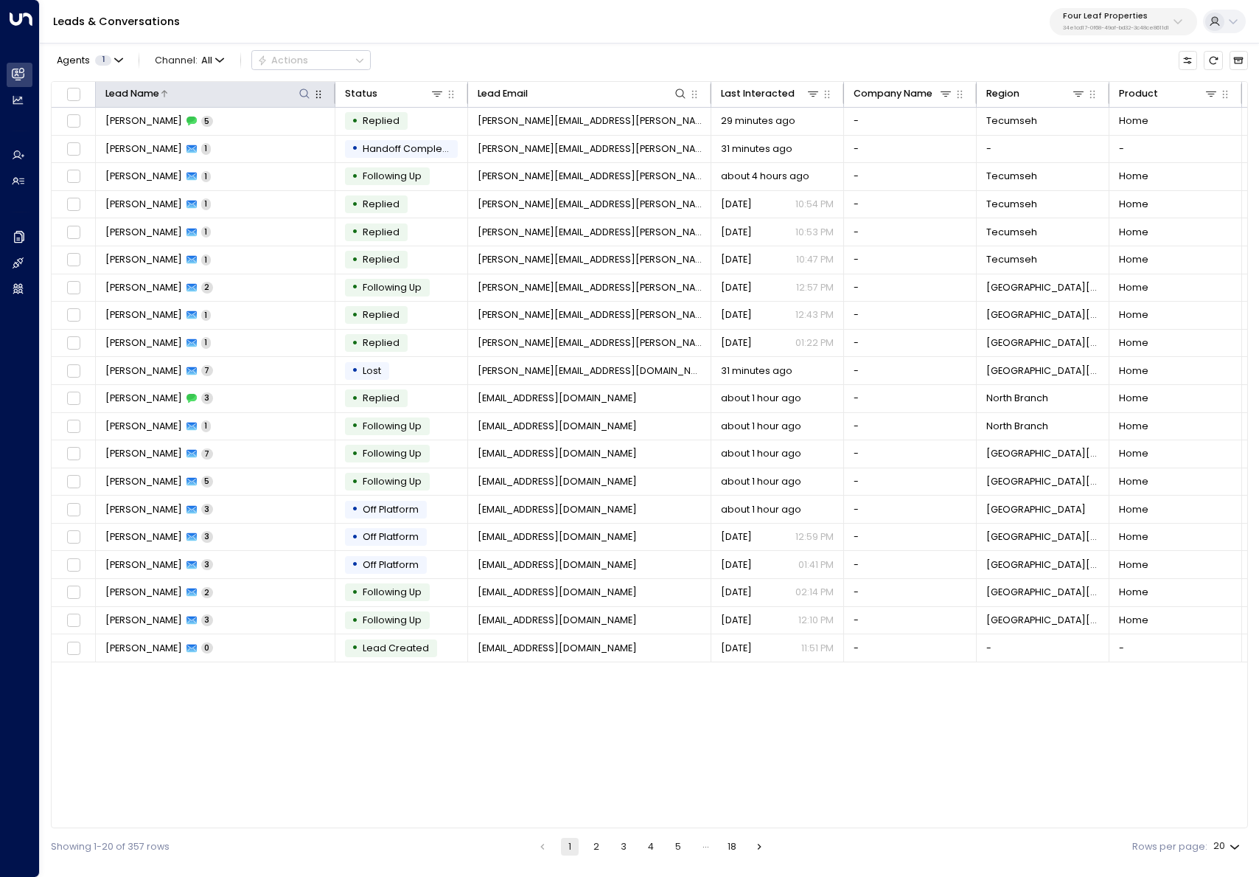
click at [301, 93] on icon at bounding box center [305, 94] width 12 height 12
type input "******"
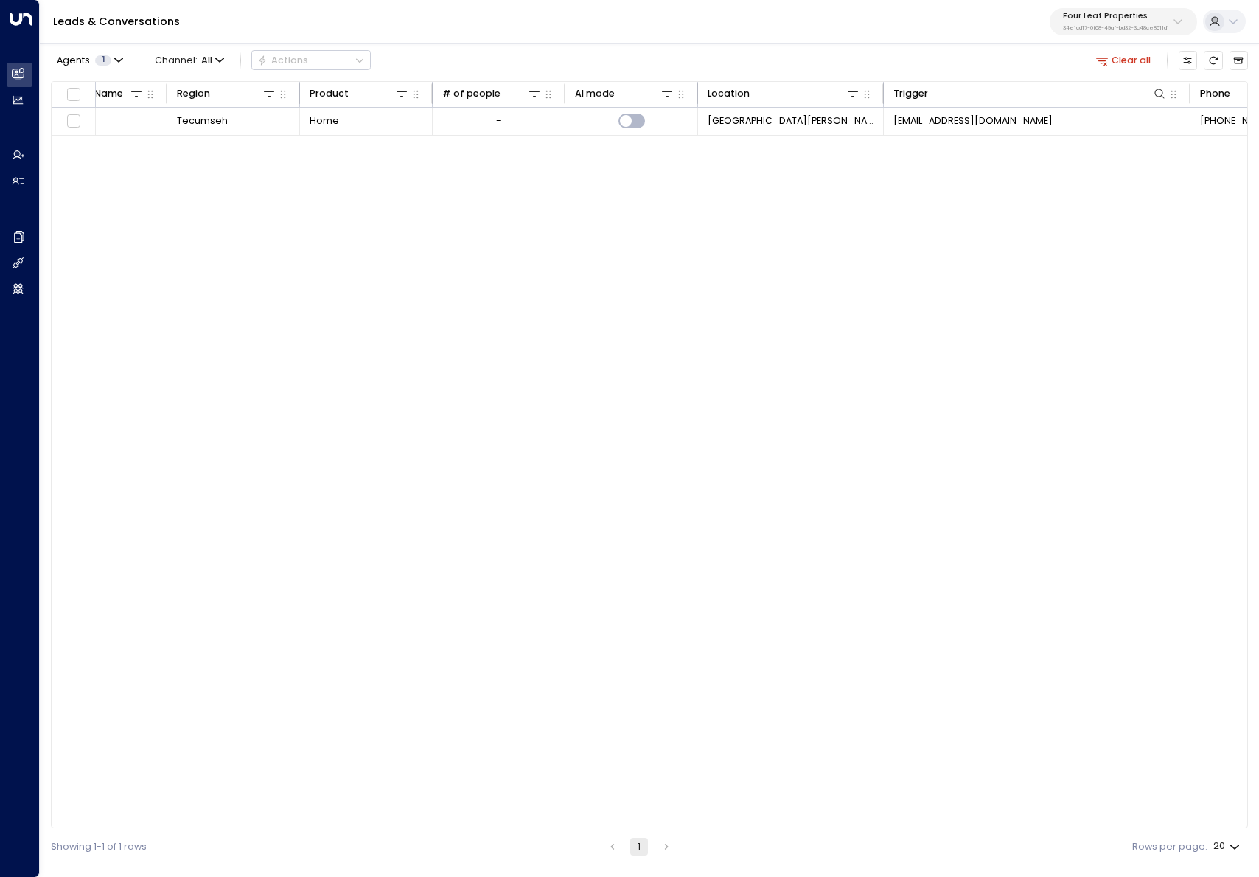
scroll to position [0, 817]
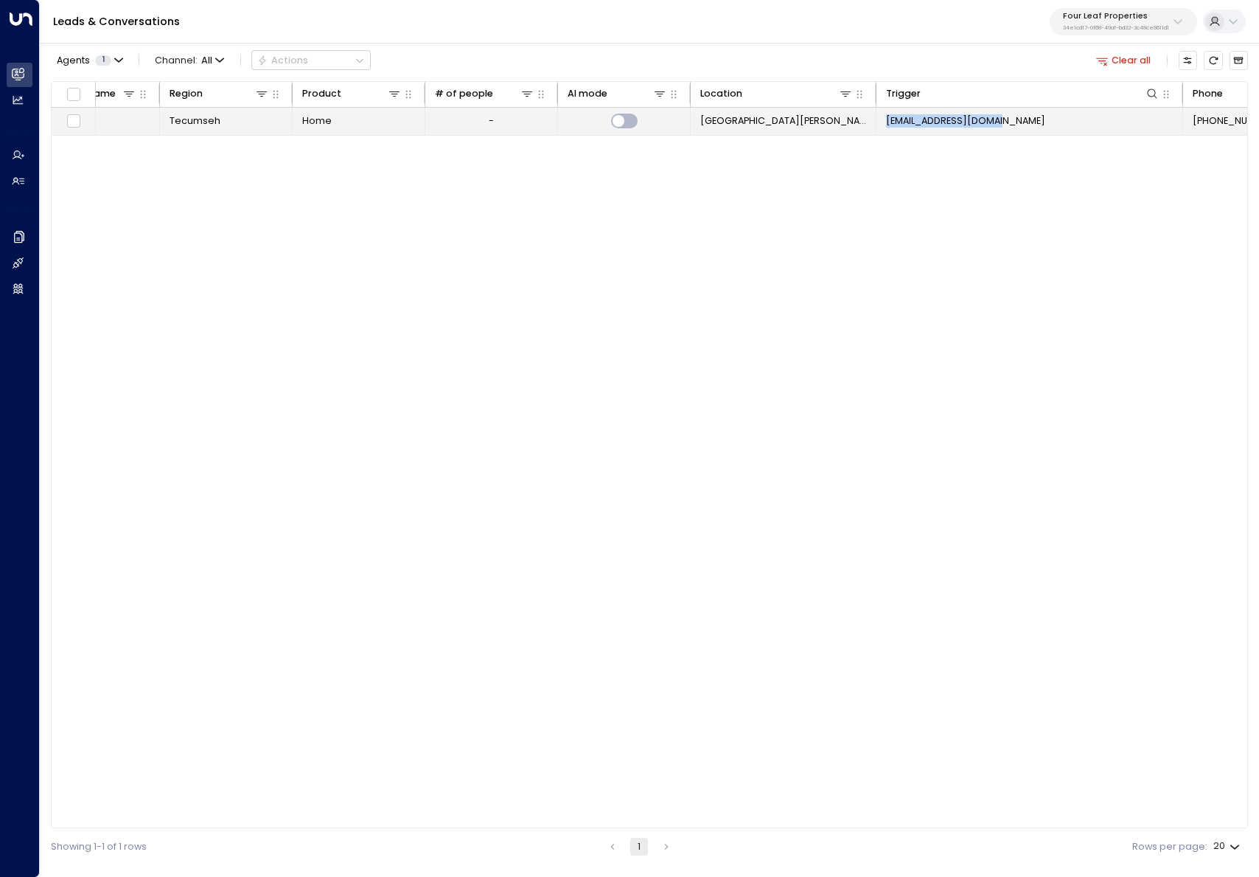
copy span "noreply@mhvillage.com"
drag, startPoint x: 1024, startPoint y: 122, endPoint x: 886, endPoint y: 123, distance: 138.6
click at [886, 123] on td "noreply@mhvillage.com" at bounding box center [1030, 121] width 307 height 27
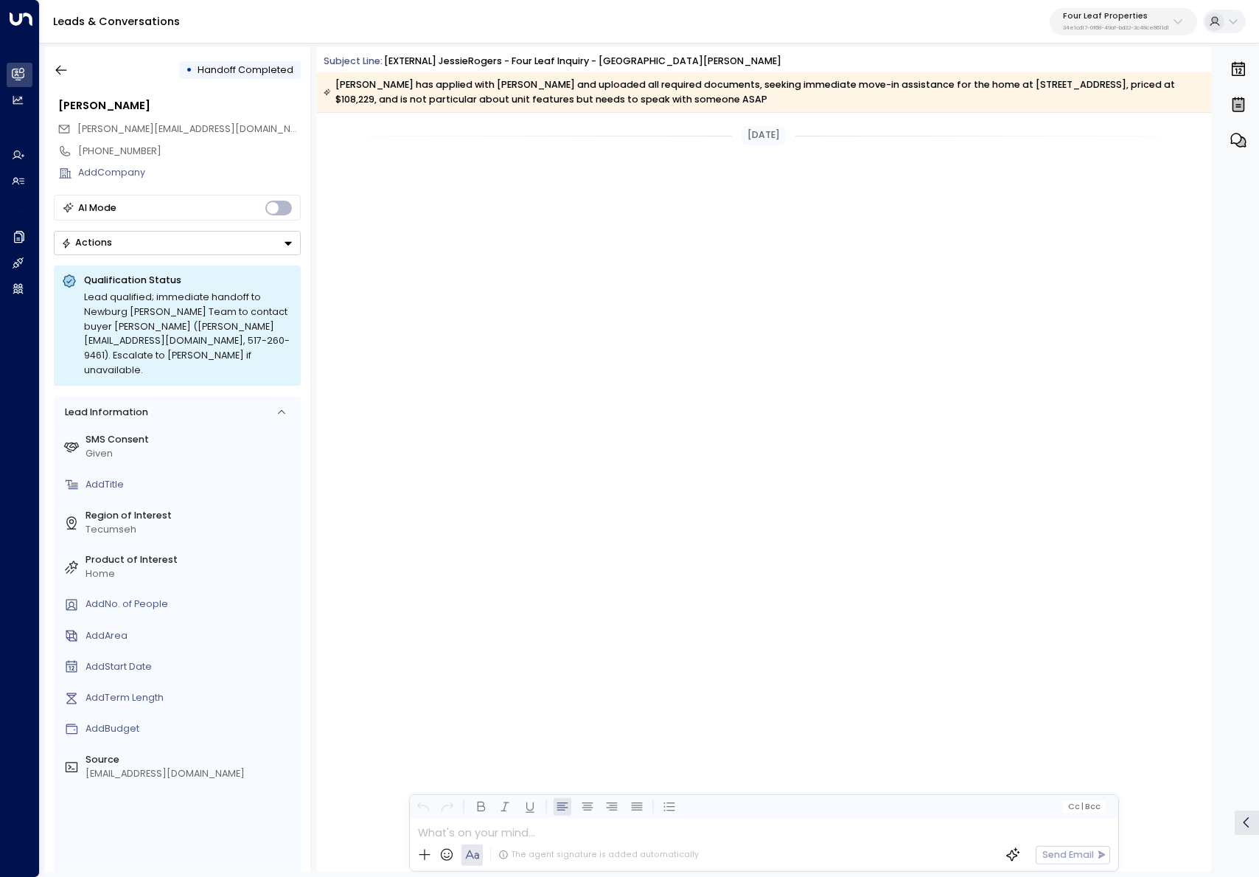
scroll to position [1299, 0]
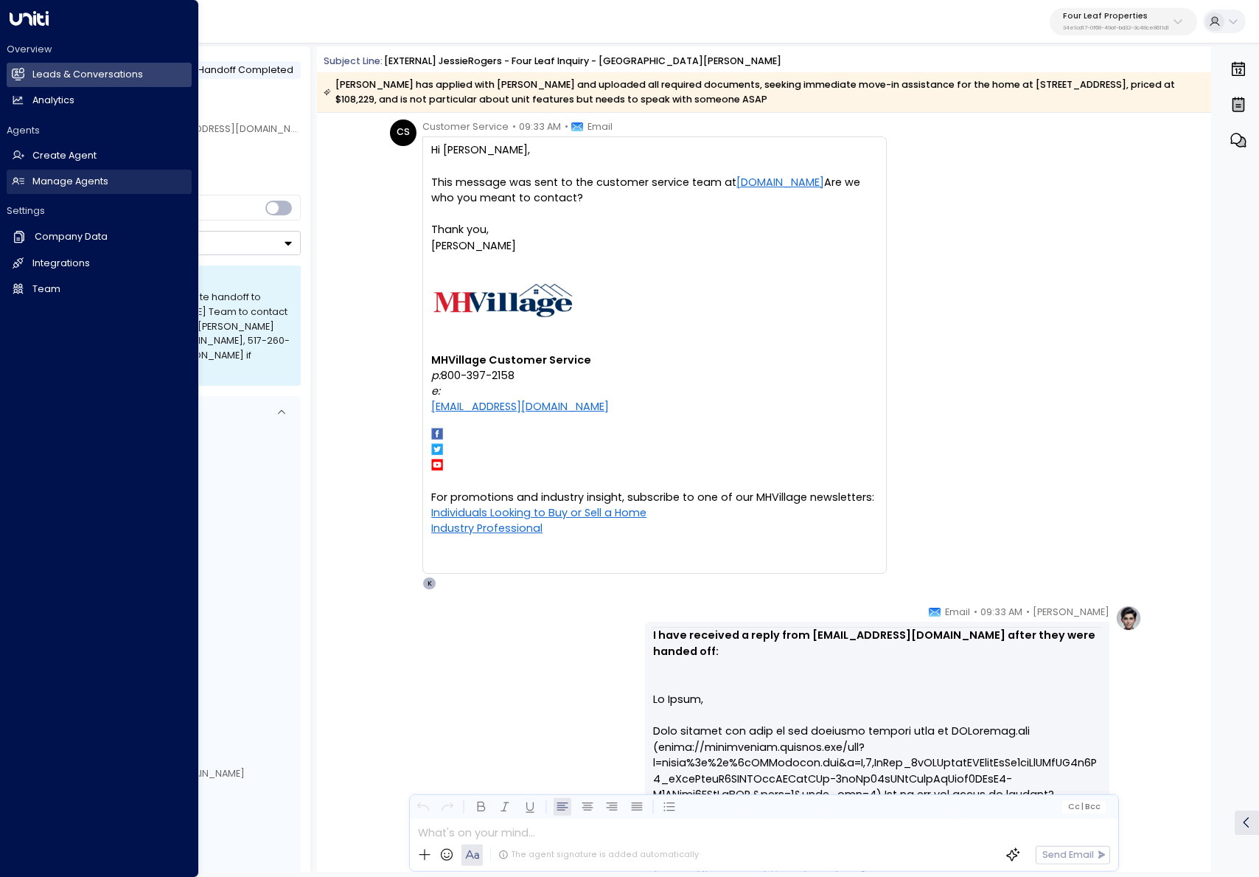
click at [18, 180] on icon at bounding box center [18, 181] width 13 height 13
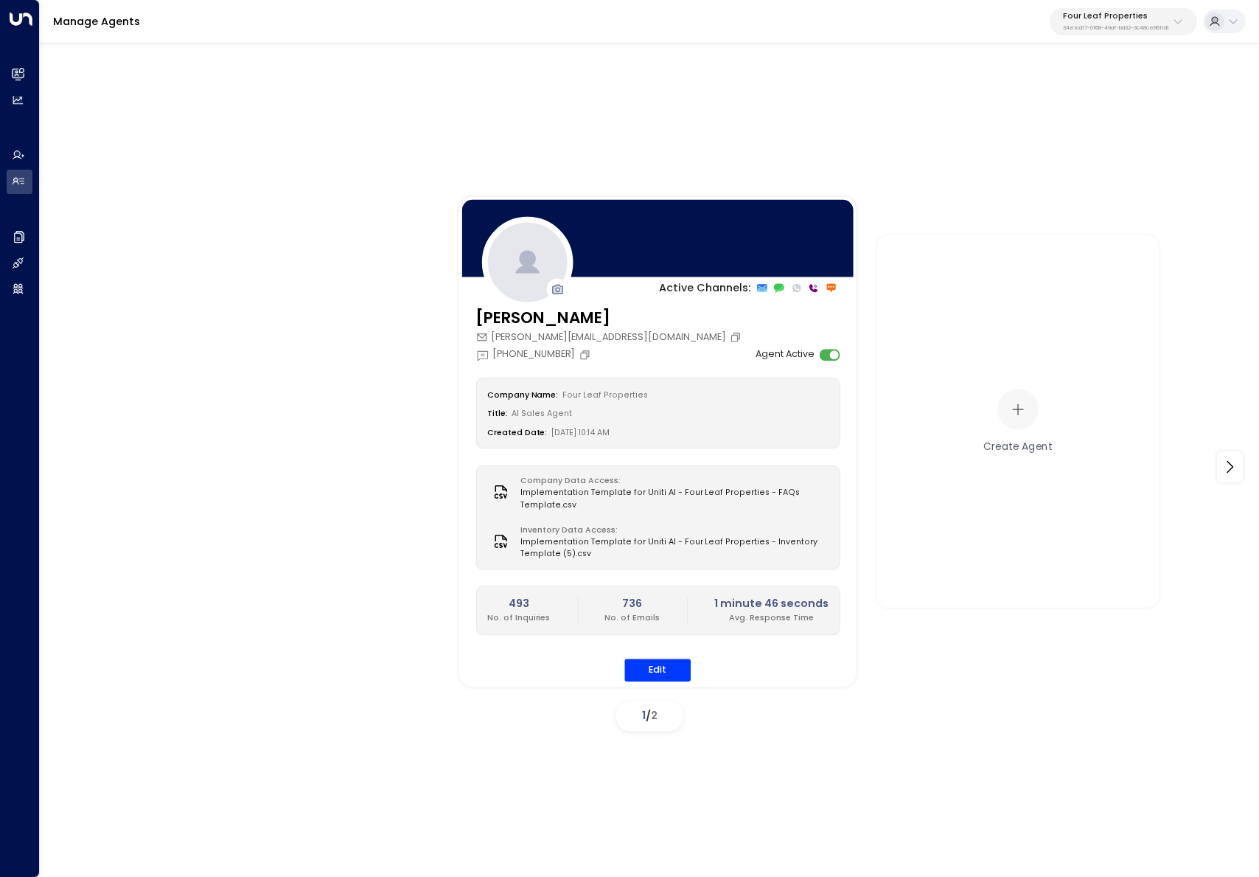
click at [657, 686] on div "Katie Olson kolson@fourleafprop.com +1 (903) 568-8450 Agent Active Company Name…" at bounding box center [657, 503] width 397 height 392
click at [658, 678] on button "Edit" at bounding box center [658, 669] width 66 height 23
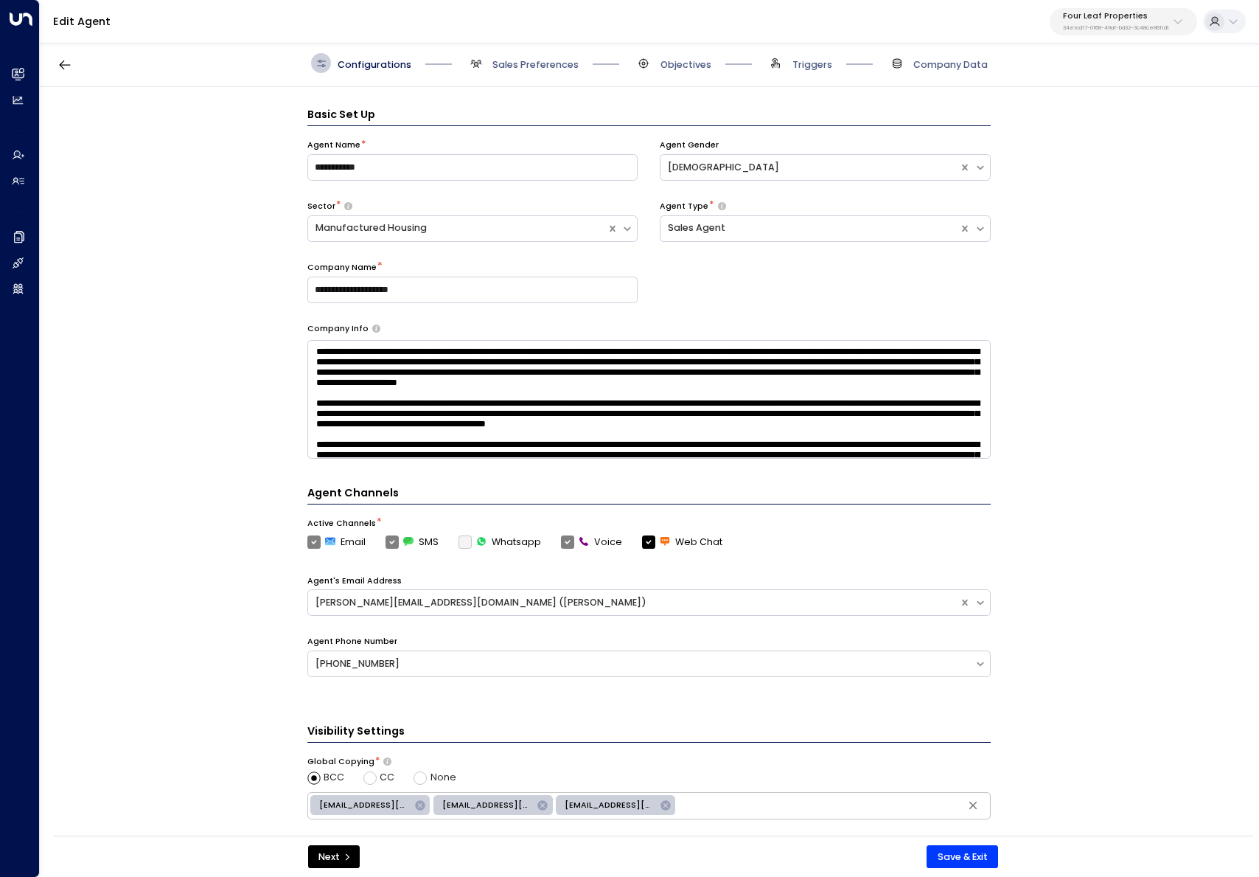
scroll to position [20, 0]
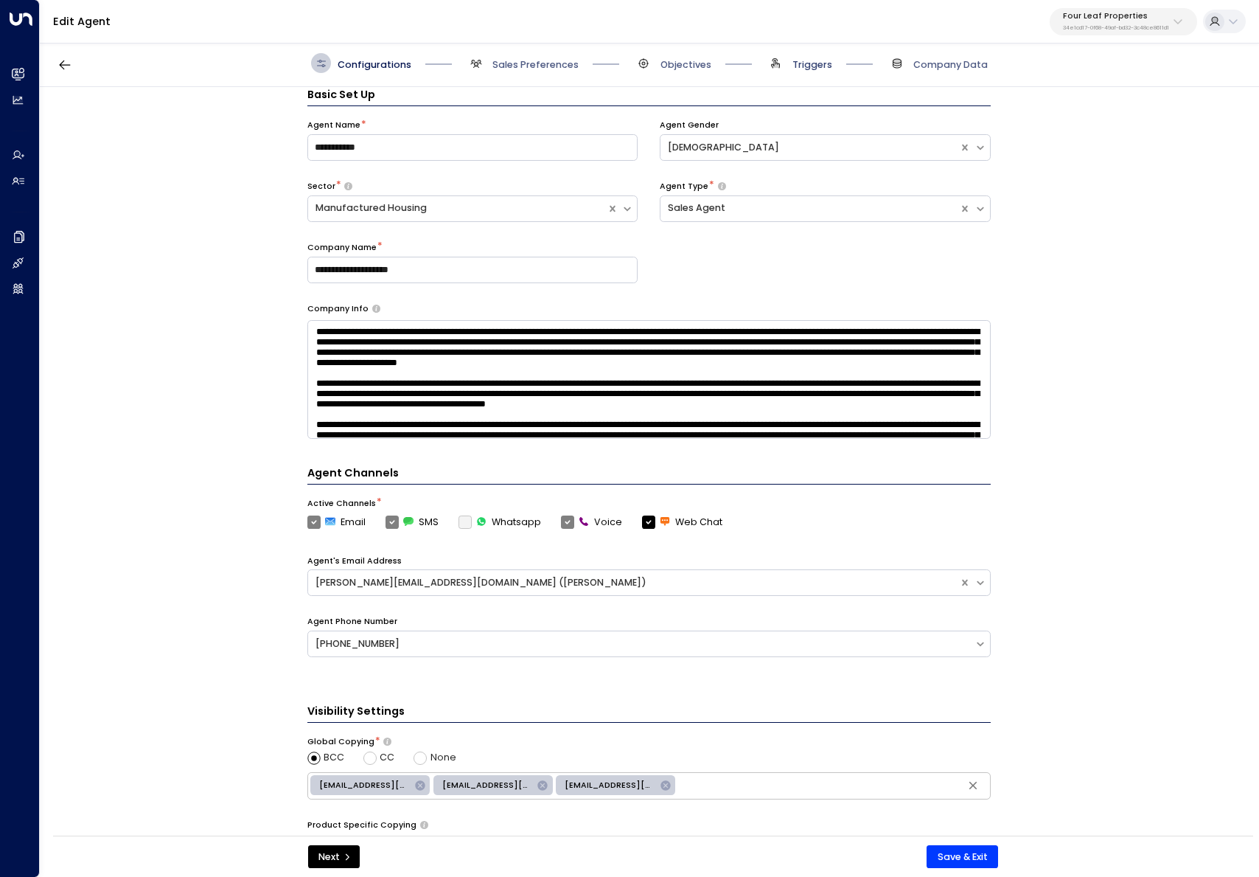
click at [813, 69] on span "Triggers" at bounding box center [813, 64] width 40 height 13
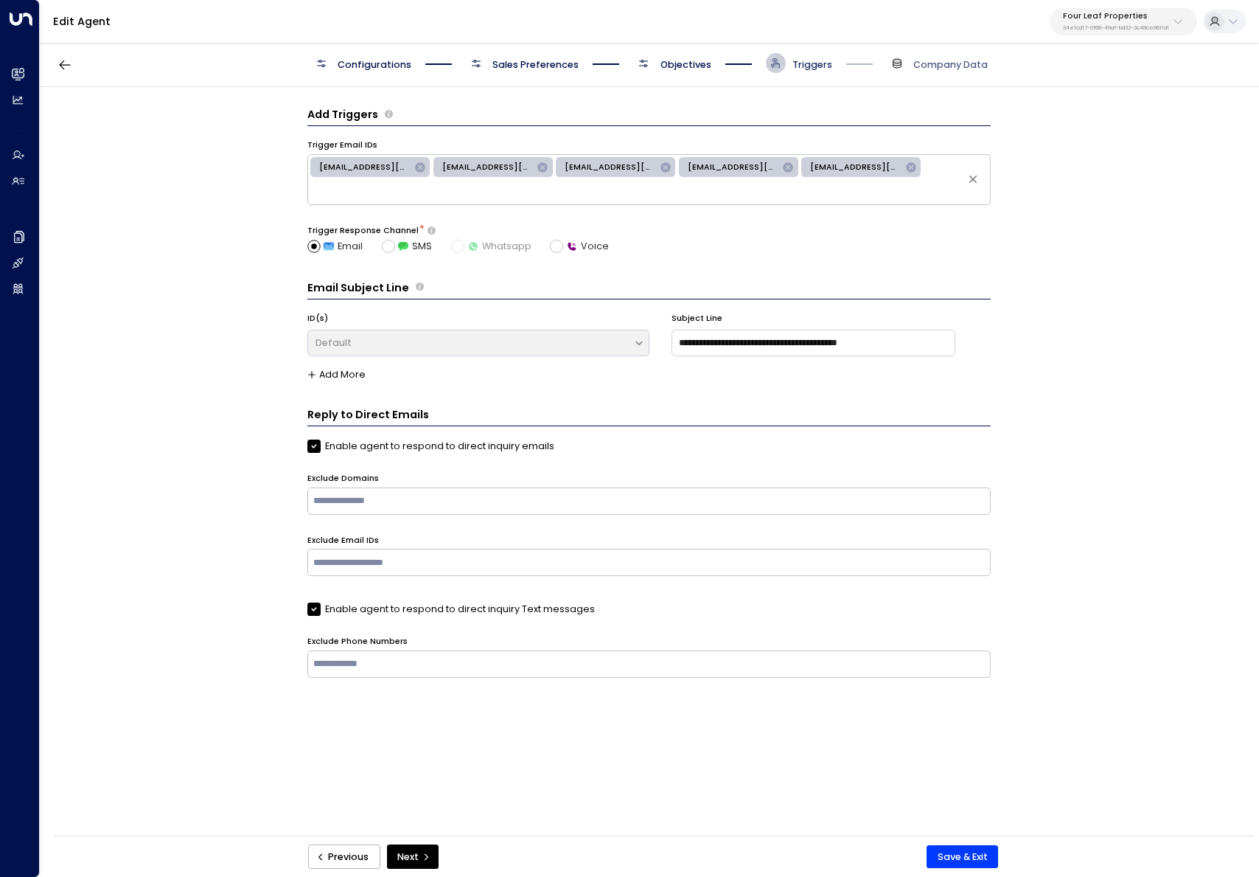
scroll to position [0, 0]
click at [498, 164] on span "noreply@mhvillage.com" at bounding box center [488, 167] width 108 height 12
type input "**********"
click at [512, 198] on input "**********" at bounding box center [648, 191] width 677 height 21
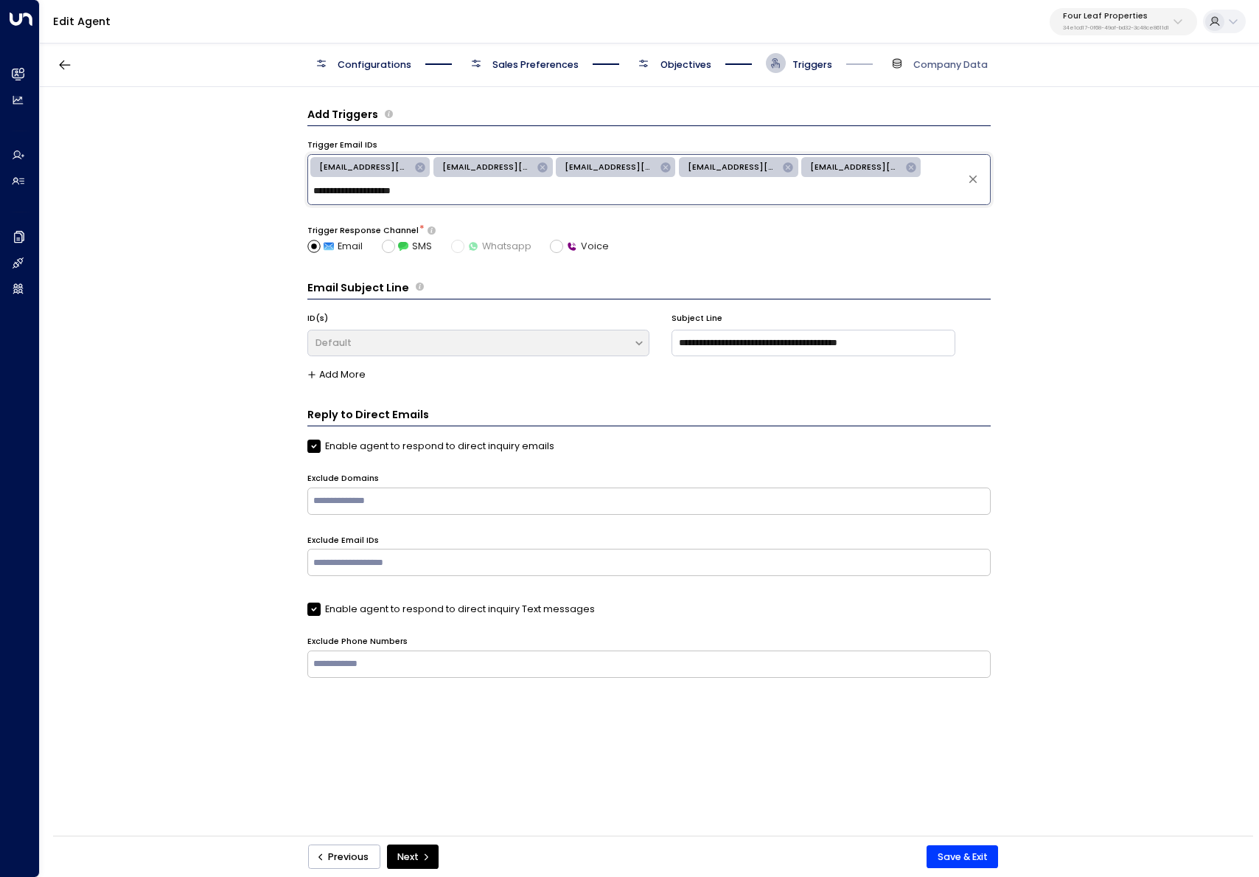
click at [512, 192] on input "**********" at bounding box center [648, 191] width 677 height 21
click at [970, 182] on icon "Clear" at bounding box center [973, 179] width 8 height 8
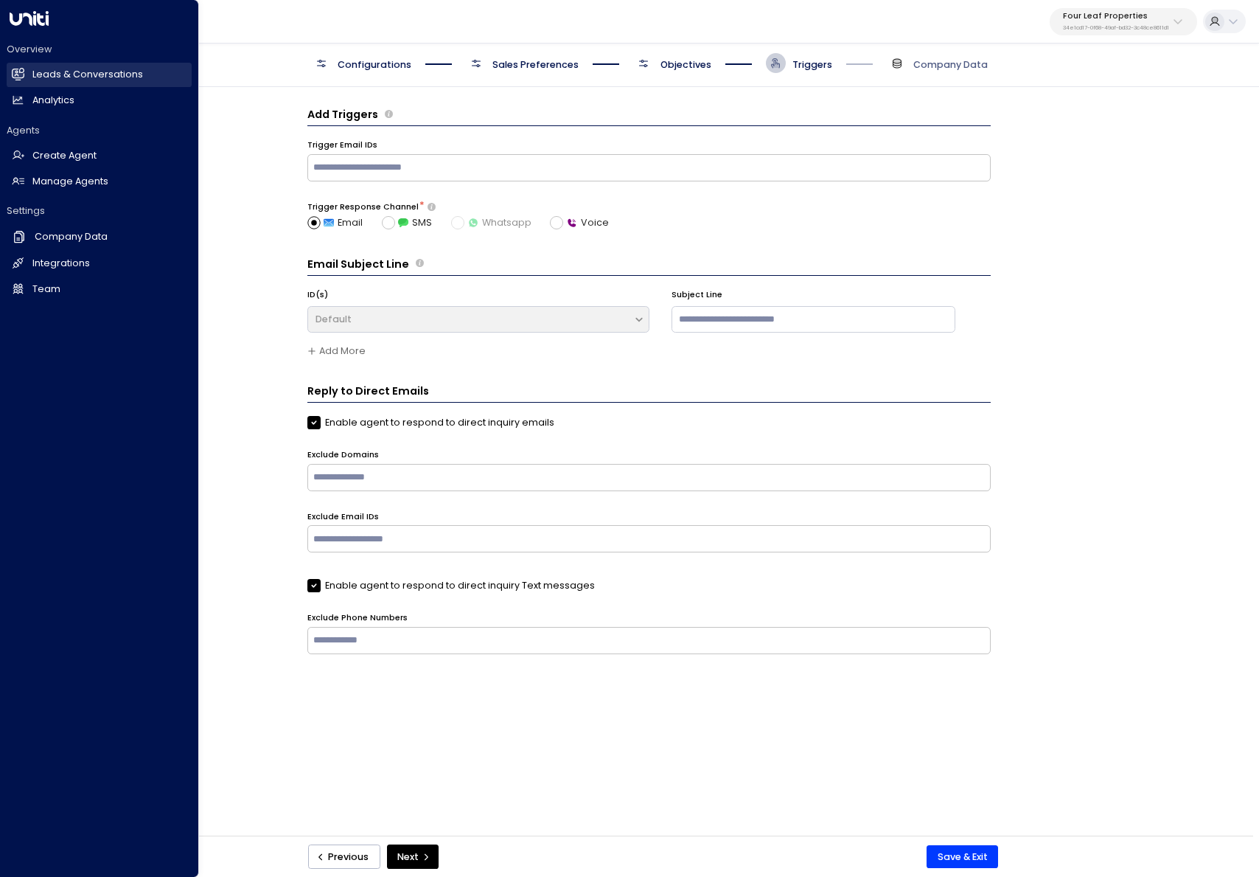
click at [25, 67] on link "Leads & Conversations Leads & Conversations" at bounding box center [99, 75] width 185 height 24
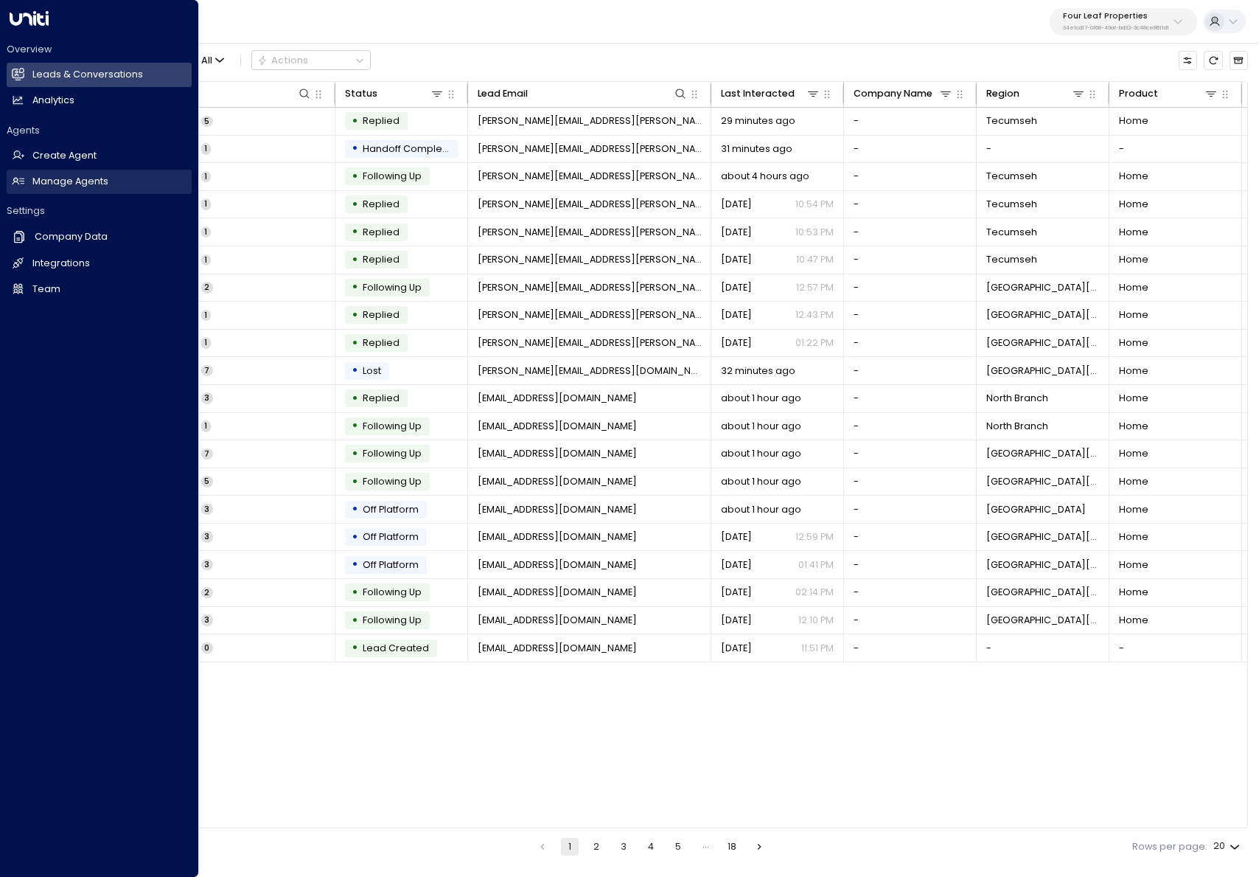
click at [24, 186] on link "Manage Agents Manage Agents" at bounding box center [99, 182] width 185 height 24
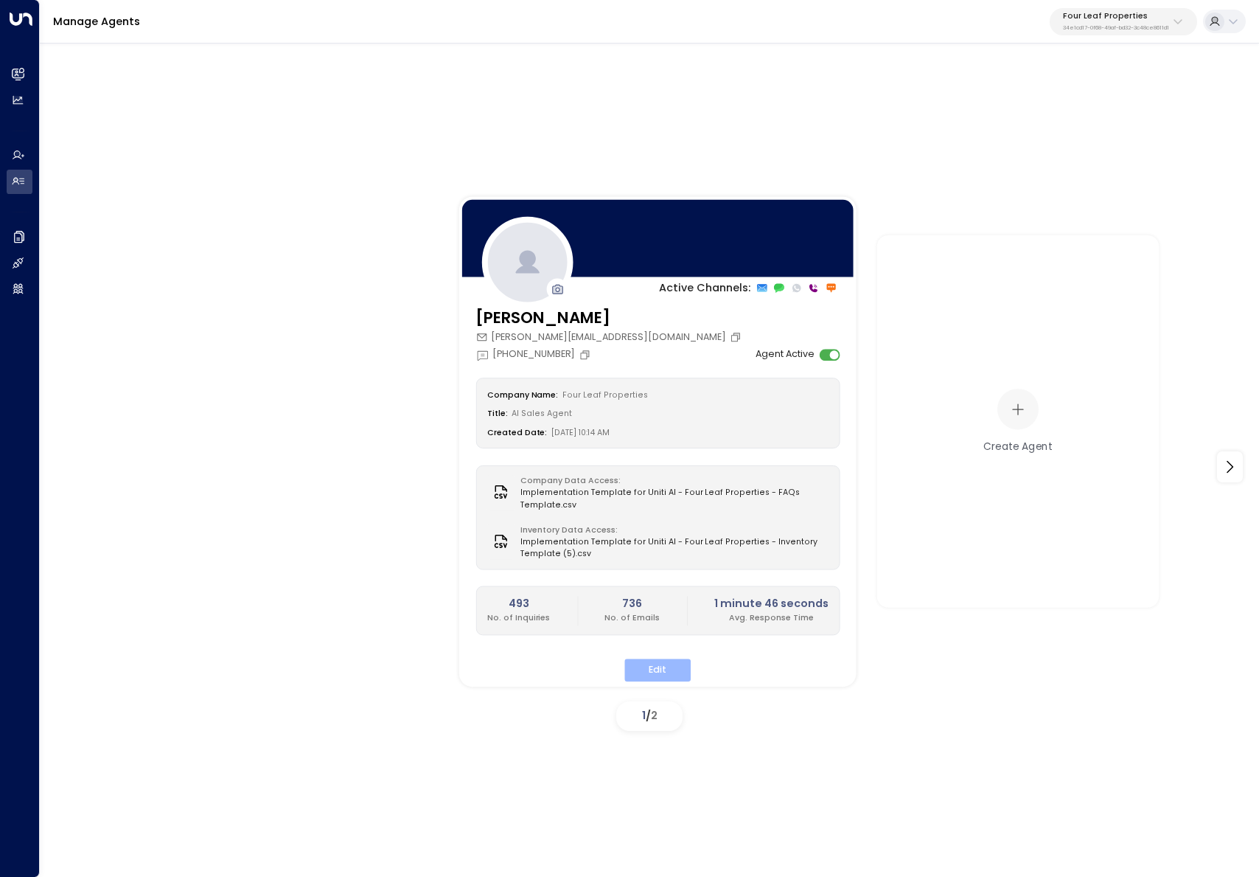
click at [630, 664] on button "Edit" at bounding box center [658, 669] width 66 height 23
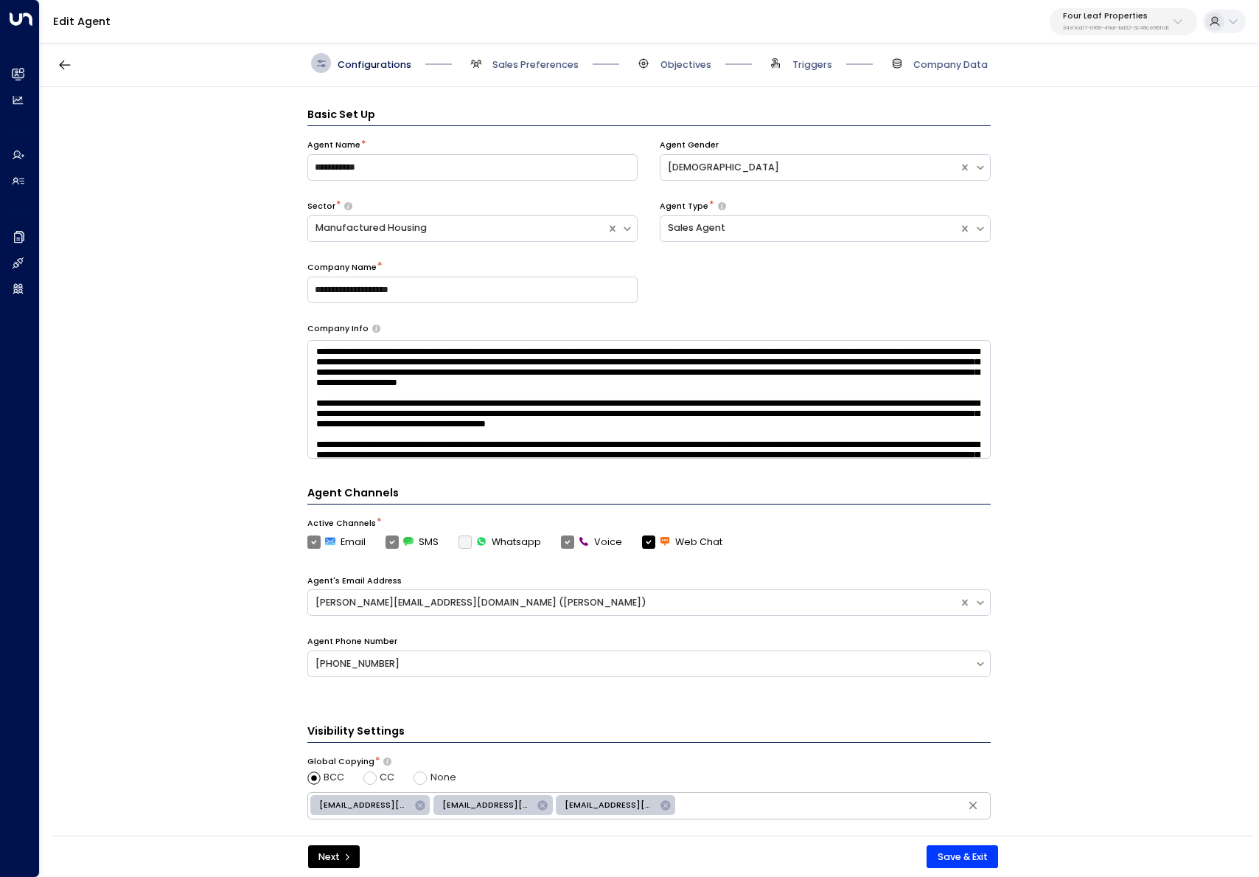
scroll to position [20, 0]
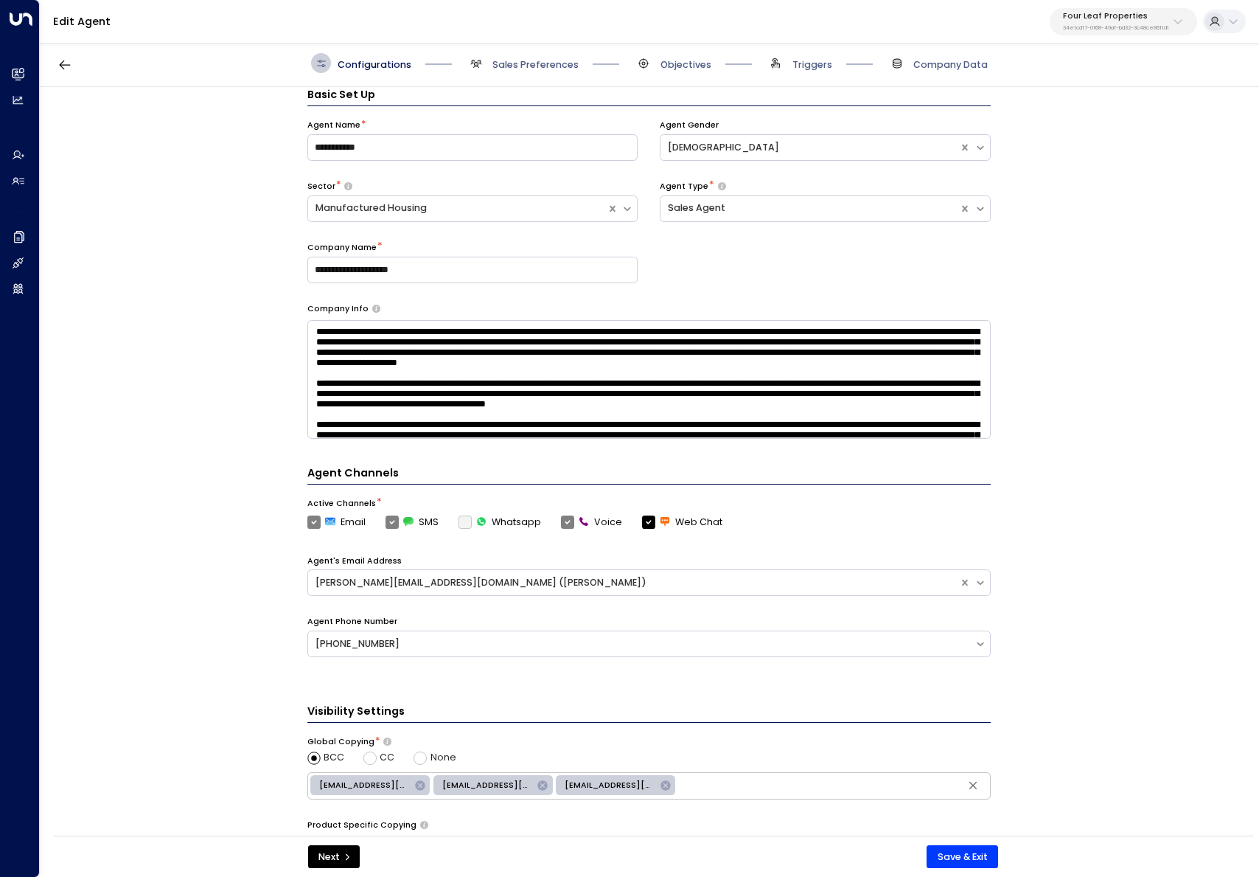
click at [808, 51] on div "Configurations Sales Preferences Objectives Triggers Company Data" at bounding box center [650, 63] width 1220 height 47
click at [805, 62] on span "Triggers" at bounding box center [813, 64] width 40 height 13
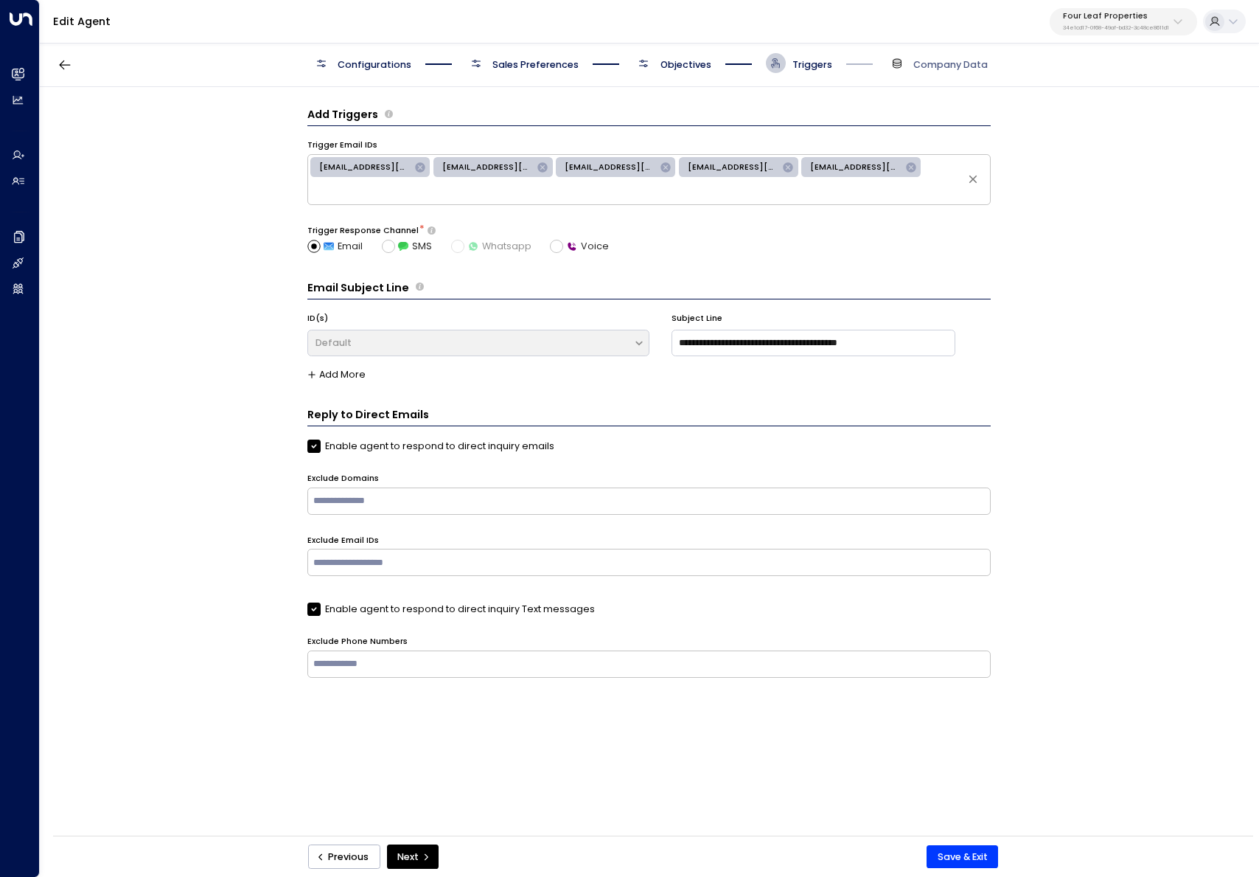
scroll to position [0, 0]
click at [861, 185] on input "text" at bounding box center [648, 191] width 677 height 21
paste input "**********"
type input "**********"
click at [32, 183] on h2 "Manage Agents" at bounding box center [32, 182] width 0 height 14
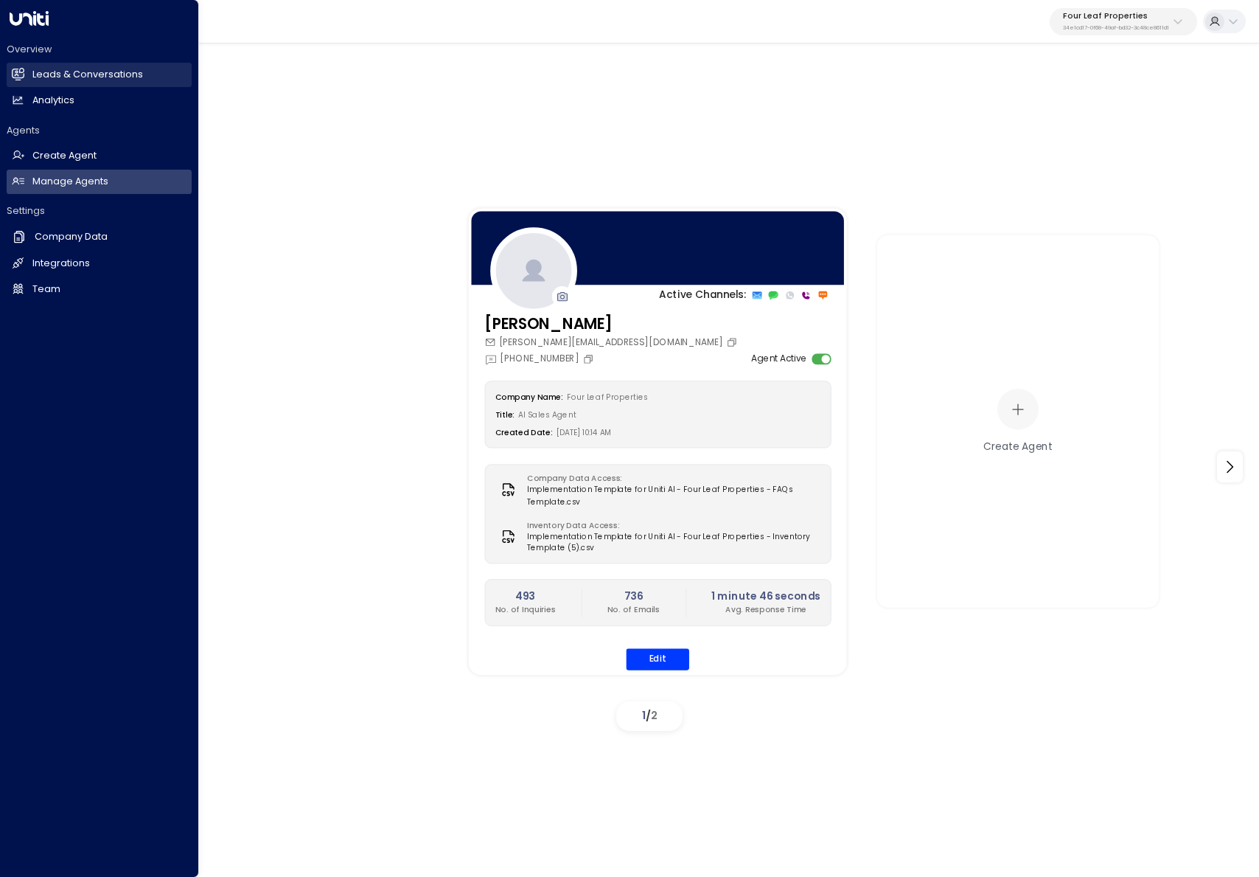
click at [12, 72] on icon at bounding box center [18, 74] width 13 height 13
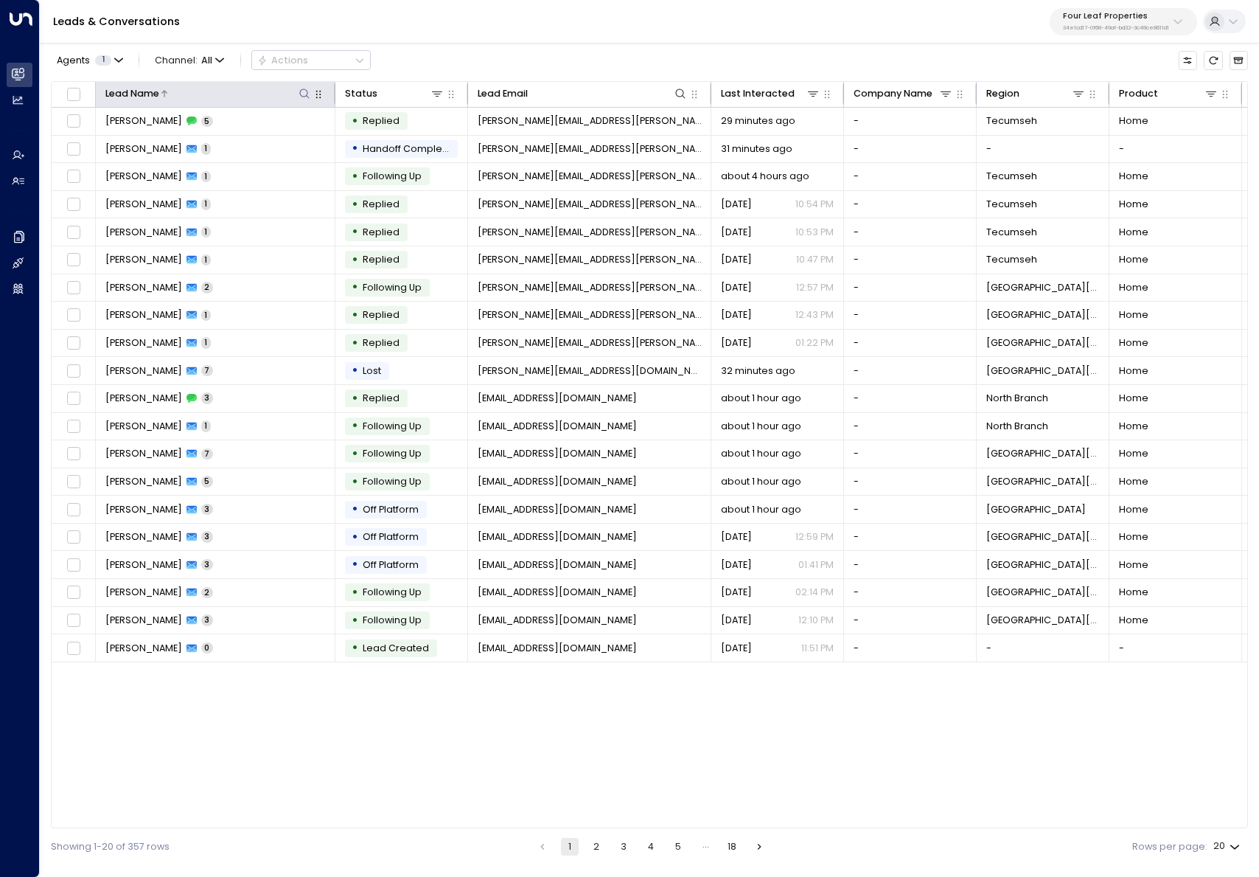
click at [304, 90] on icon at bounding box center [305, 94] width 12 height 12
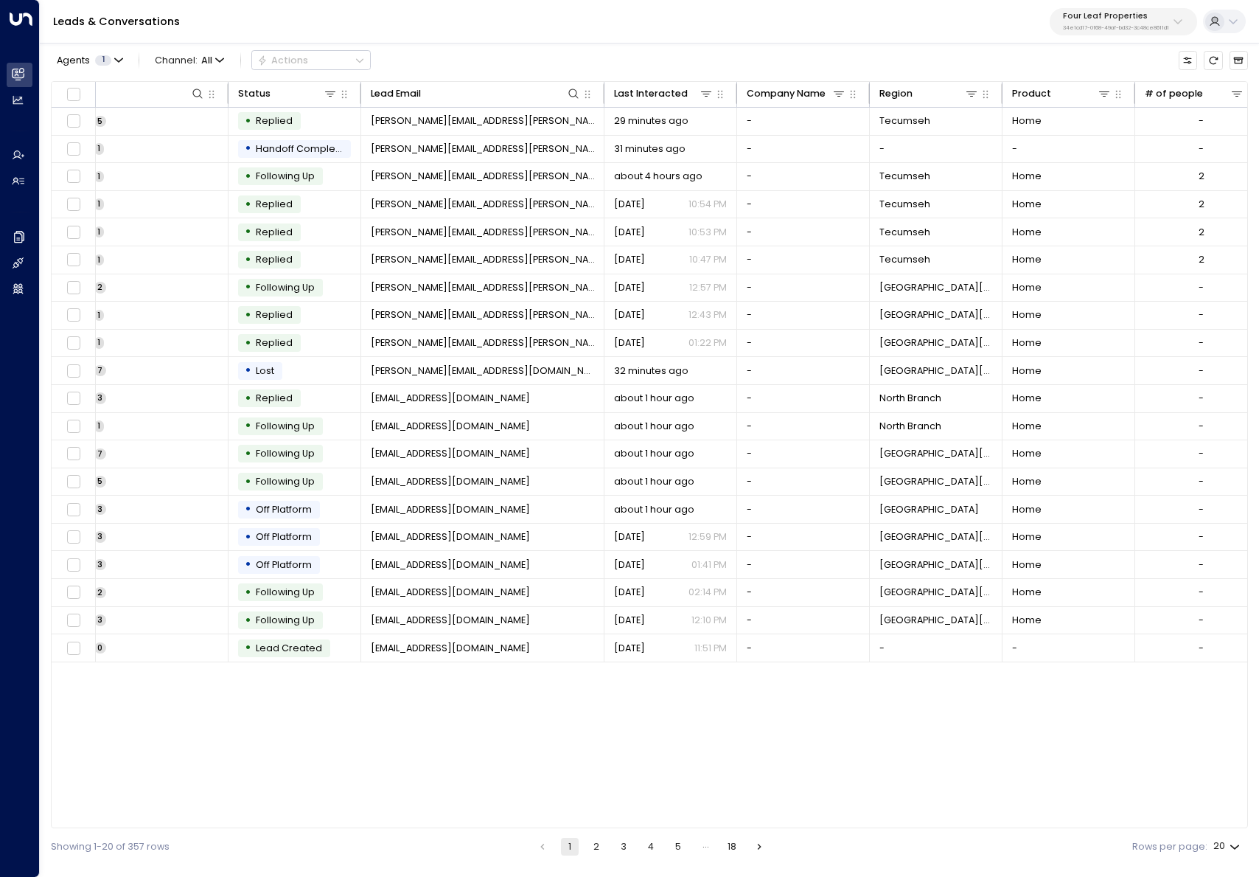
scroll to position [0, 124]
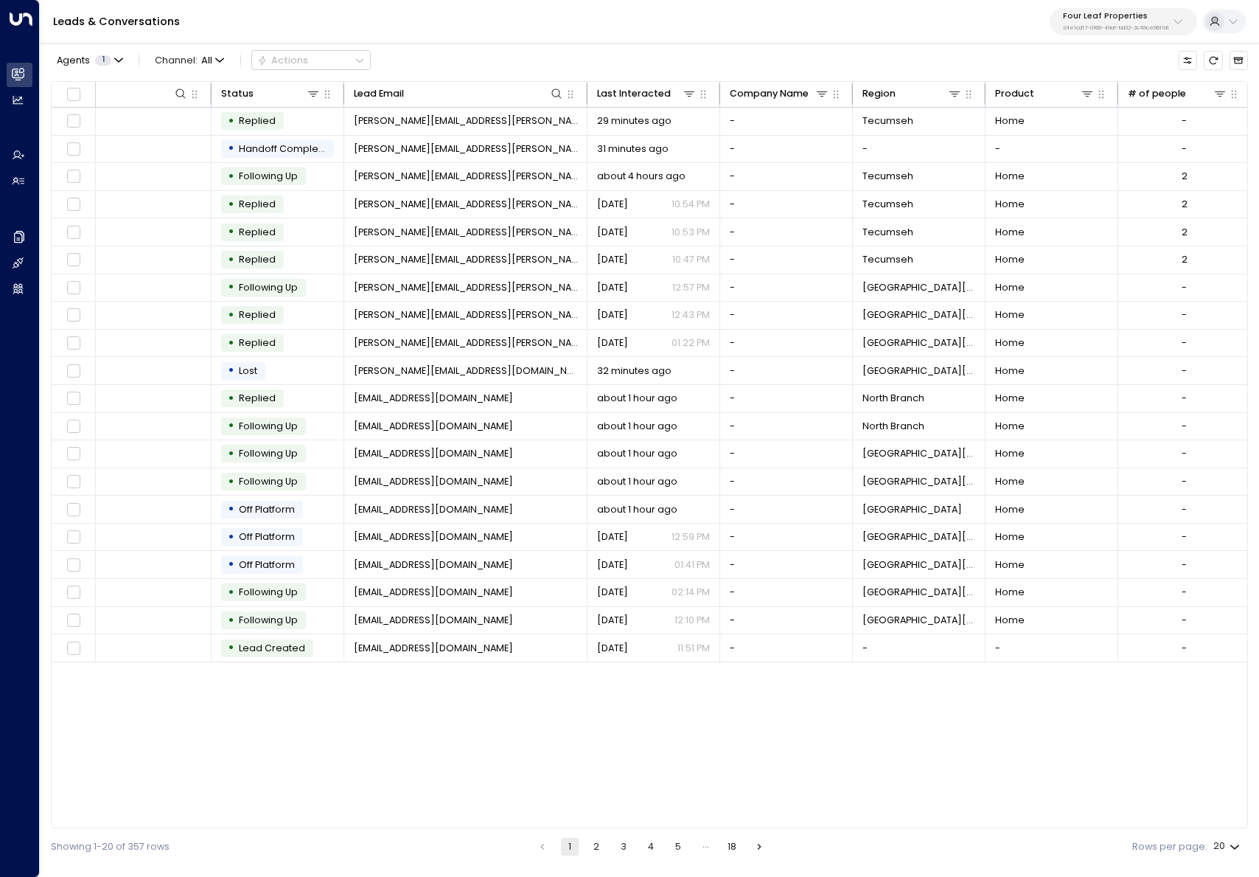
drag, startPoint x: 678, startPoint y: 827, endPoint x: 873, endPoint y: 821, distance: 195.5
click at [873, 821] on div "Lead Name Status Lead Email Last Interacted Company Name Region Product # of pe…" at bounding box center [649, 455] width 1197 height 748
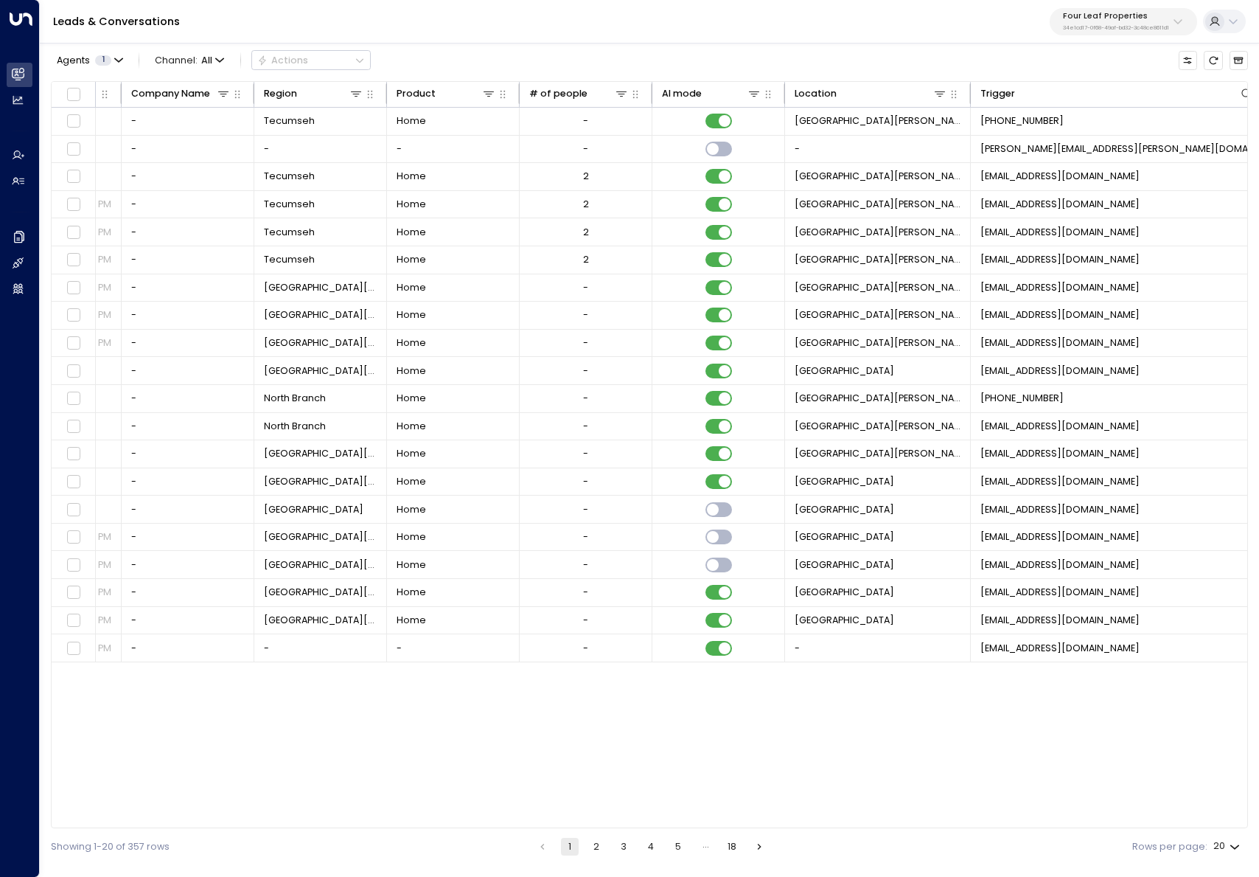
scroll to position [0, 1021]
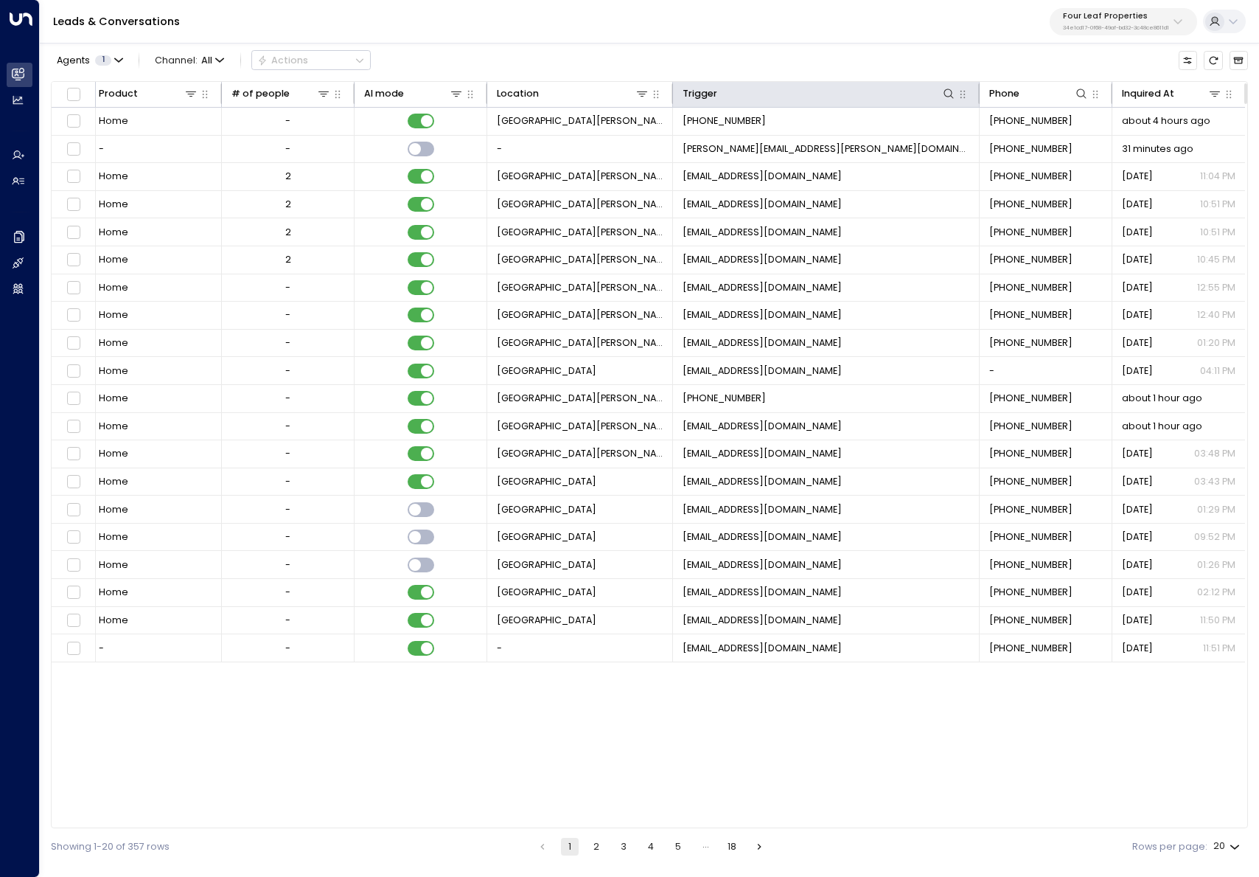
click at [947, 85] on th "Trigger" at bounding box center [826, 95] width 307 height 26
click at [948, 88] on icon at bounding box center [950, 93] width 10 height 10
type input "**********"
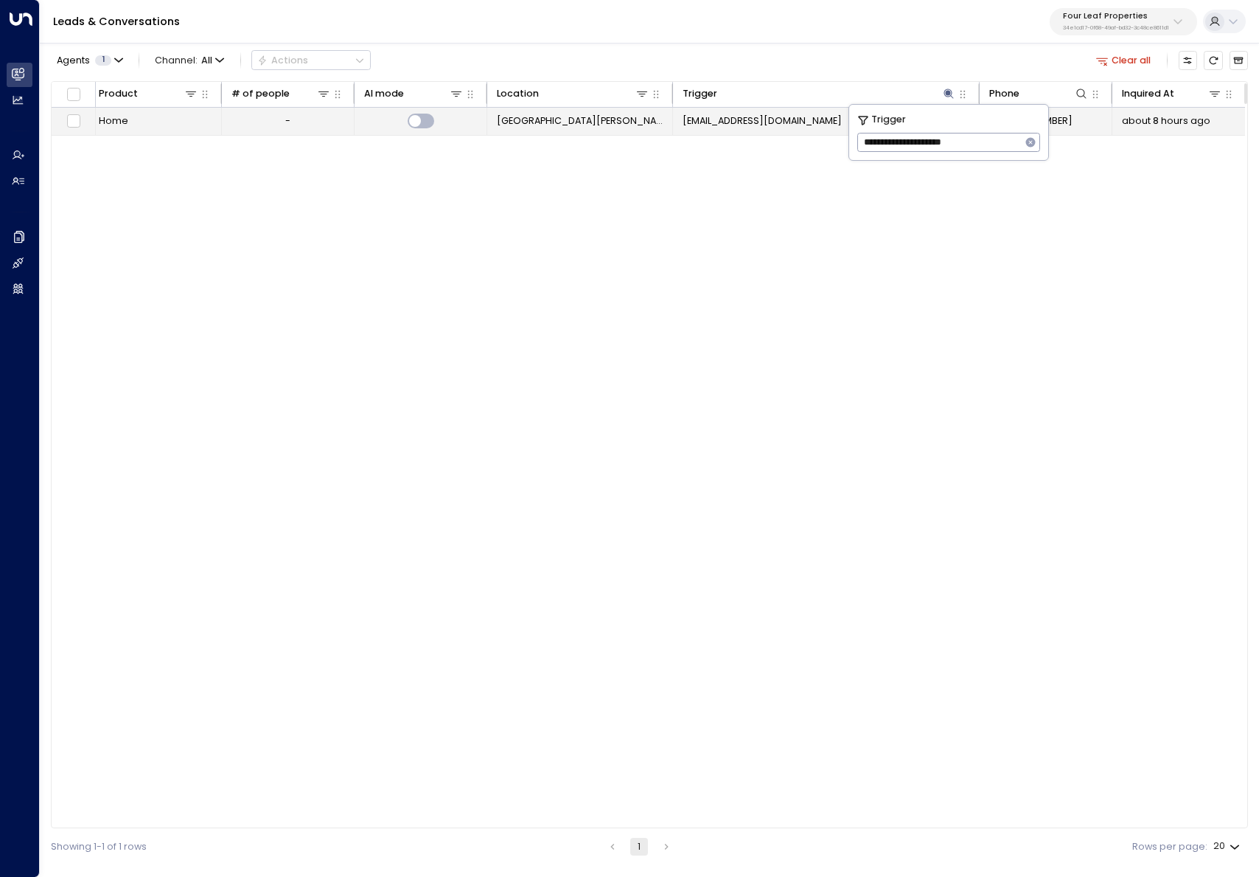
click at [732, 125] on span "noreply@mhvillage.com" at bounding box center [762, 120] width 159 height 13
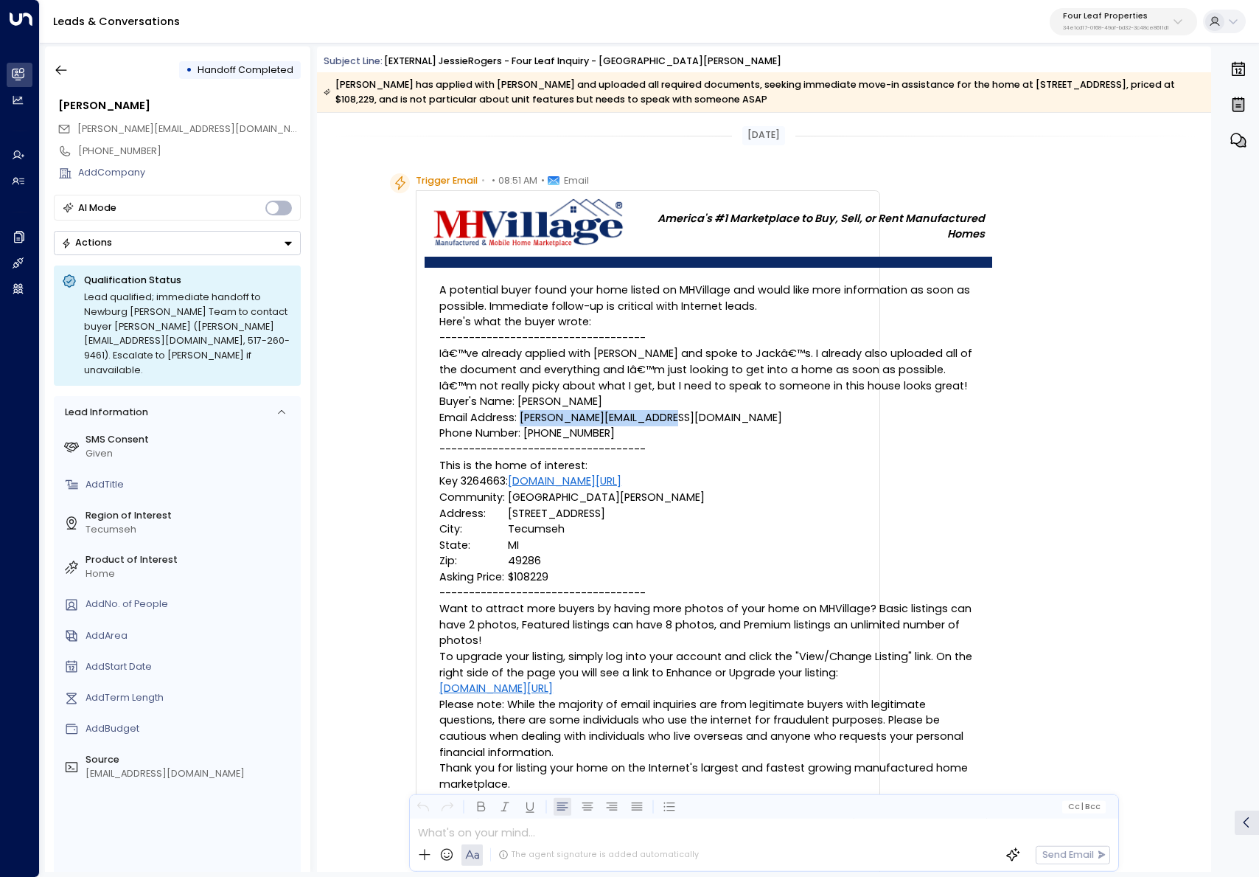
drag, startPoint x: 518, startPoint y: 420, endPoint x: 681, endPoint y: 419, distance: 162.2
click at [681, 419] on p "Buyer's Name: Jessie Rogers Email Address: jessie@backwoodbnnies.com Phone Numb…" at bounding box center [708, 418] width 538 height 48
copy p "jessie@backwoodbnnies.com"
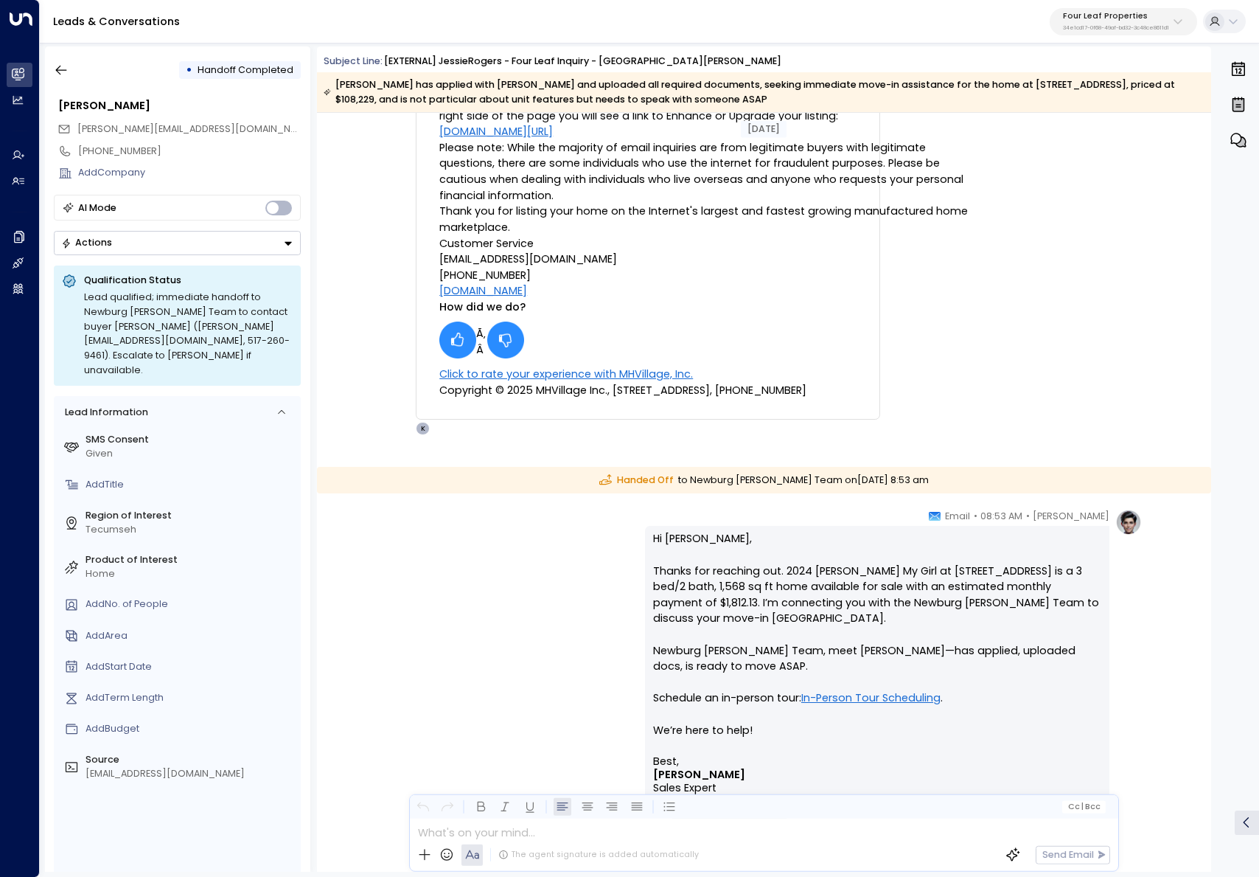
scroll to position [486, 0]
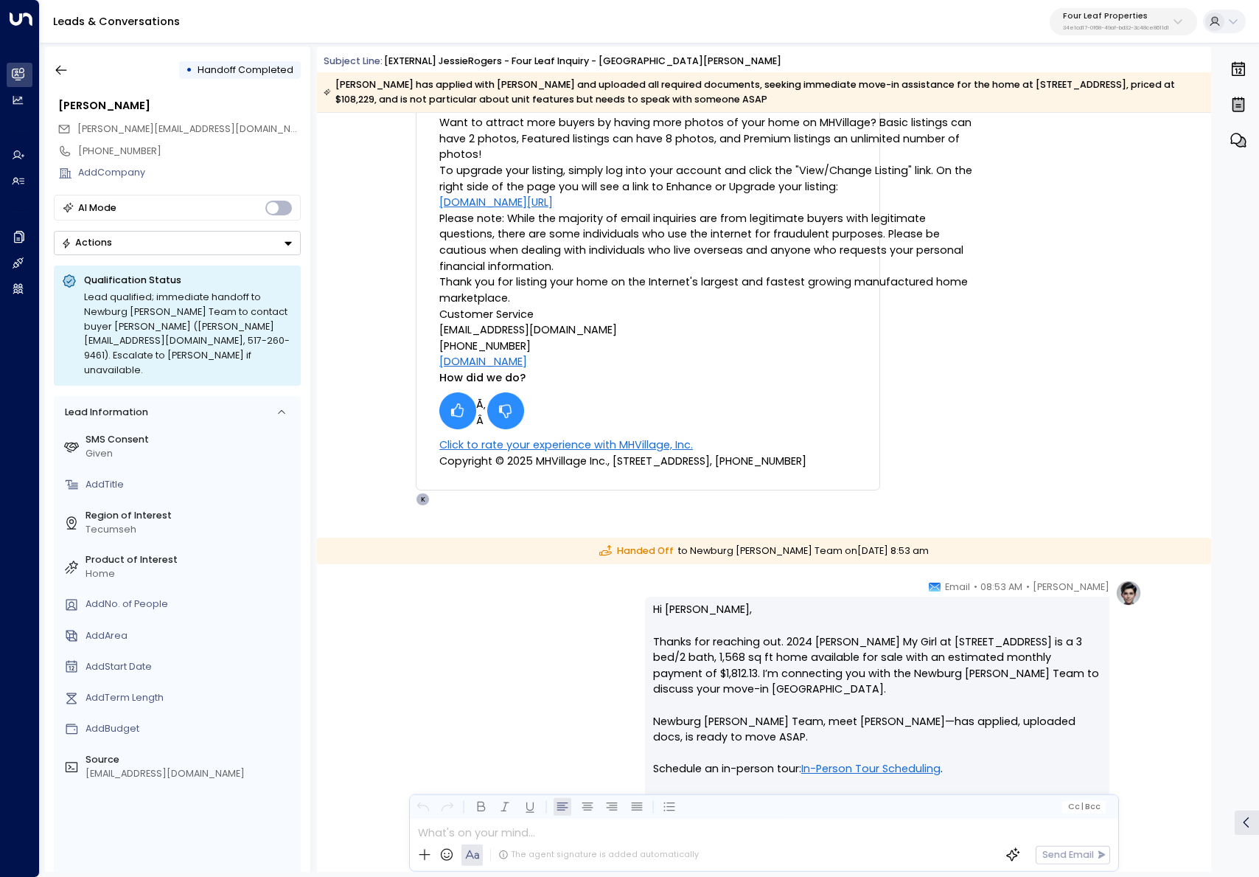
drag, startPoint x: 648, startPoint y: 330, endPoint x: 432, endPoint y: 333, distance: 216.1
click at [432, 333] on td "A potential buyer found your home listed on MHVillage and would like more infor…" at bounding box center [709, 133] width 568 height 702
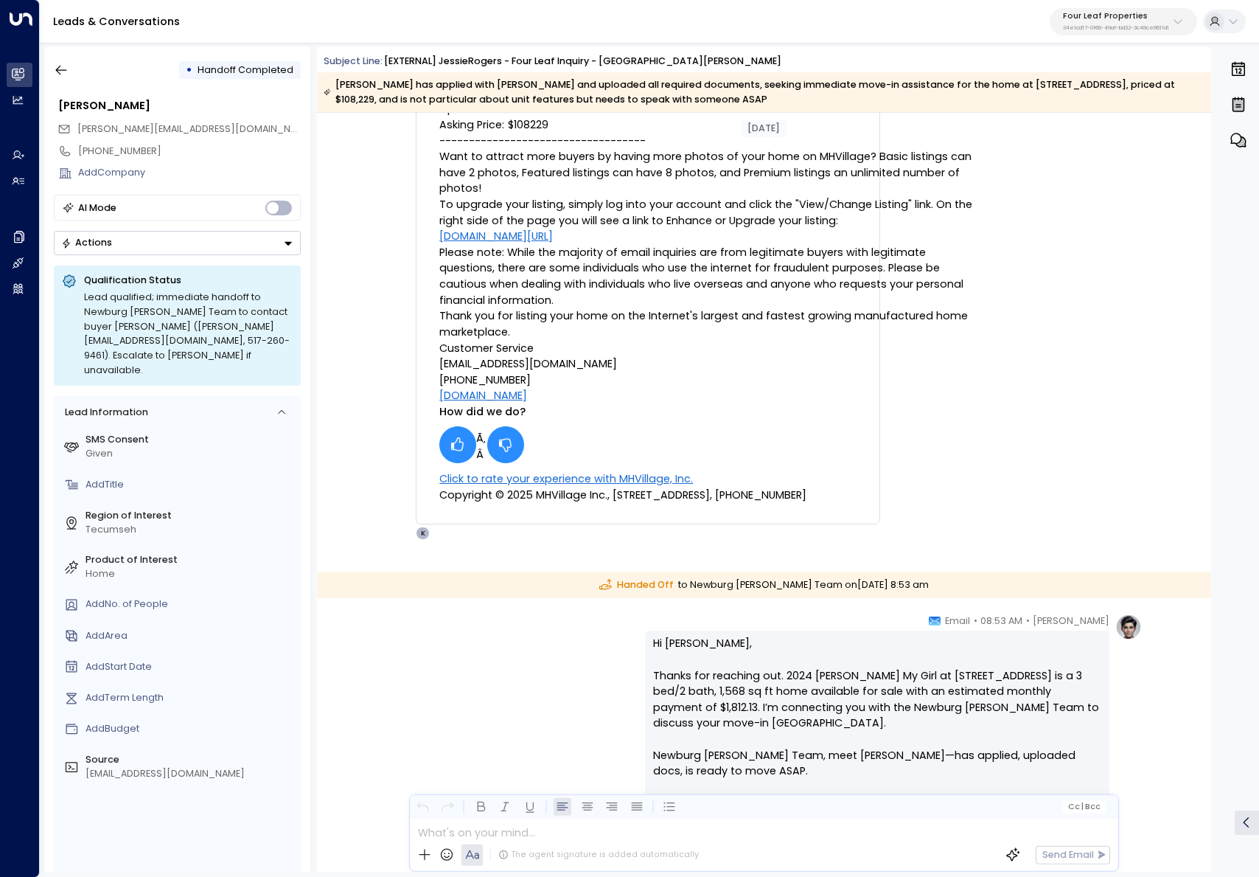
scroll to position [437, 0]
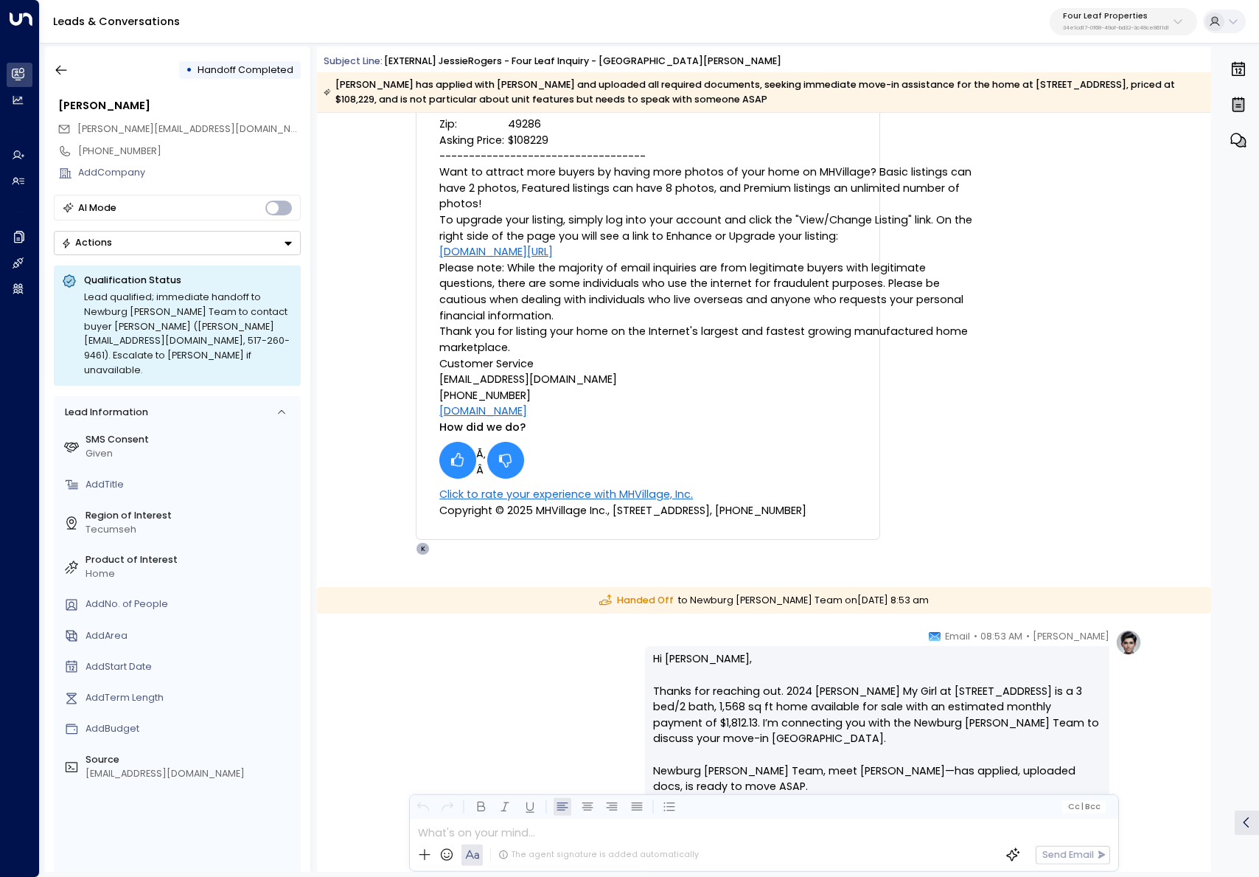
copy p "CustomerService@MHVillage.com"
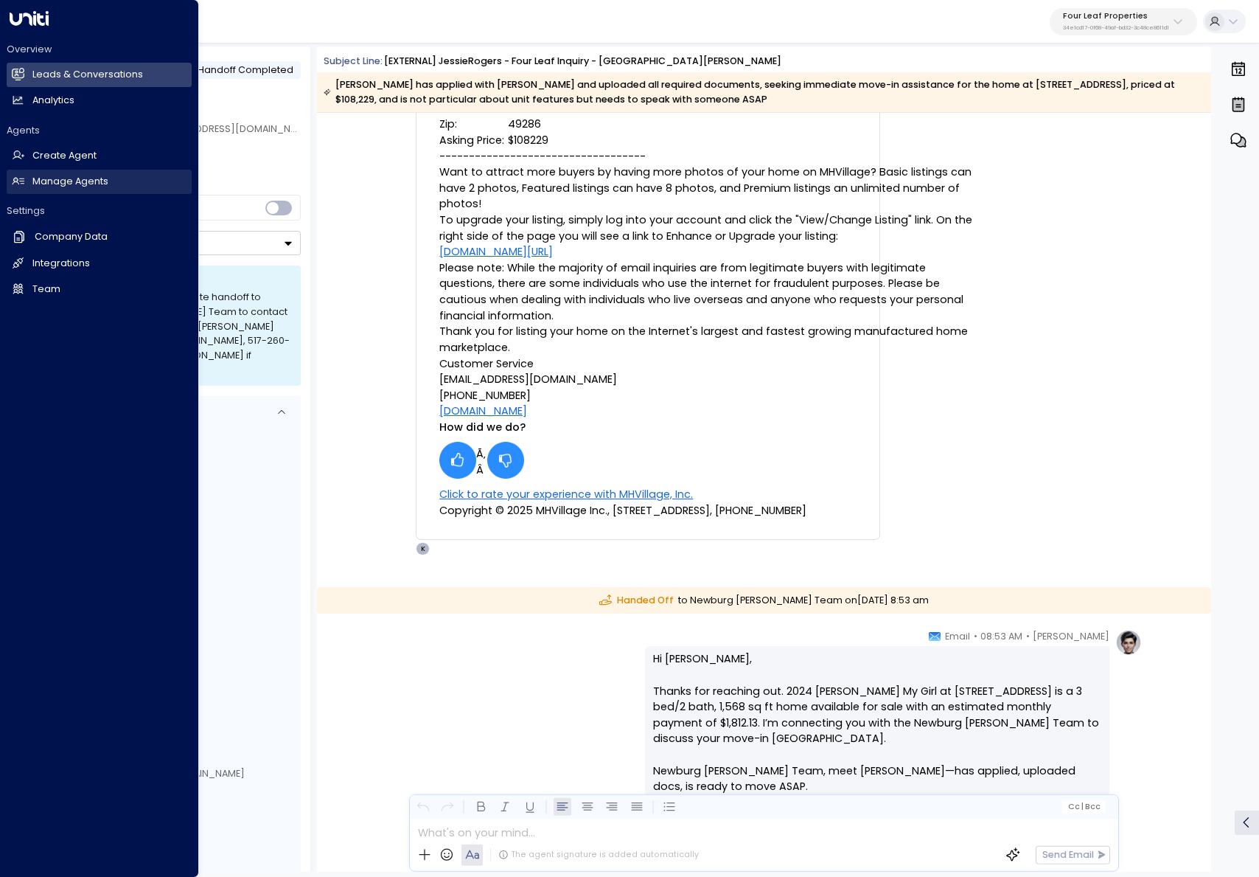
click at [37, 170] on link "Manage Agents Manage Agents" at bounding box center [99, 182] width 185 height 24
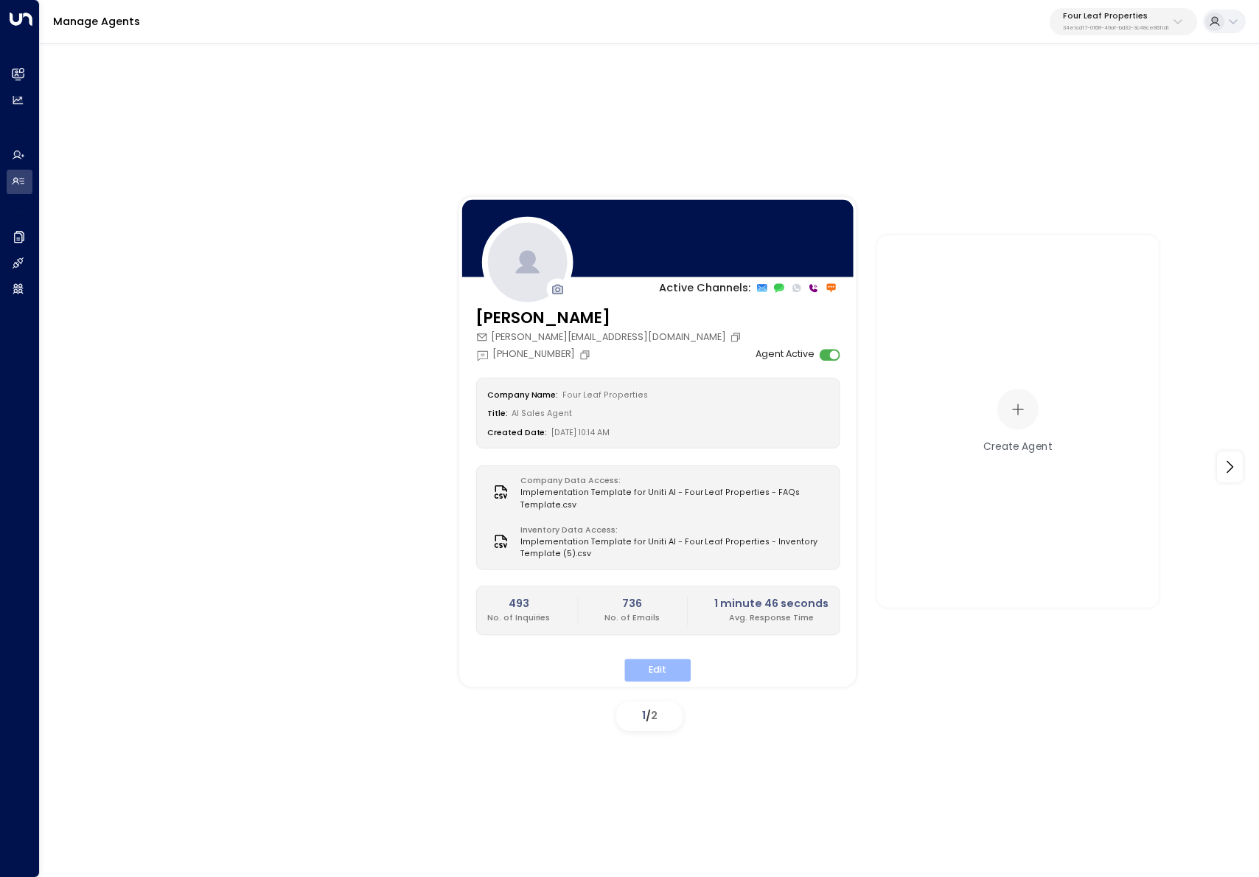
click at [646, 678] on button "Edit" at bounding box center [658, 669] width 66 height 23
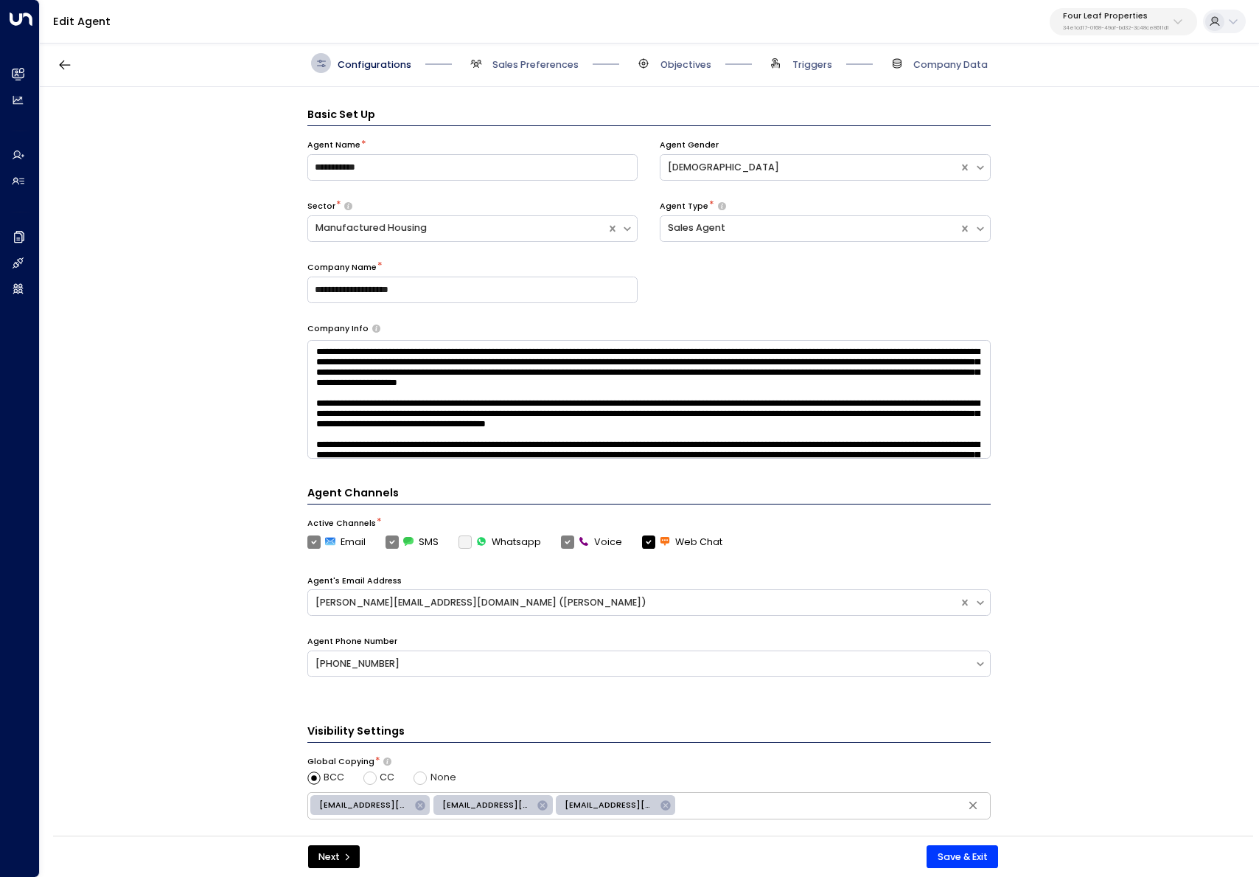
scroll to position [20, 0]
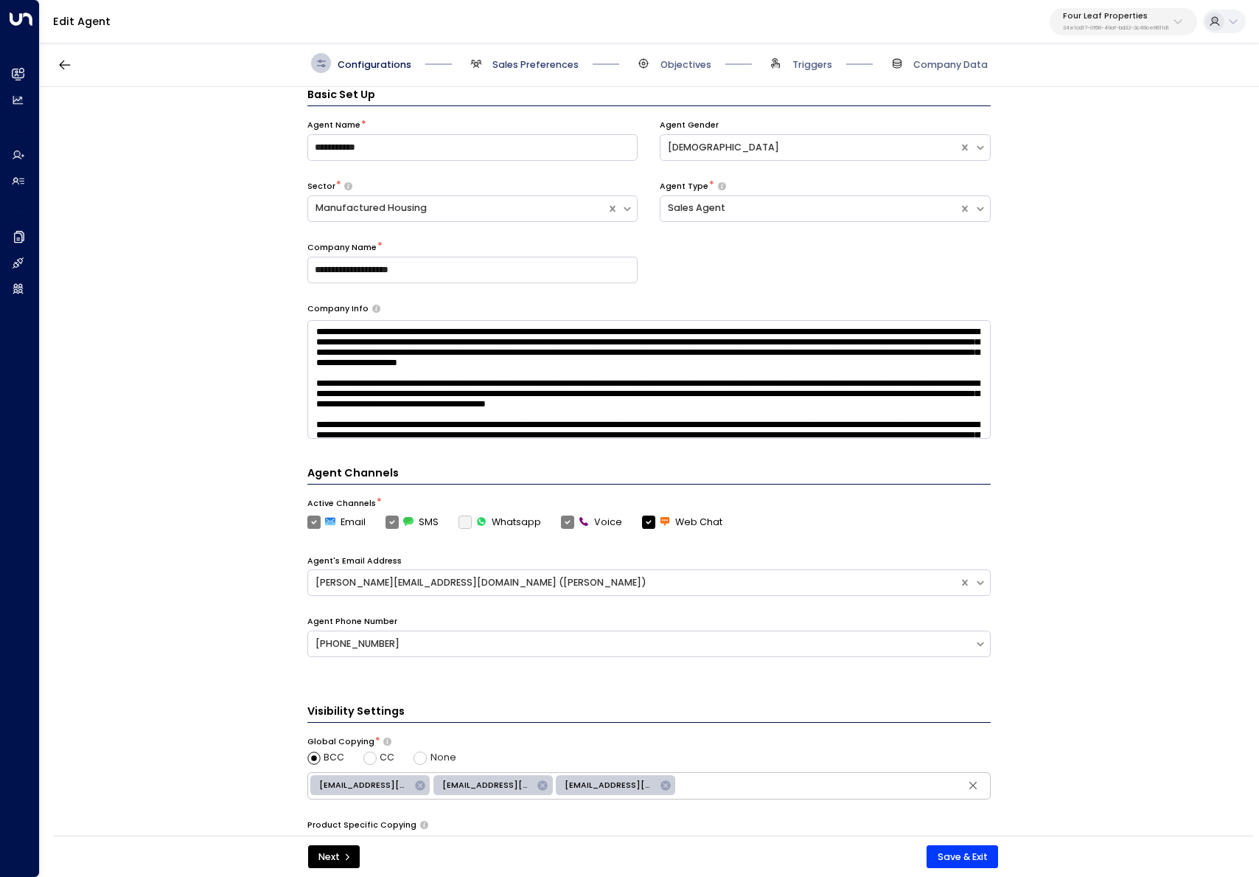
click at [510, 67] on span "Sales Preferences" at bounding box center [536, 64] width 86 height 13
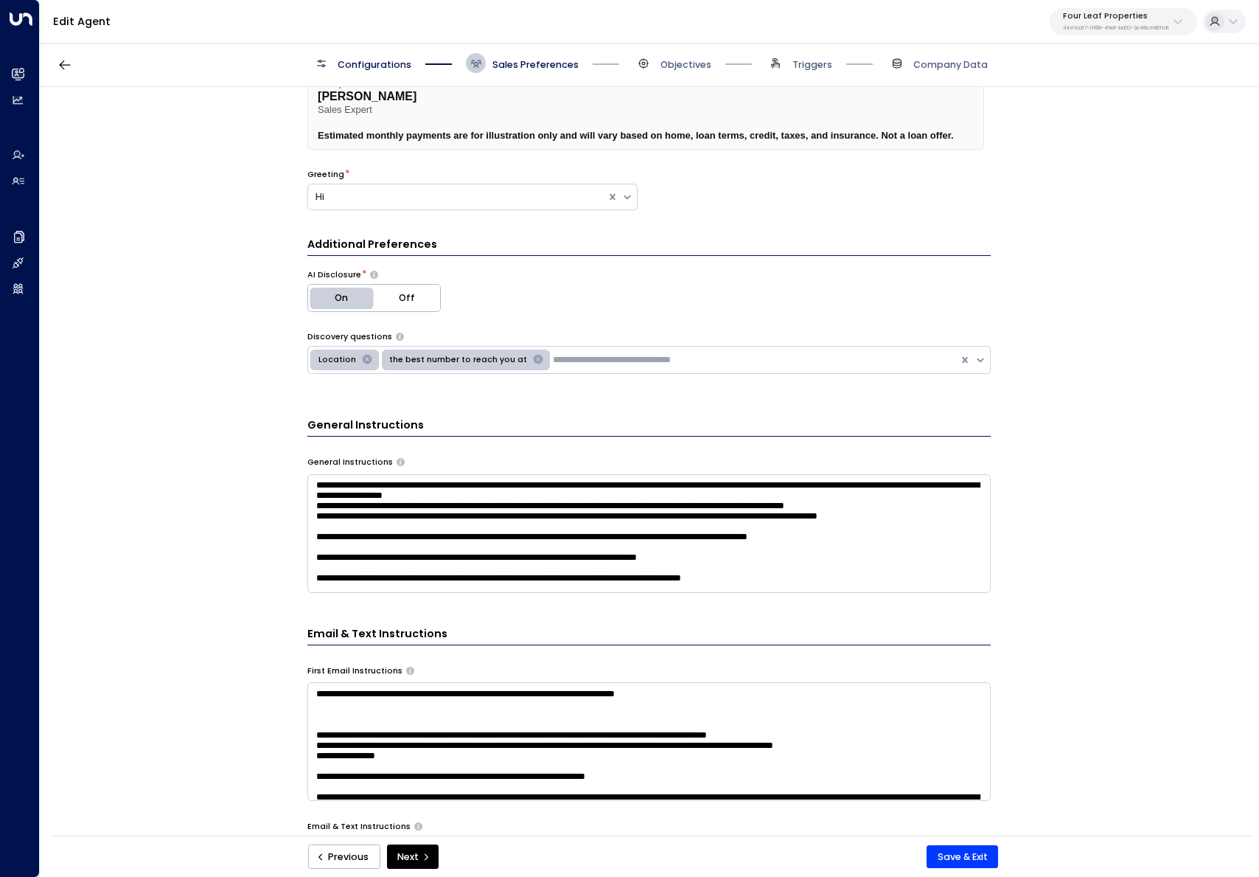
scroll to position [316, 0]
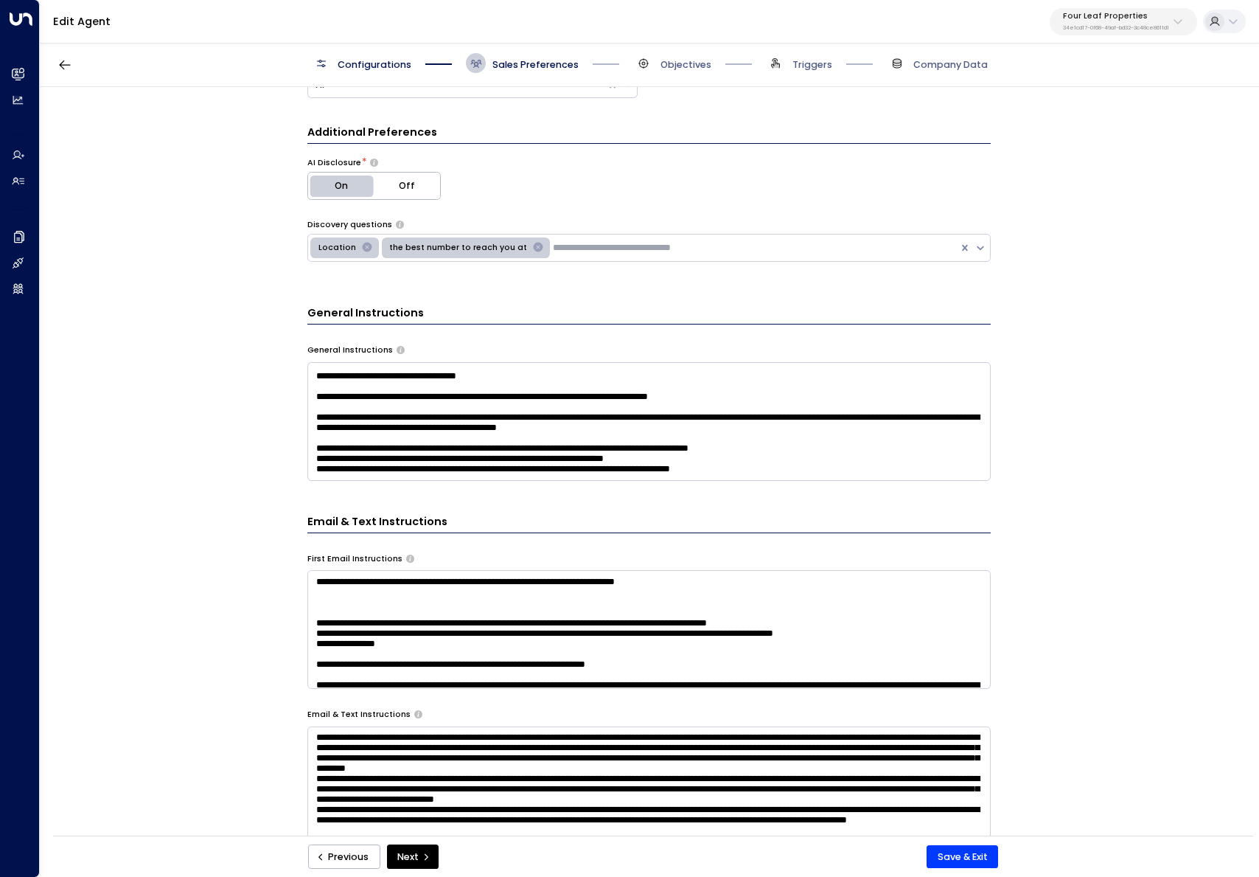
click at [746, 442] on textarea at bounding box center [649, 421] width 684 height 119
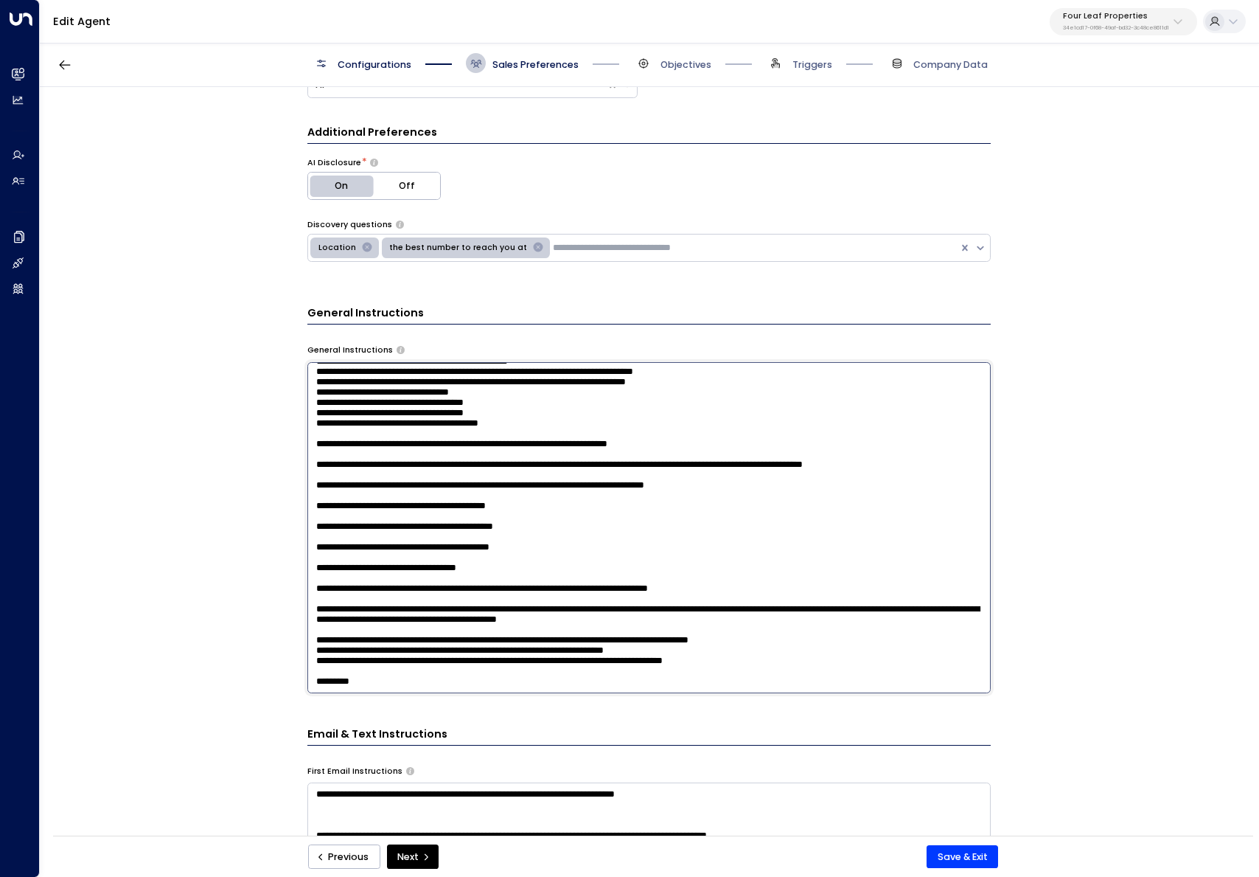
paste textarea "**********"
type textarea "**********"
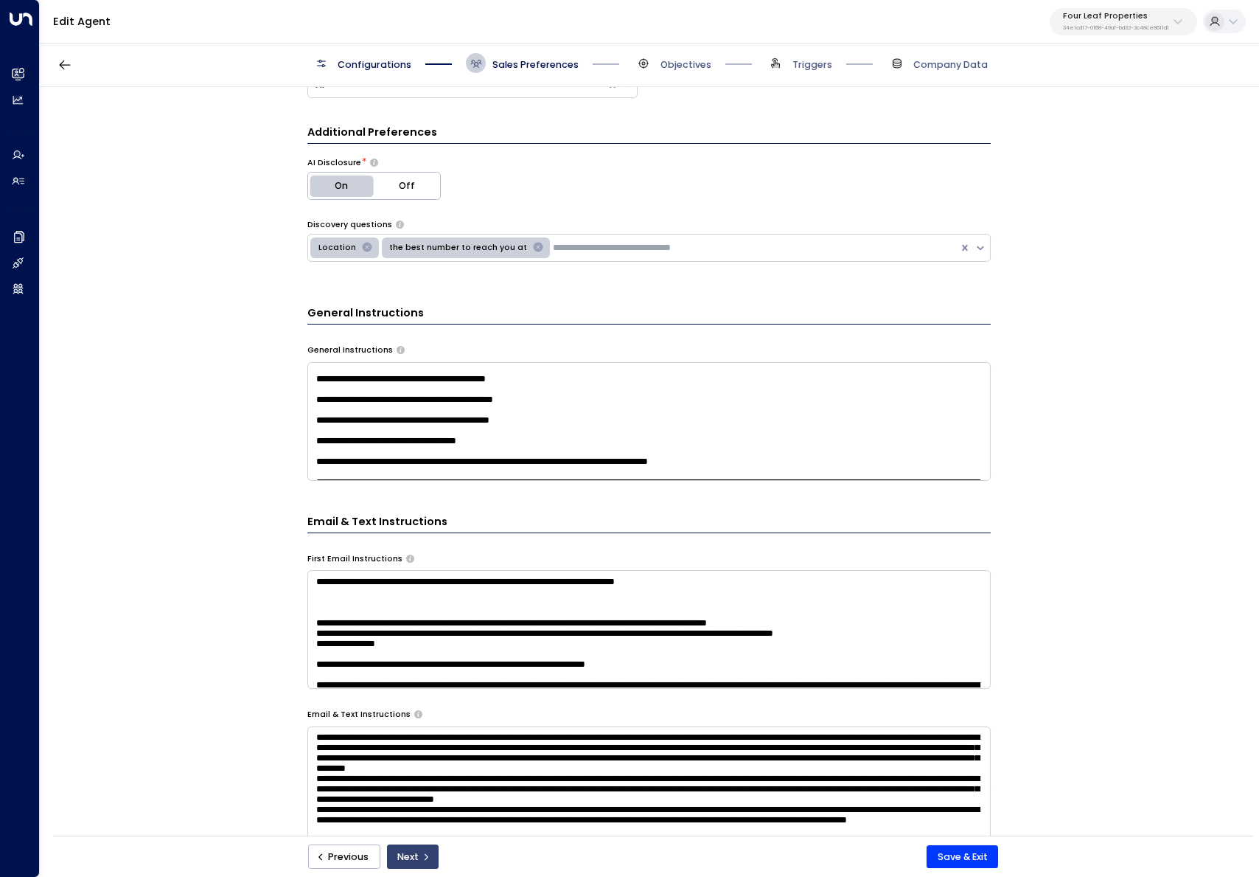
click at [422, 860] on icon "submit" at bounding box center [426, 856] width 9 height 9
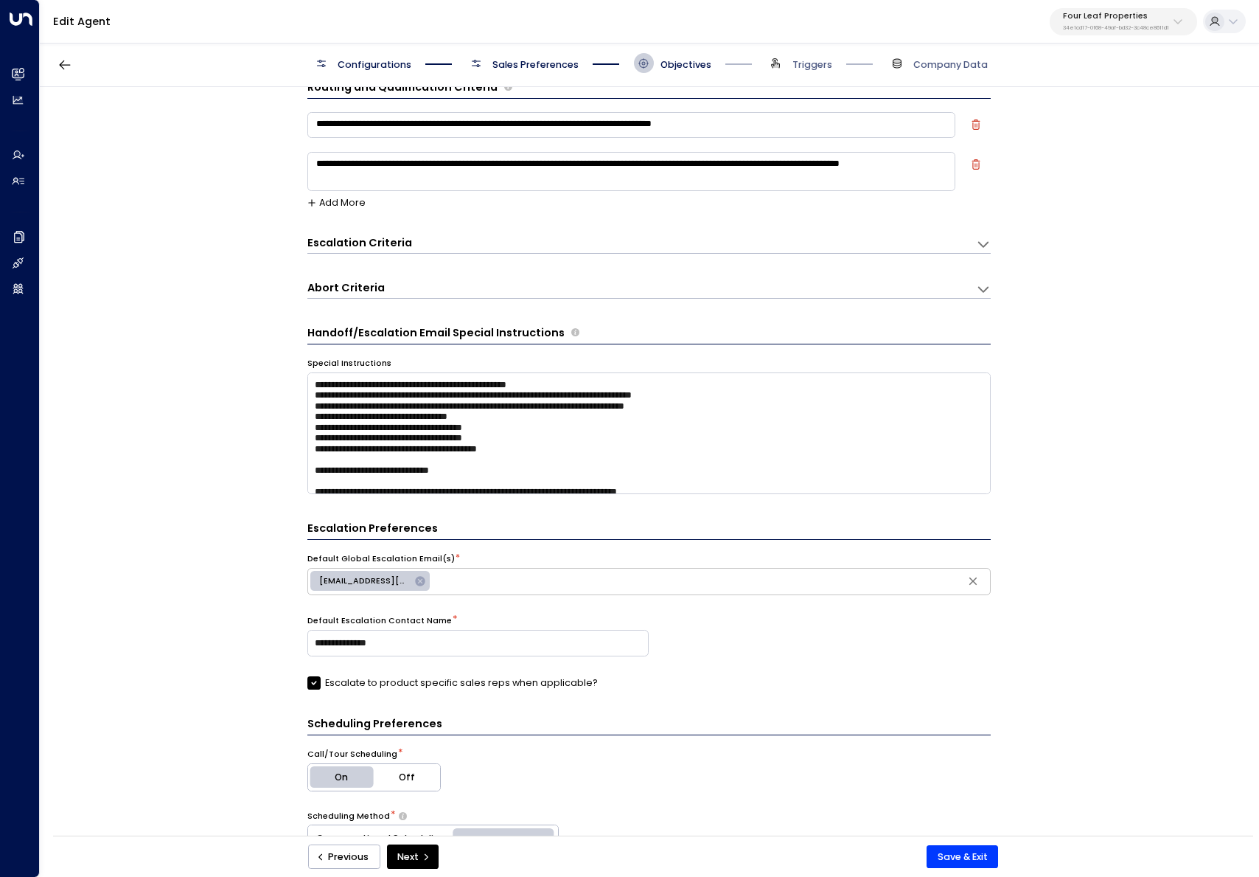
scroll to position [20, 0]
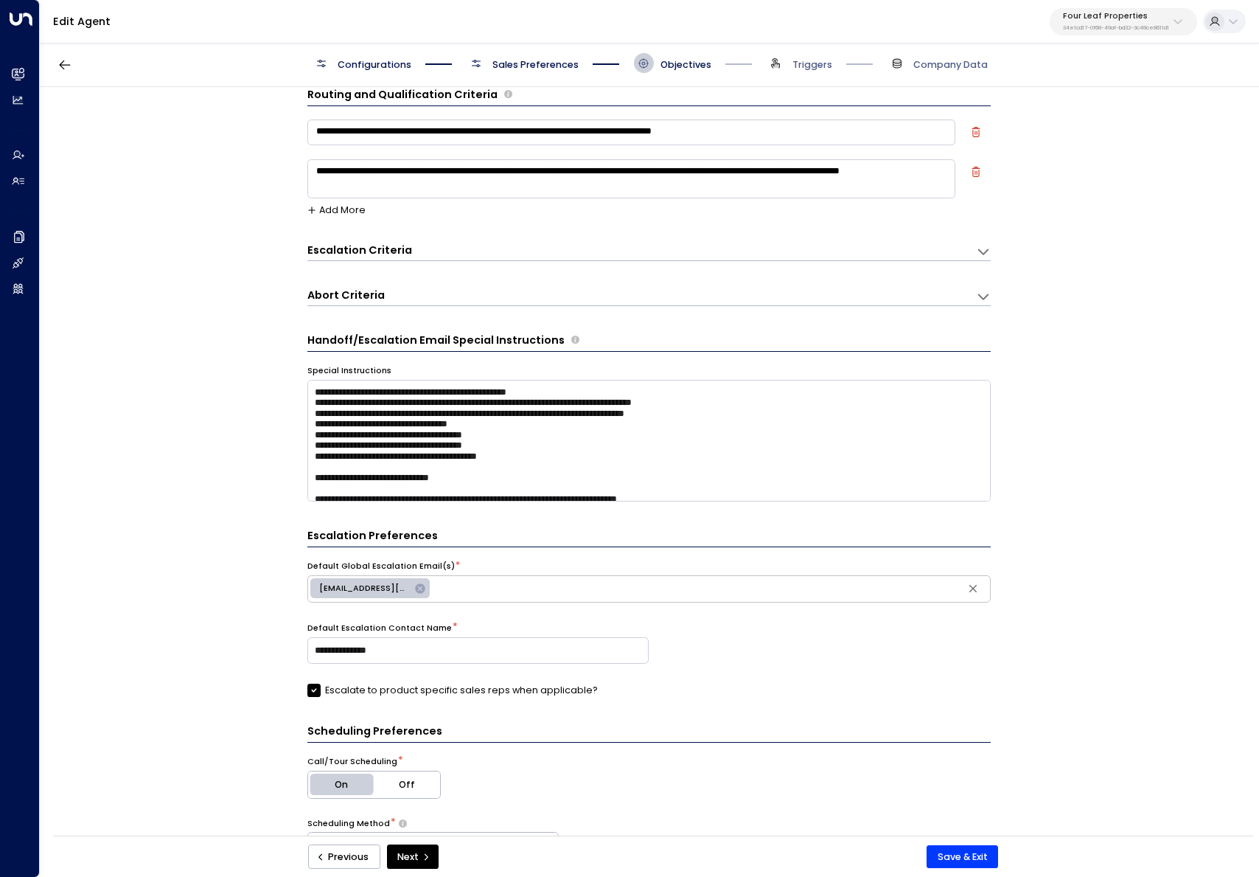
click at [350, 205] on button "Add More" at bounding box center [336, 210] width 59 height 10
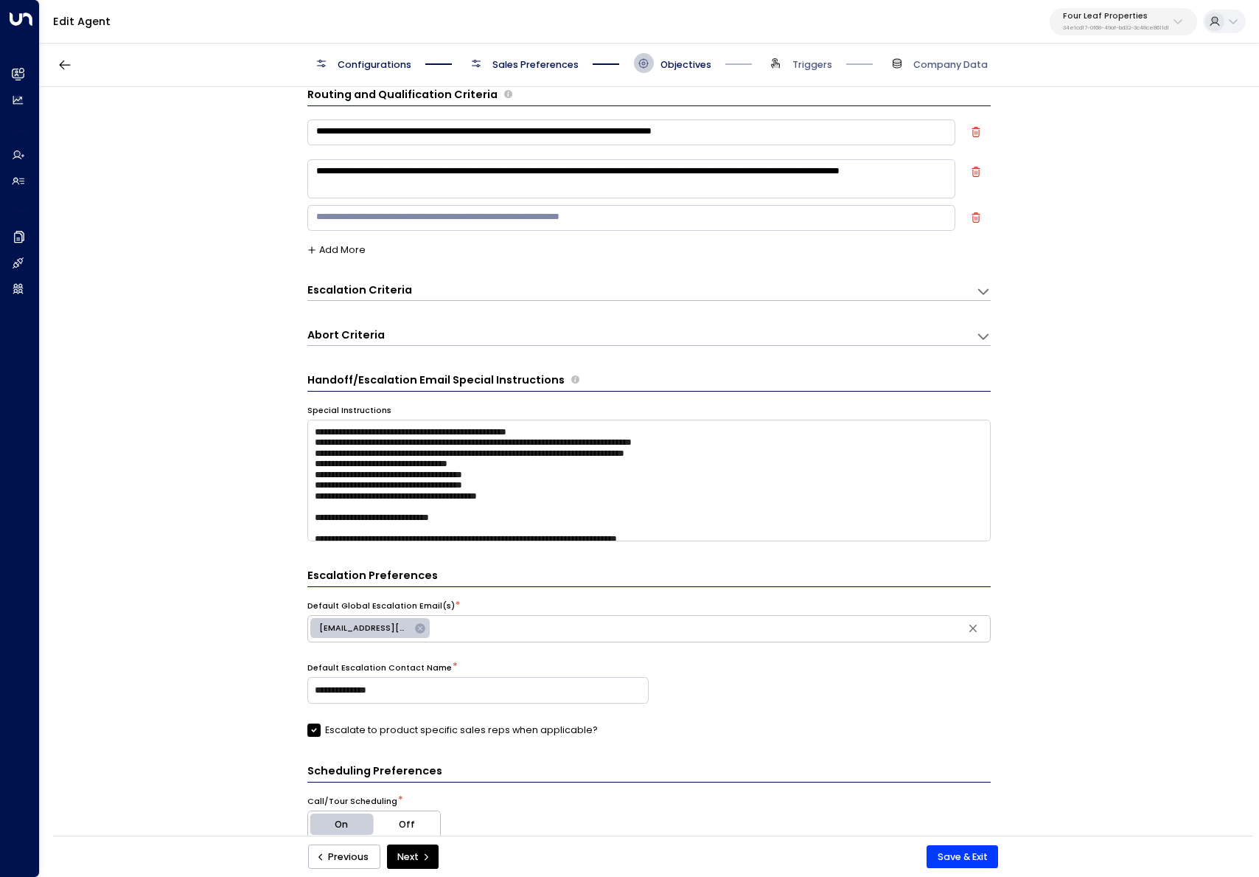
click at [405, 220] on textarea at bounding box center [631, 218] width 648 height 26
paste textarea "**********"
type textarea "**********"
click at [964, 861] on button "Save & Exit" at bounding box center [963, 857] width 72 height 24
